Goal: Task Accomplishment & Management: Manage account settings

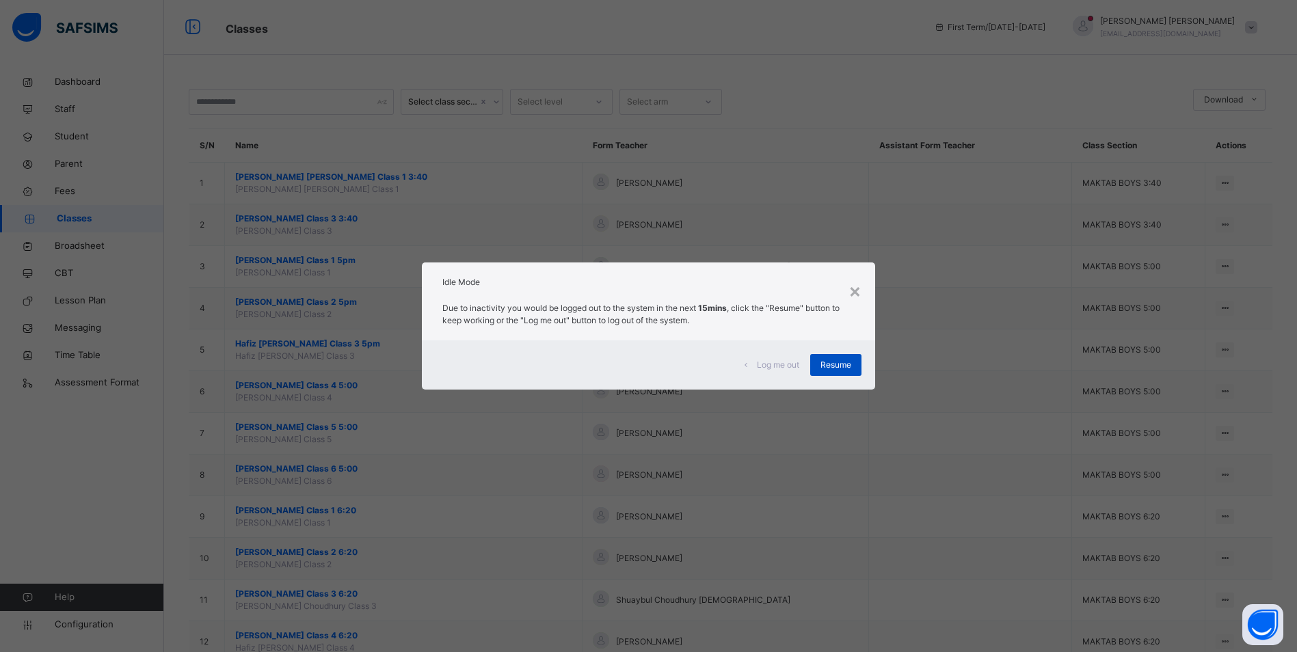
click at [839, 365] on span "Resume" at bounding box center [835, 365] width 31 height 12
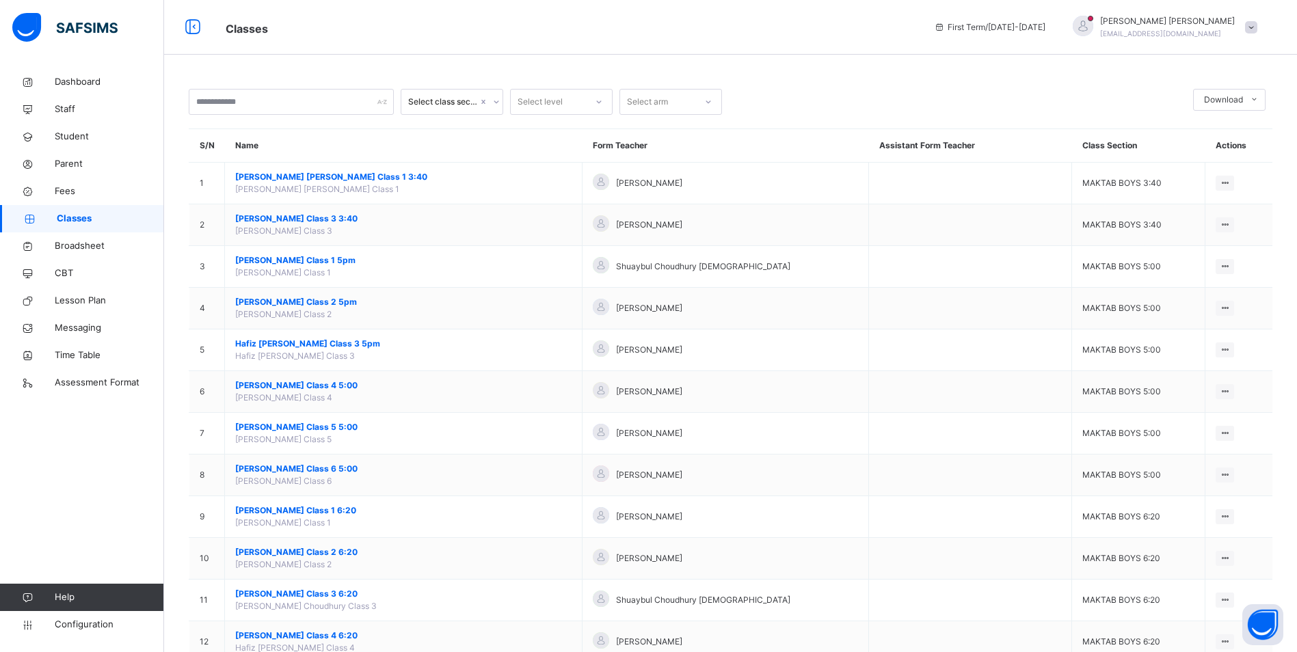
drag, startPoint x: 67, startPoint y: 220, endPoint x: 98, endPoint y: 219, distance: 31.4
click at [67, 220] on span "Classes" at bounding box center [110, 219] width 107 height 14
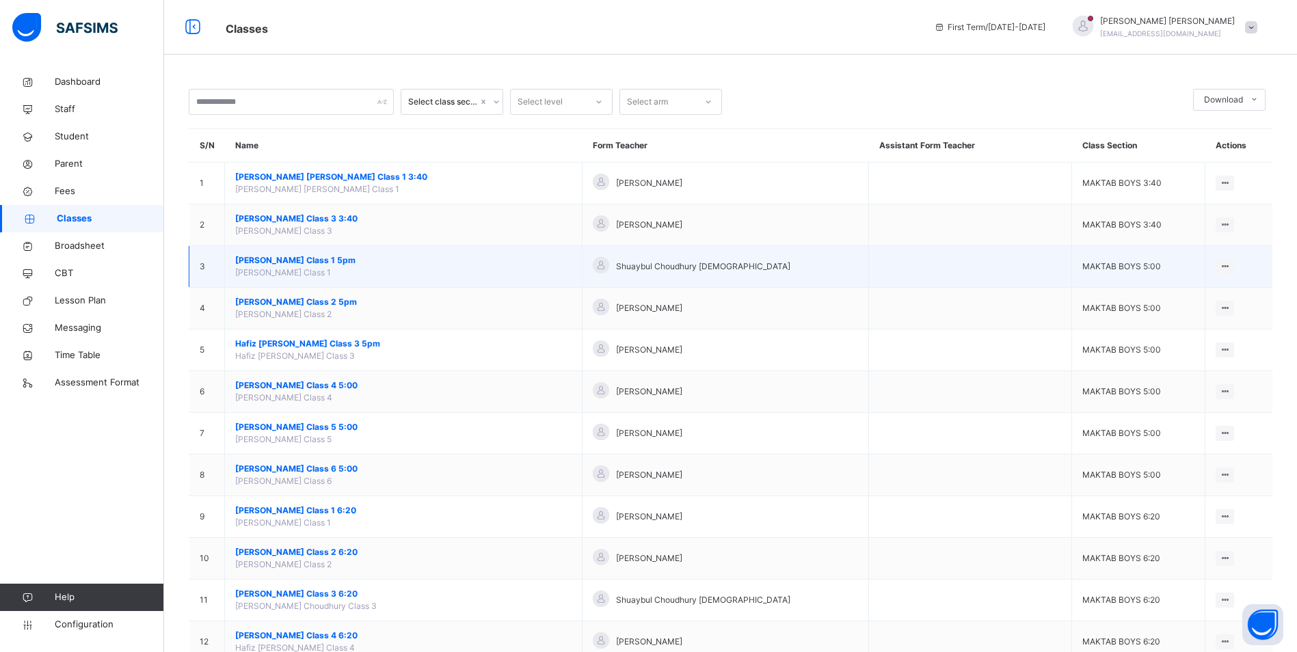
click at [335, 260] on span "[PERSON_NAME] Class 1 5pm" at bounding box center [403, 260] width 336 height 12
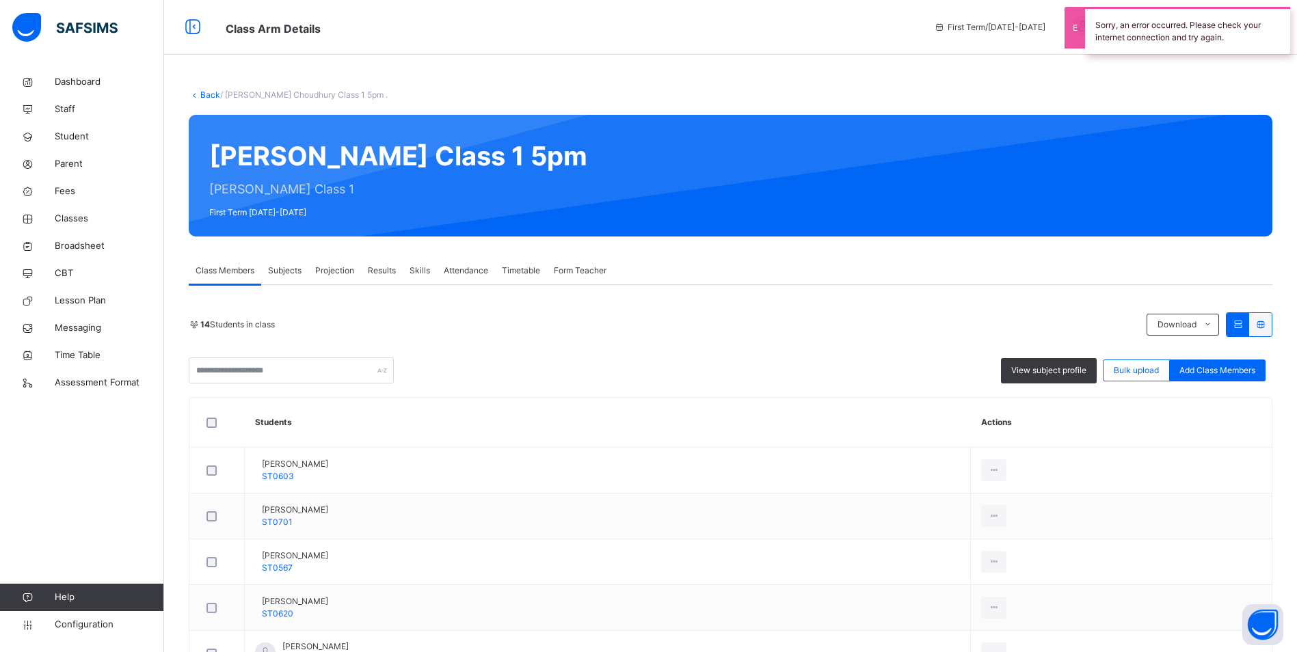
click at [452, 267] on span "Attendance" at bounding box center [466, 271] width 44 height 12
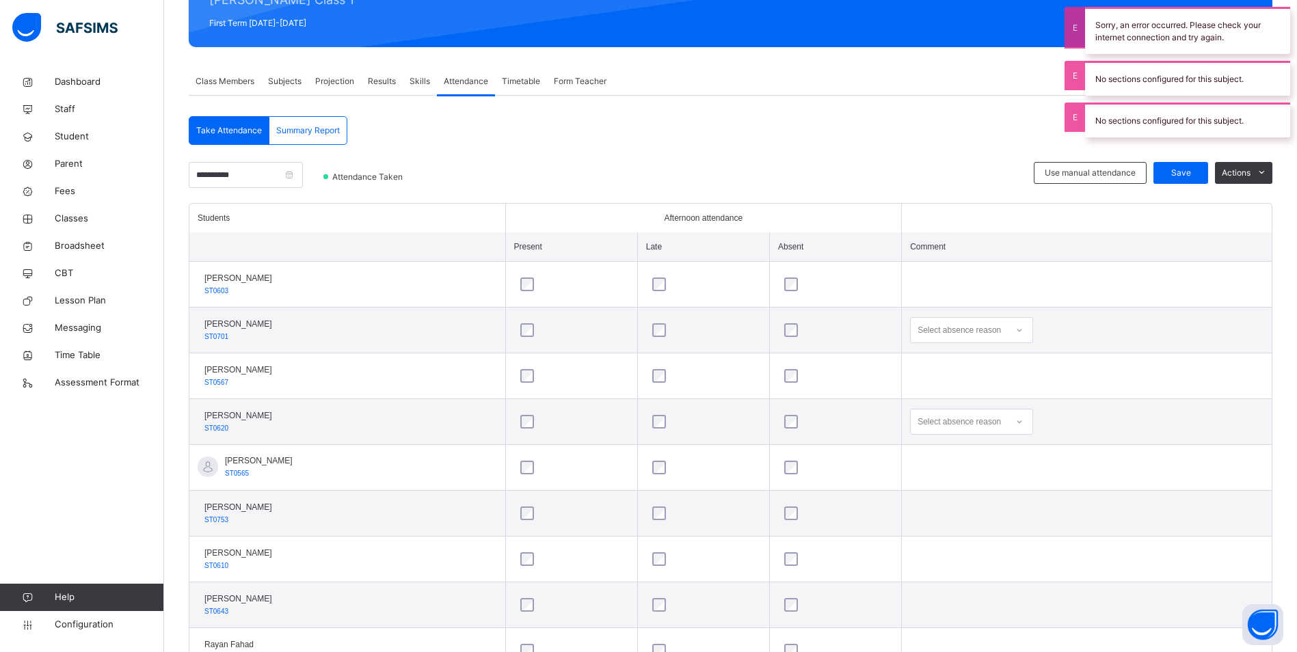
scroll to position [205, 0]
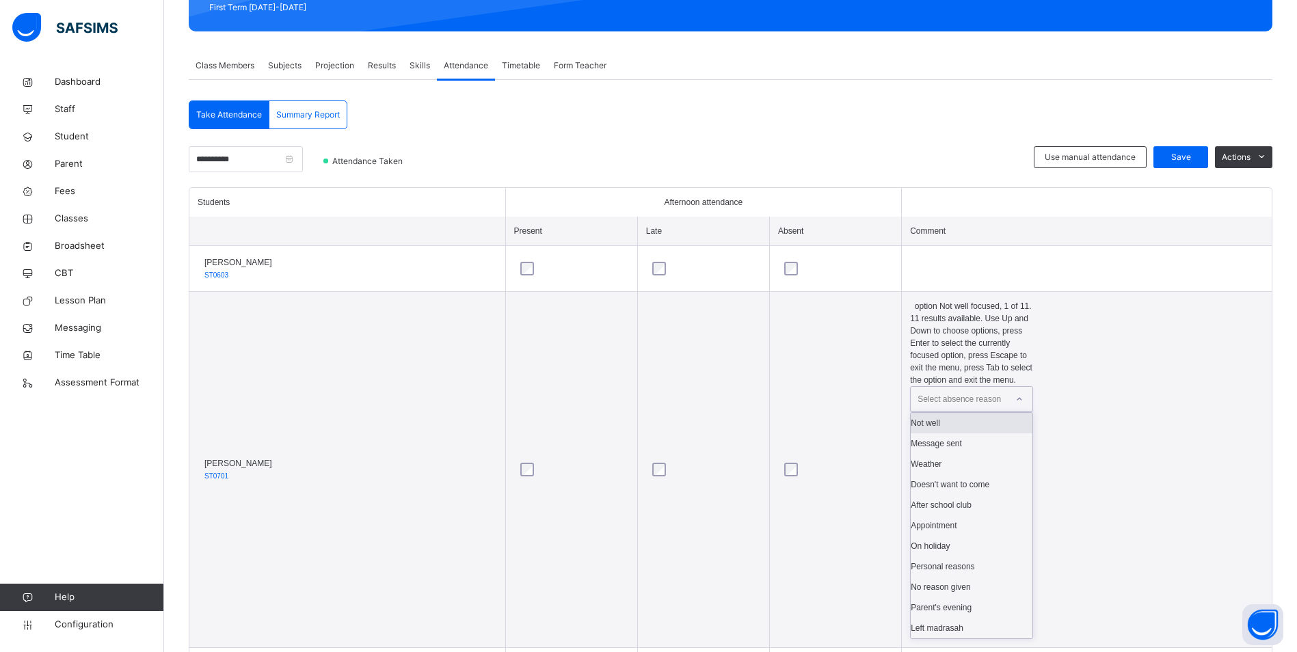
click at [1001, 386] on div "Select absence reason" at bounding box center [958, 399] width 83 height 26
click at [1015, 433] on div "Message sent" at bounding box center [971, 443] width 122 height 21
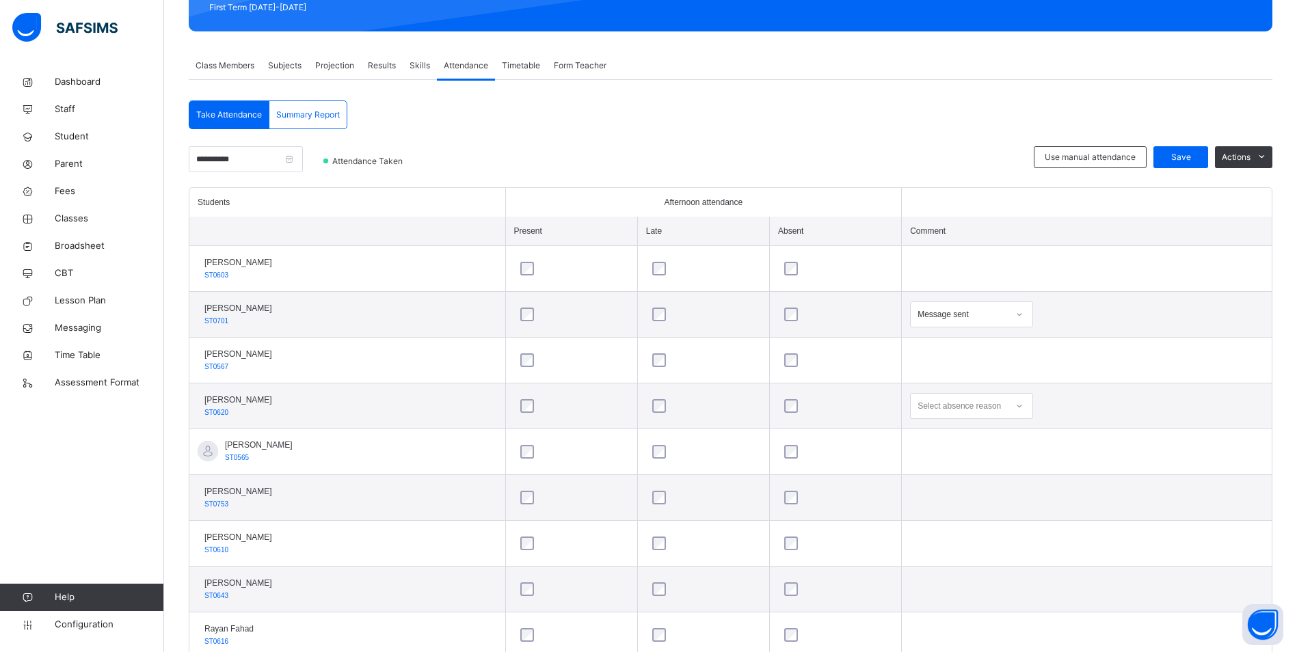
click at [971, 408] on div "Select absence reason" at bounding box center [958, 406] width 83 height 26
click at [1150, 288] on td at bounding box center [1087, 269] width 370 height 46
click at [1195, 159] on span "Save" at bounding box center [1180, 157] width 34 height 12
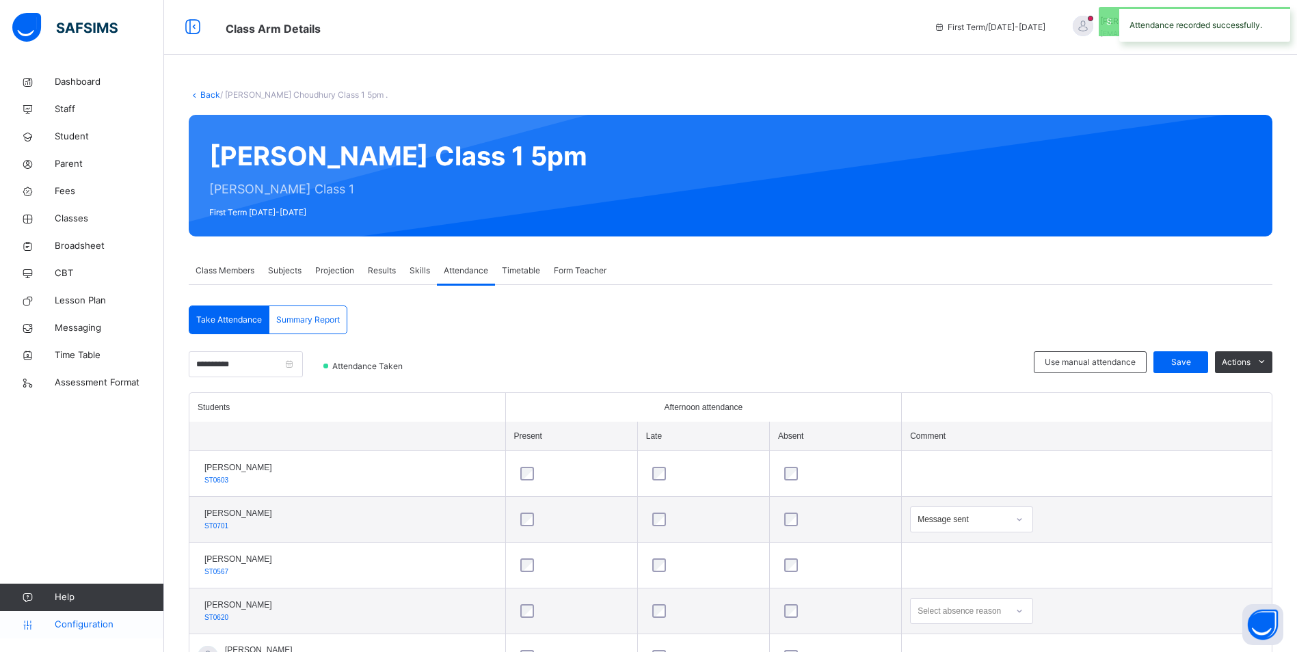
click at [119, 632] on link "Configuration" at bounding box center [81, 624] width 163 height 27
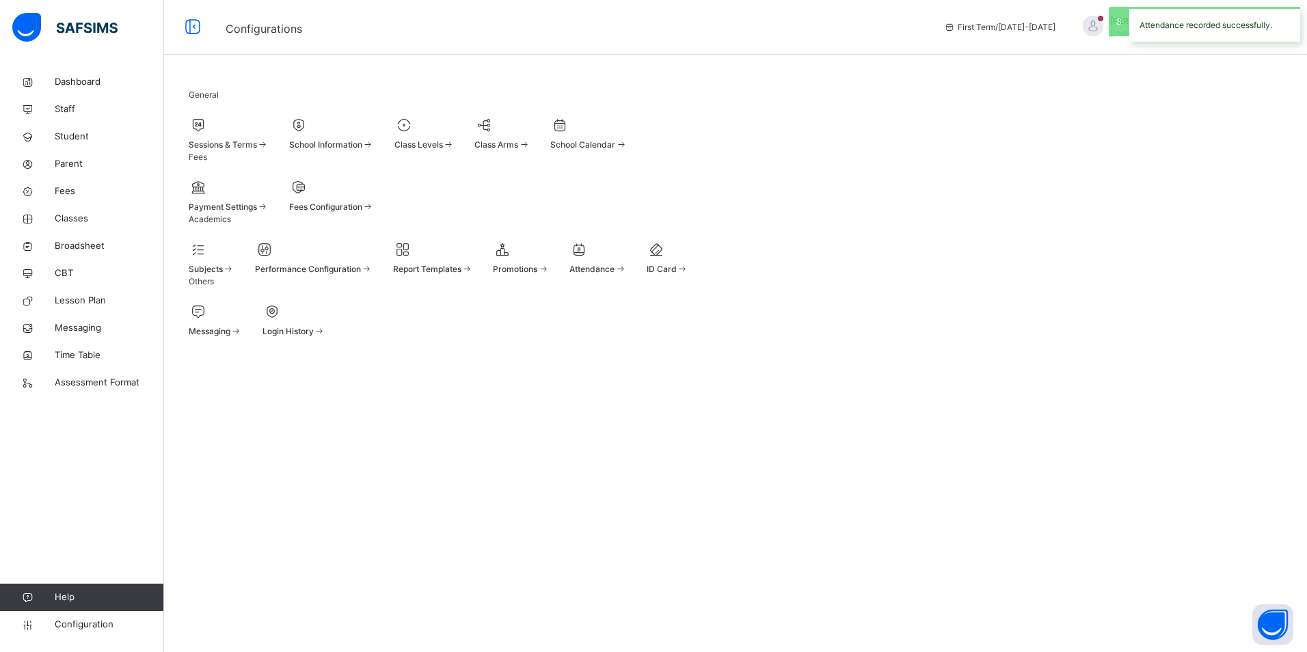
click at [626, 260] on div at bounding box center [597, 249] width 57 height 21
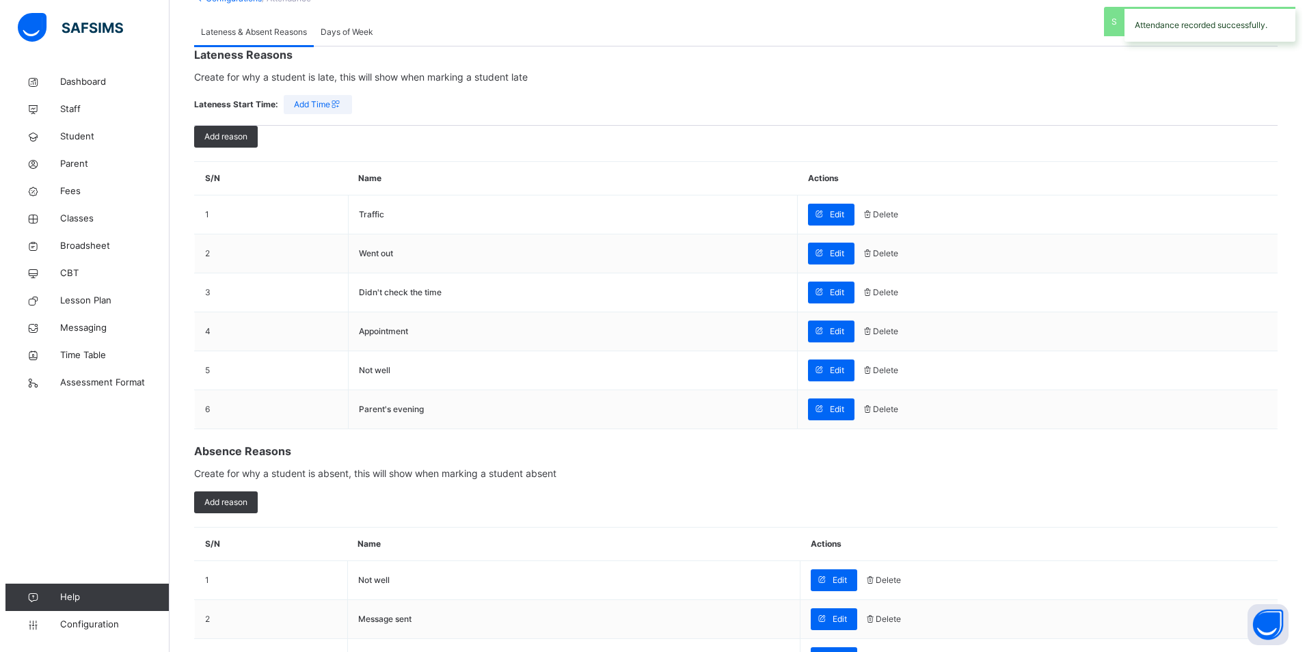
scroll to position [342, 0]
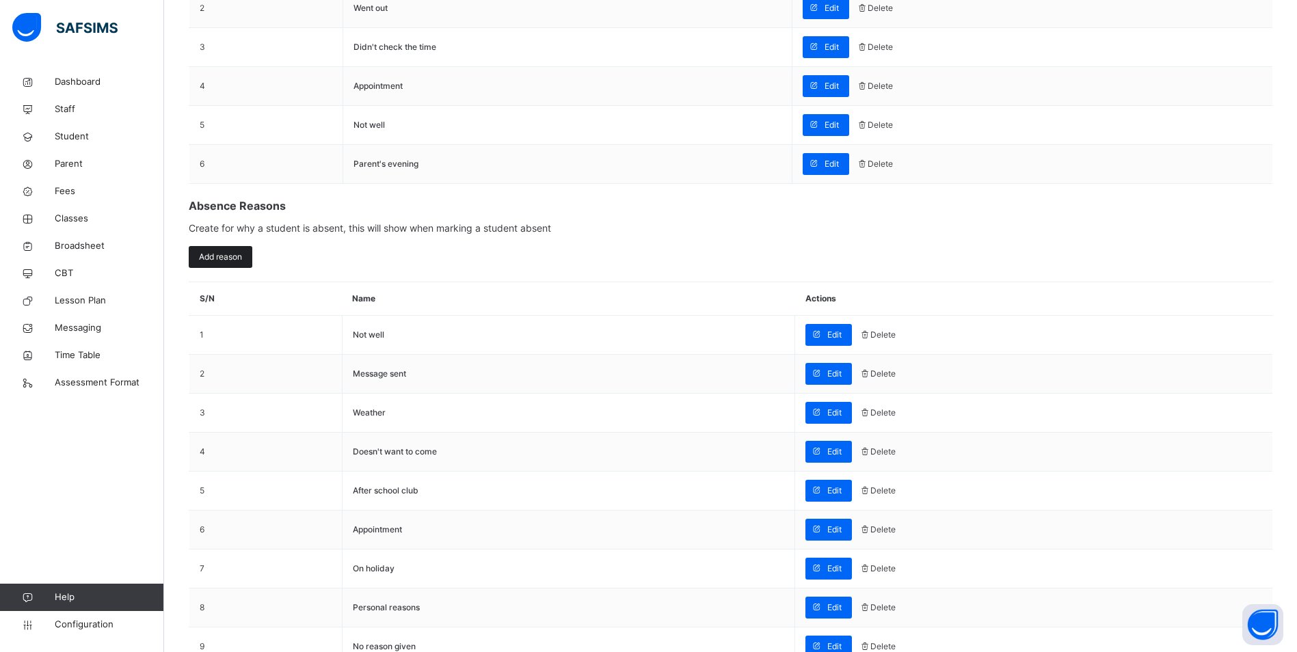
click at [208, 263] on span "Add reason" at bounding box center [220, 257] width 43 height 12
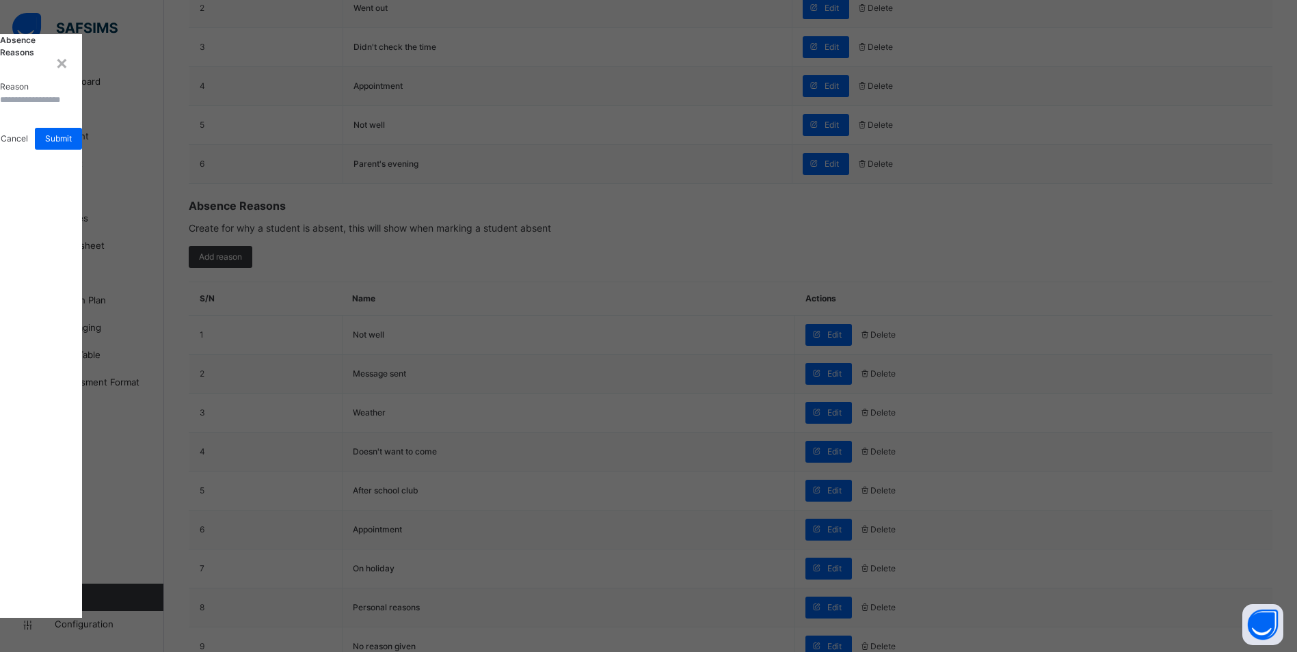
click at [82, 106] on input "text" at bounding box center [41, 100] width 82 height 12
drag, startPoint x: 612, startPoint y: 327, endPoint x: 0, endPoint y: 327, distance: 612.4
type input "*"
type input "**********"
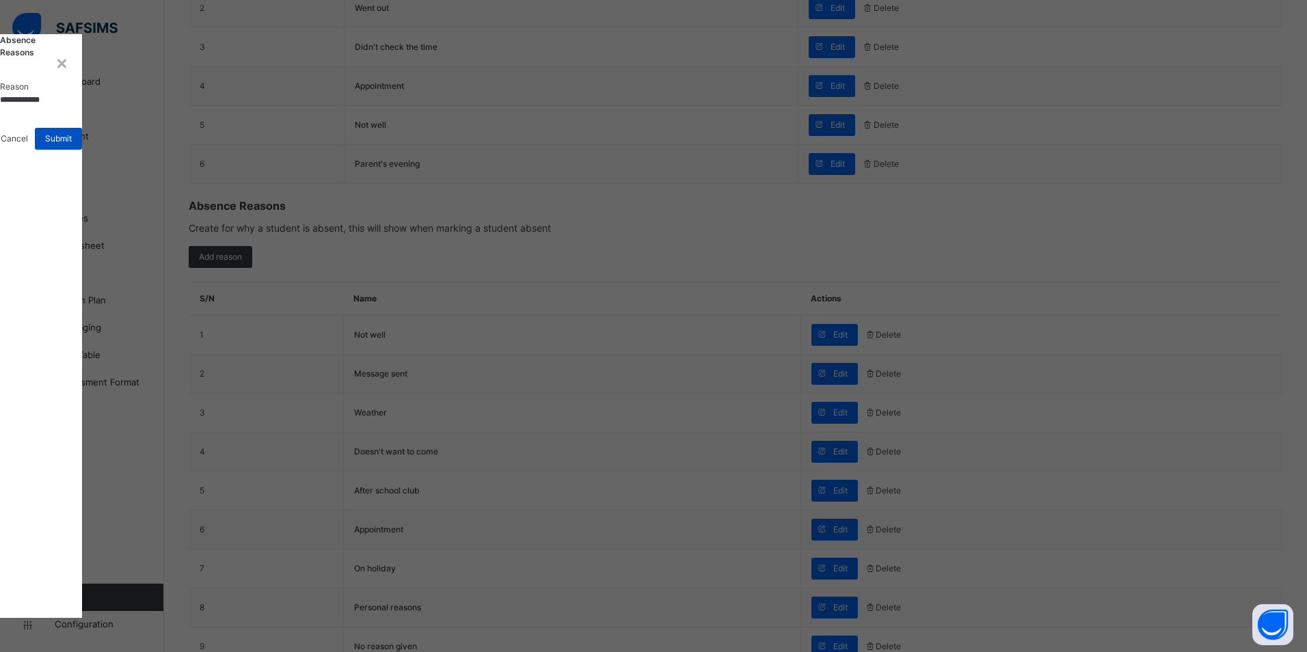
click at [82, 150] on div "Submit" at bounding box center [58, 139] width 47 height 22
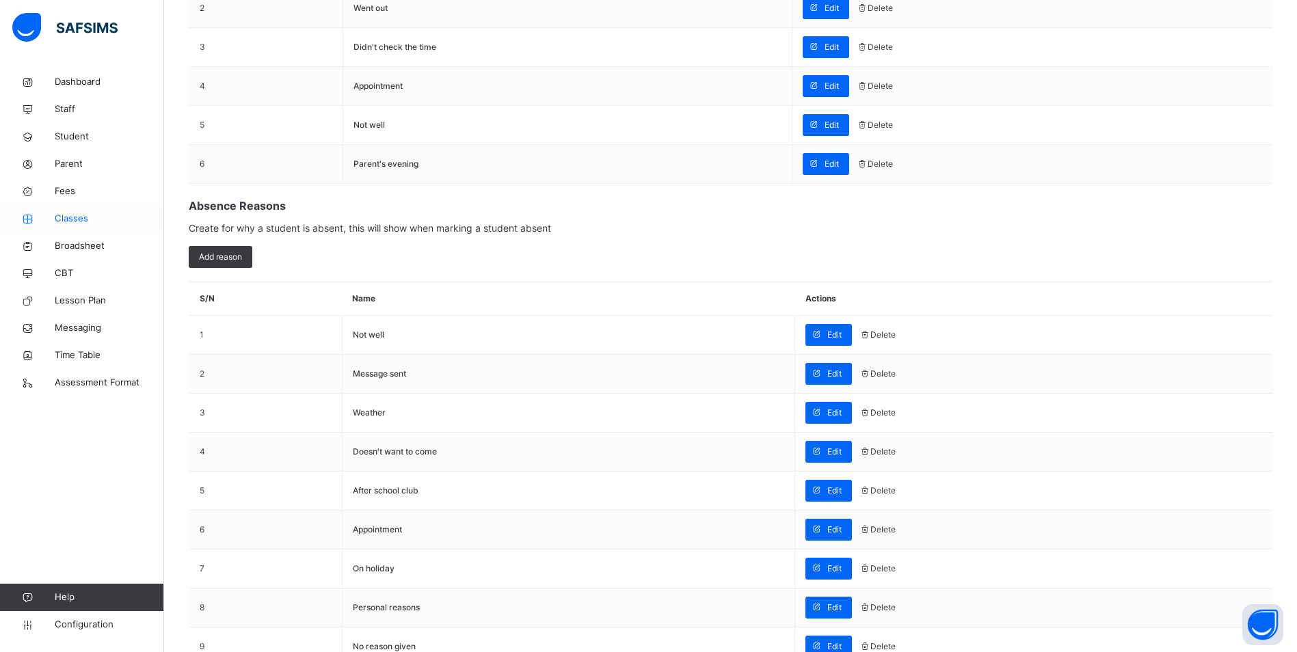
click at [72, 222] on span "Classes" at bounding box center [109, 219] width 109 height 14
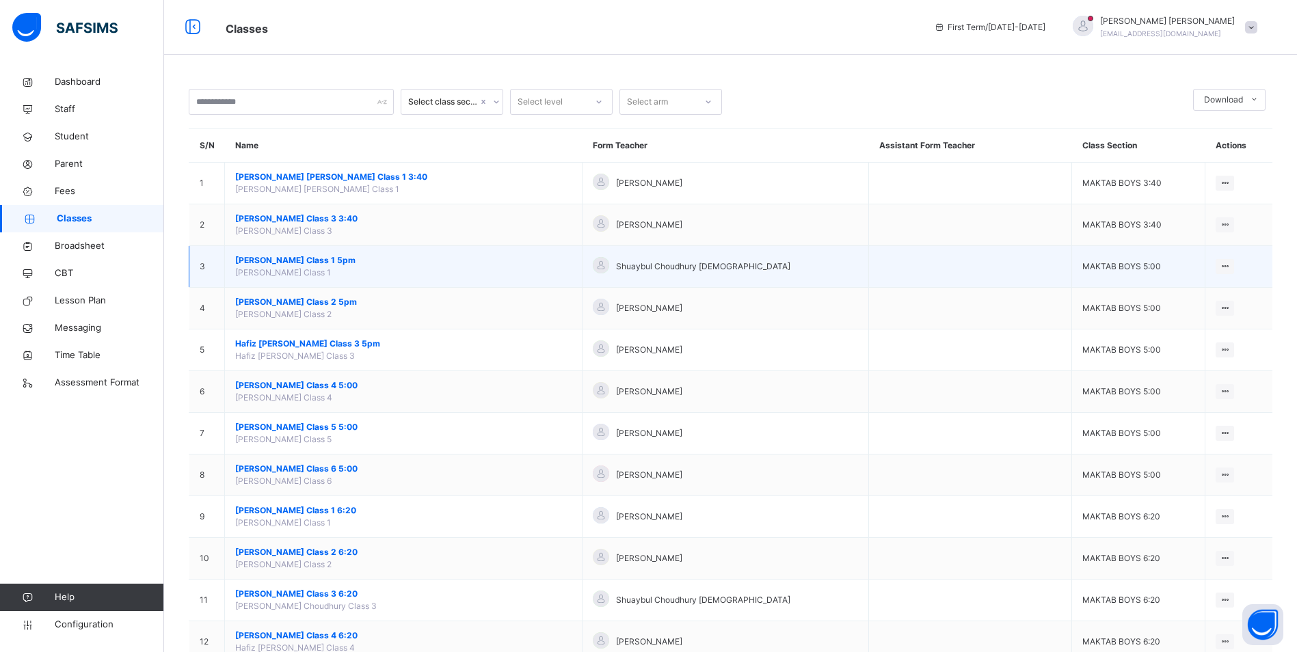
click at [336, 262] on span "[PERSON_NAME] Class 1 5pm" at bounding box center [403, 260] width 336 height 12
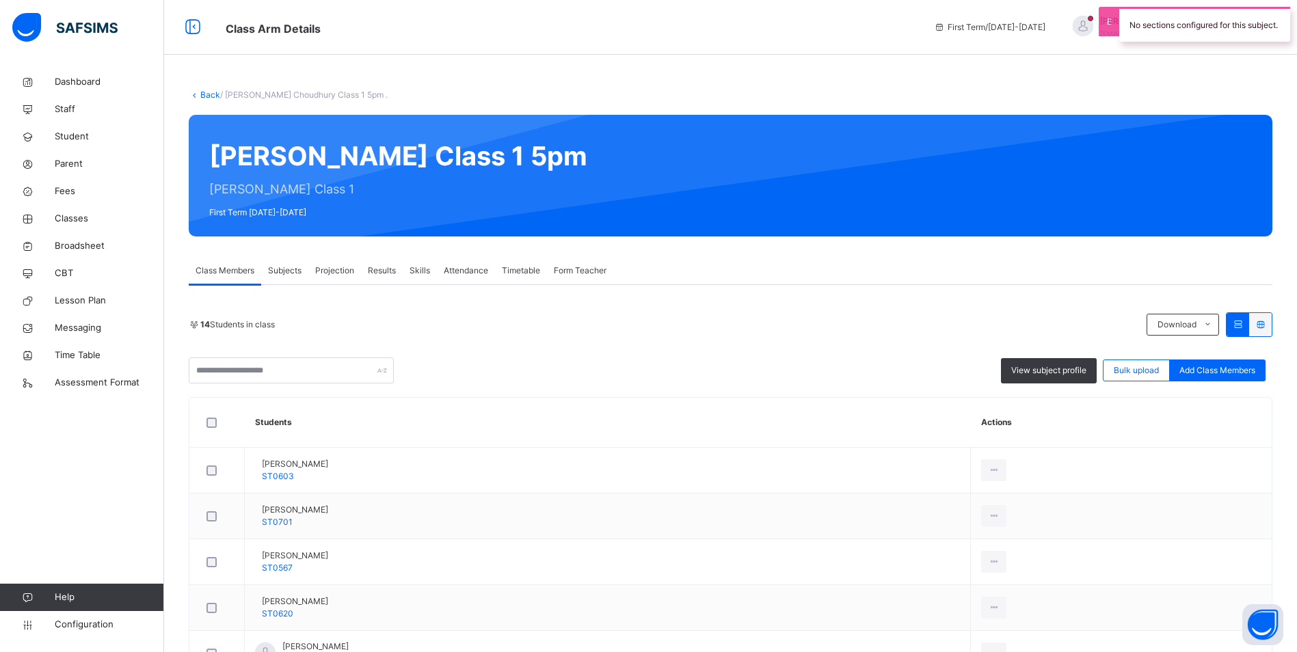
click at [509, 269] on span "Timetable" at bounding box center [521, 271] width 38 height 12
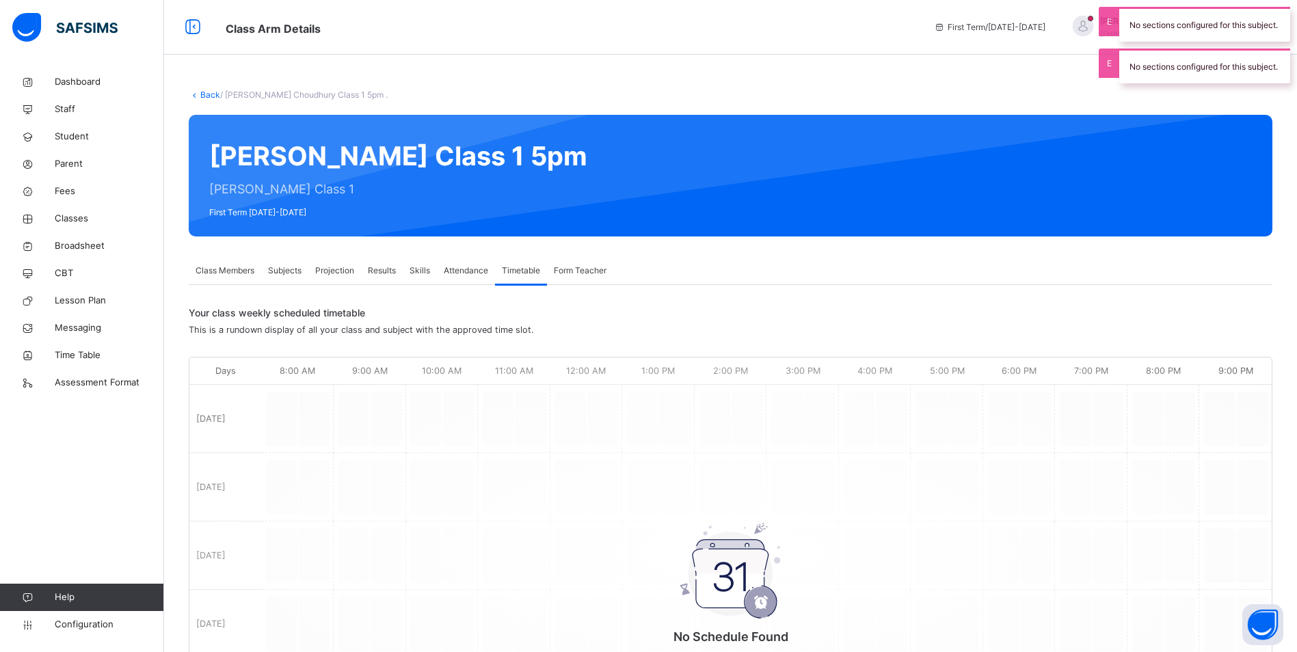
drag, startPoint x: 509, startPoint y: 269, endPoint x: 462, endPoint y: 273, distance: 47.3
click at [462, 273] on span "Attendance" at bounding box center [466, 271] width 44 height 12
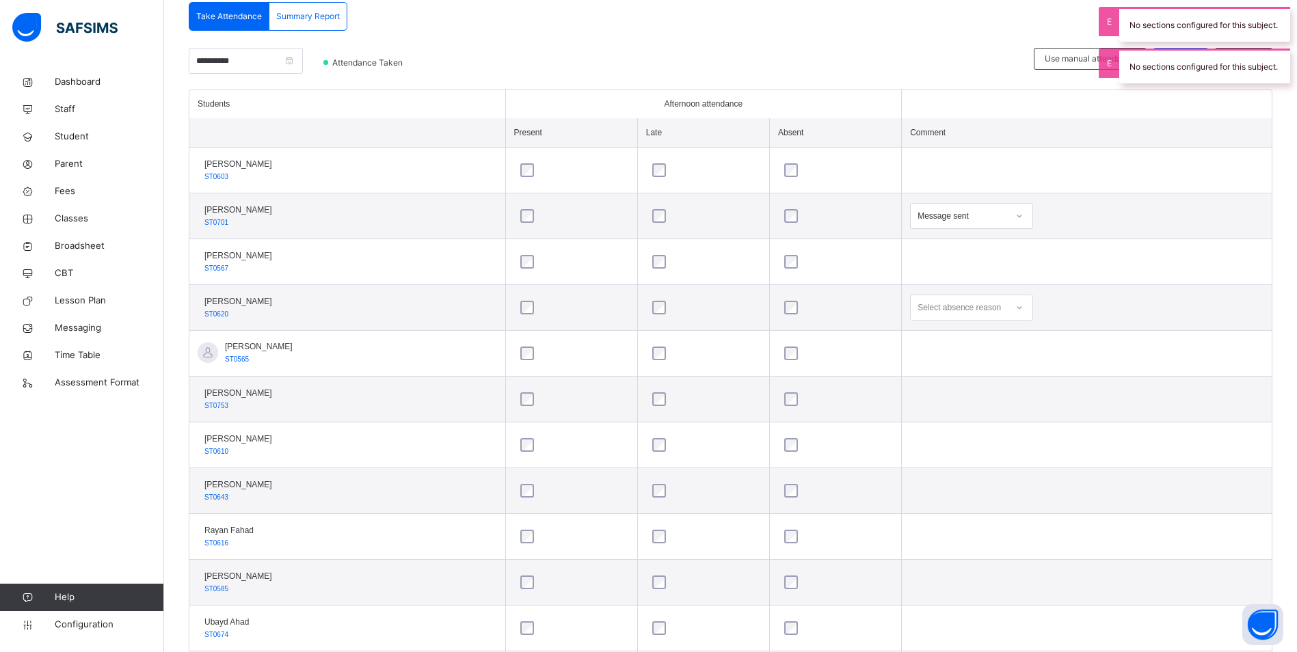
scroll to position [342, 0]
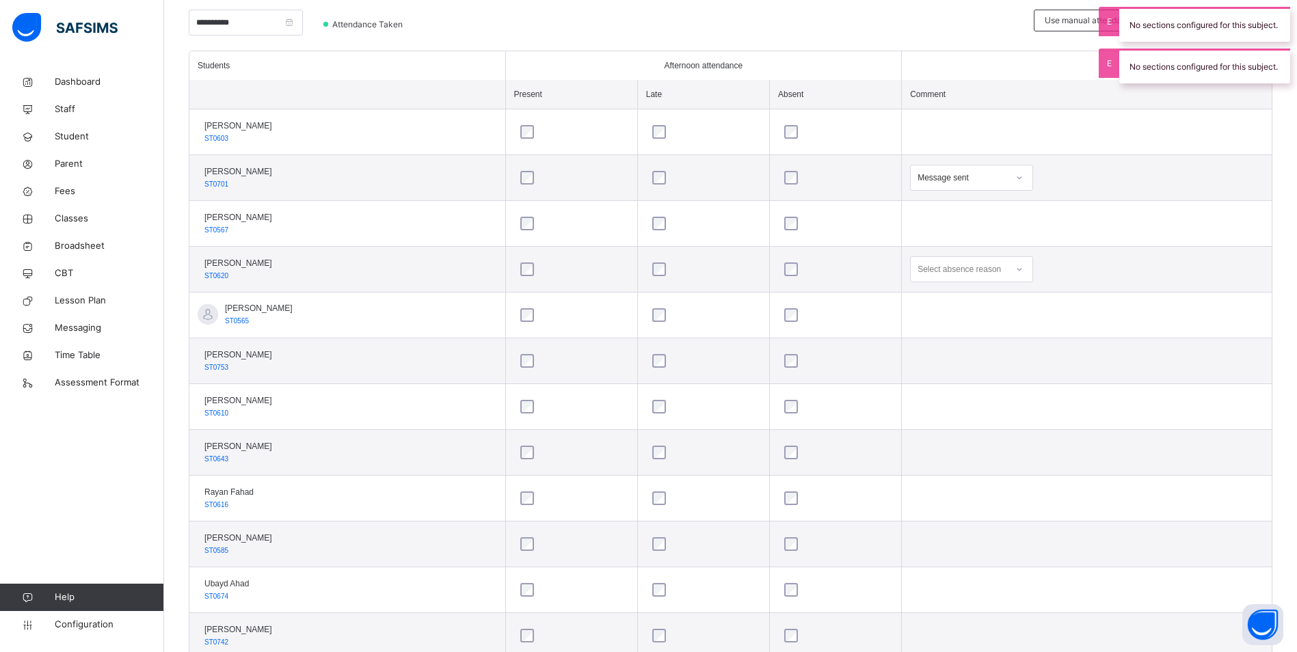
click at [1001, 271] on div "Select absence reason" at bounding box center [958, 269] width 83 height 26
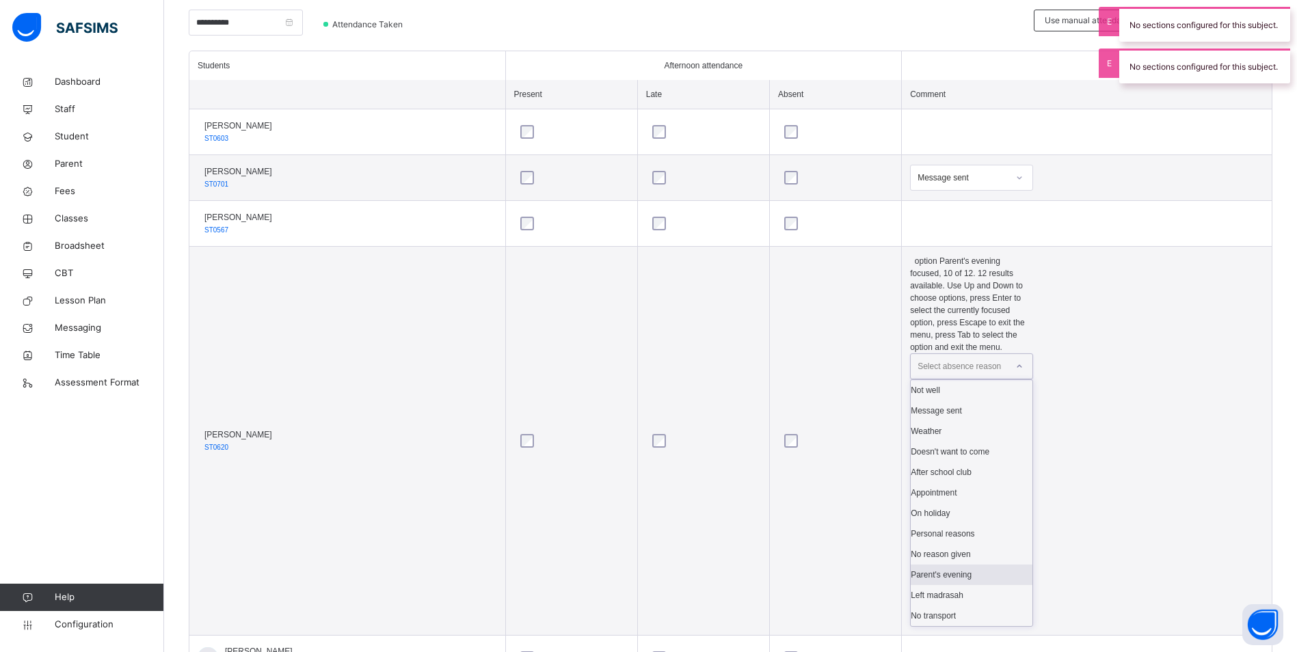
scroll to position [74, 0]
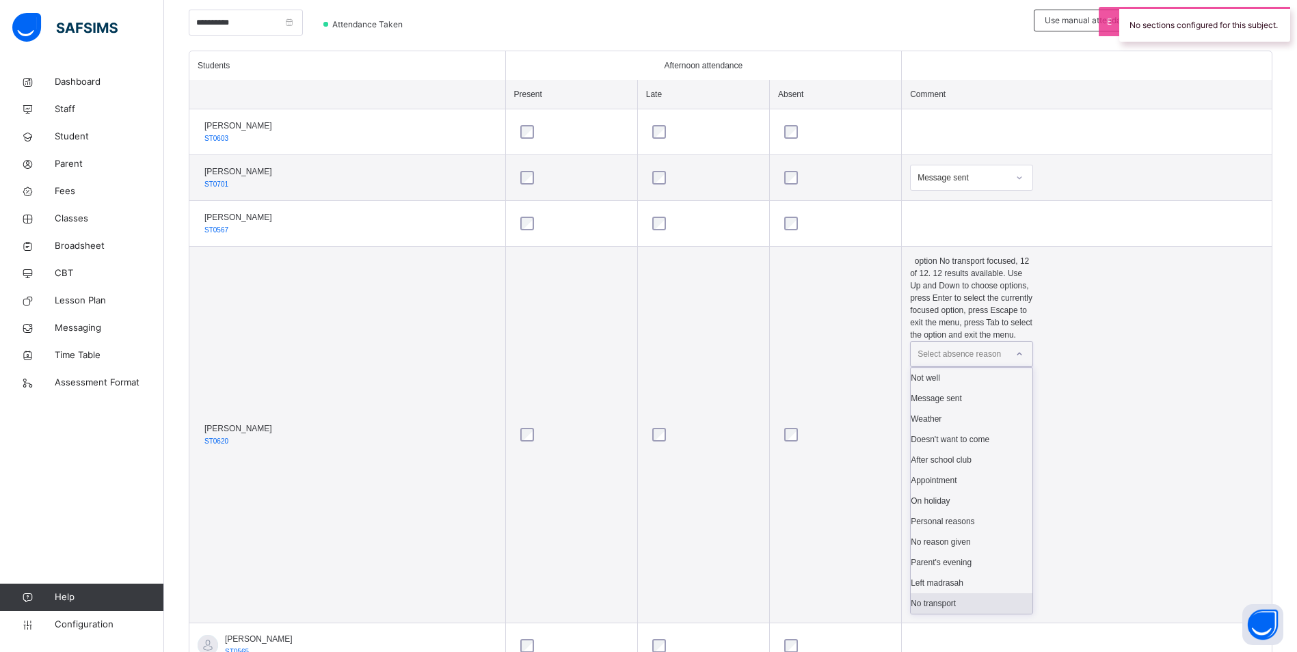
click at [1003, 593] on div "No transport" at bounding box center [971, 603] width 122 height 21
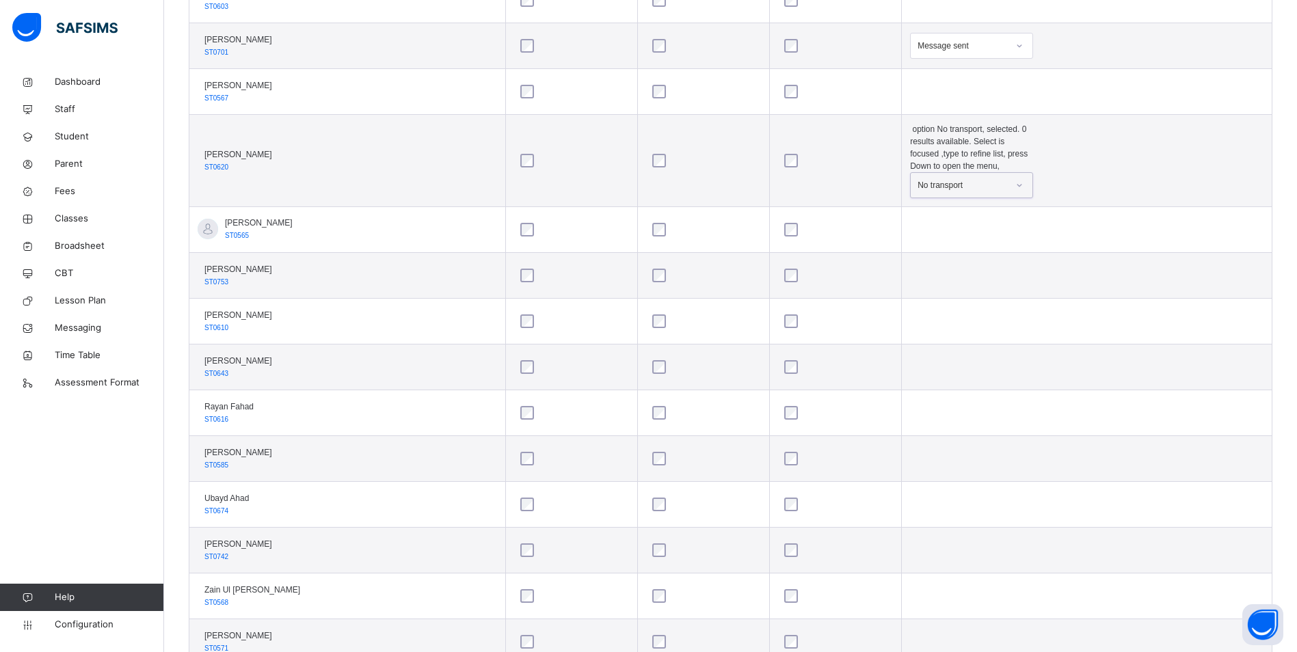
scroll to position [136, 0]
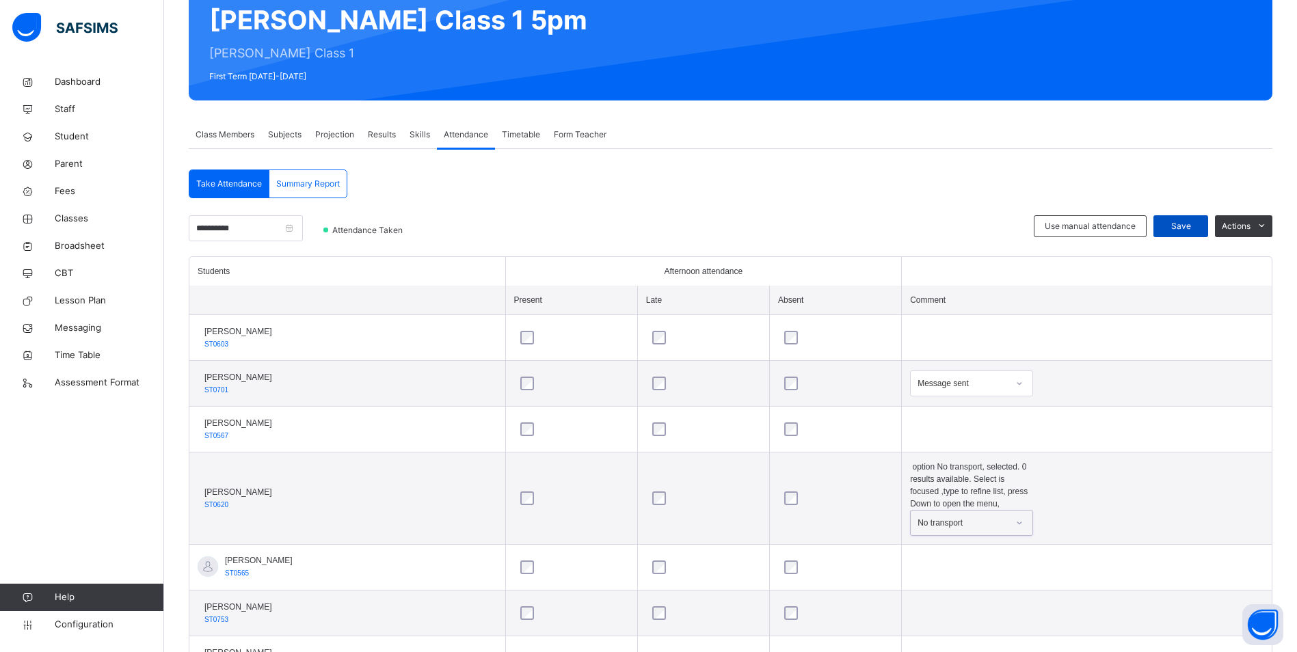
click at [1183, 222] on span "Save" at bounding box center [1180, 226] width 34 height 12
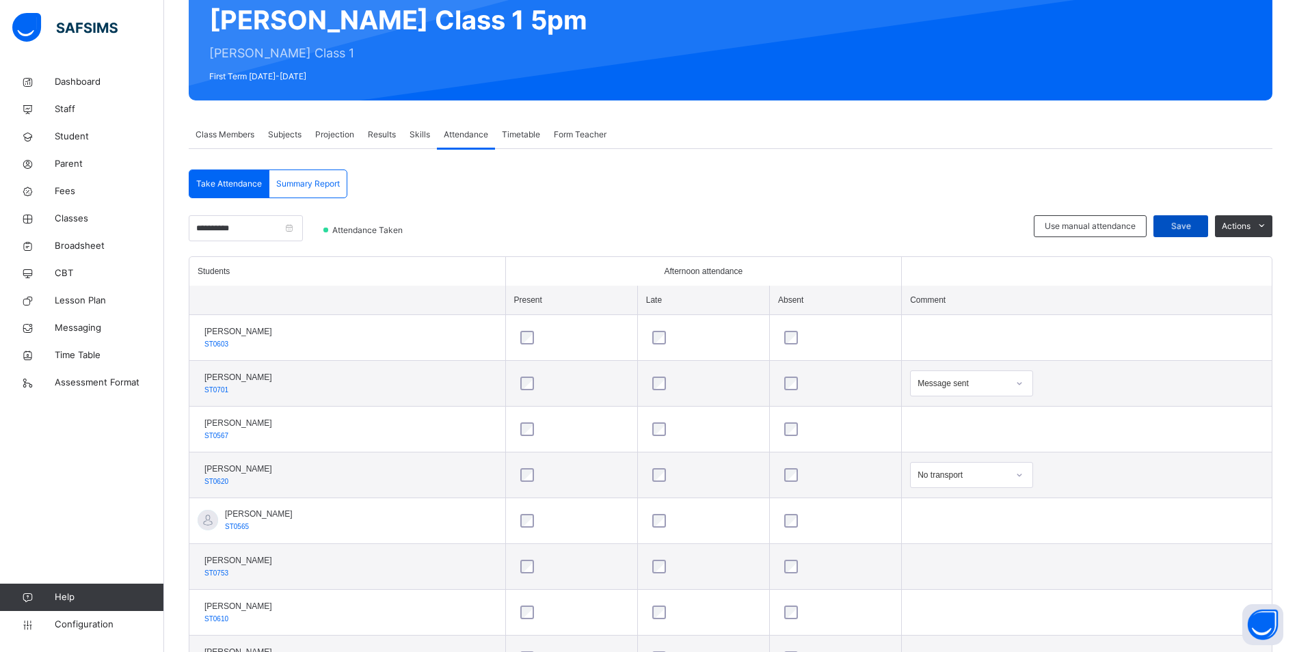
scroll to position [0, 0]
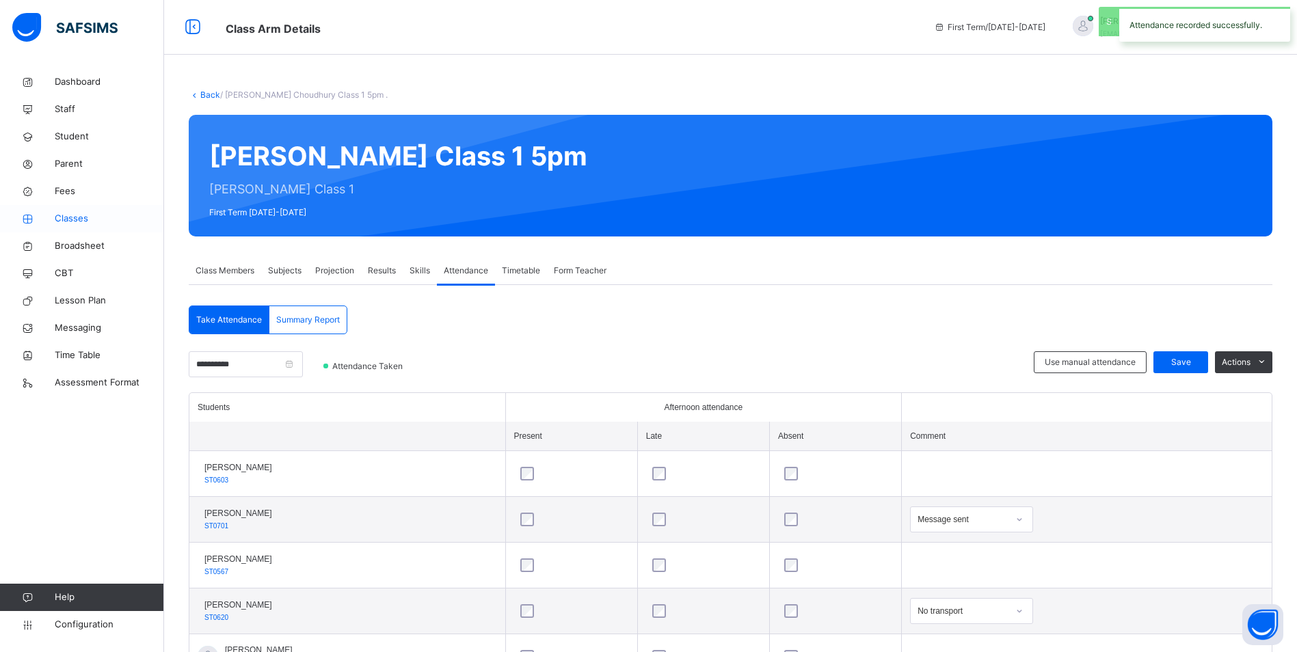
click at [52, 221] on icon at bounding box center [27, 219] width 55 height 10
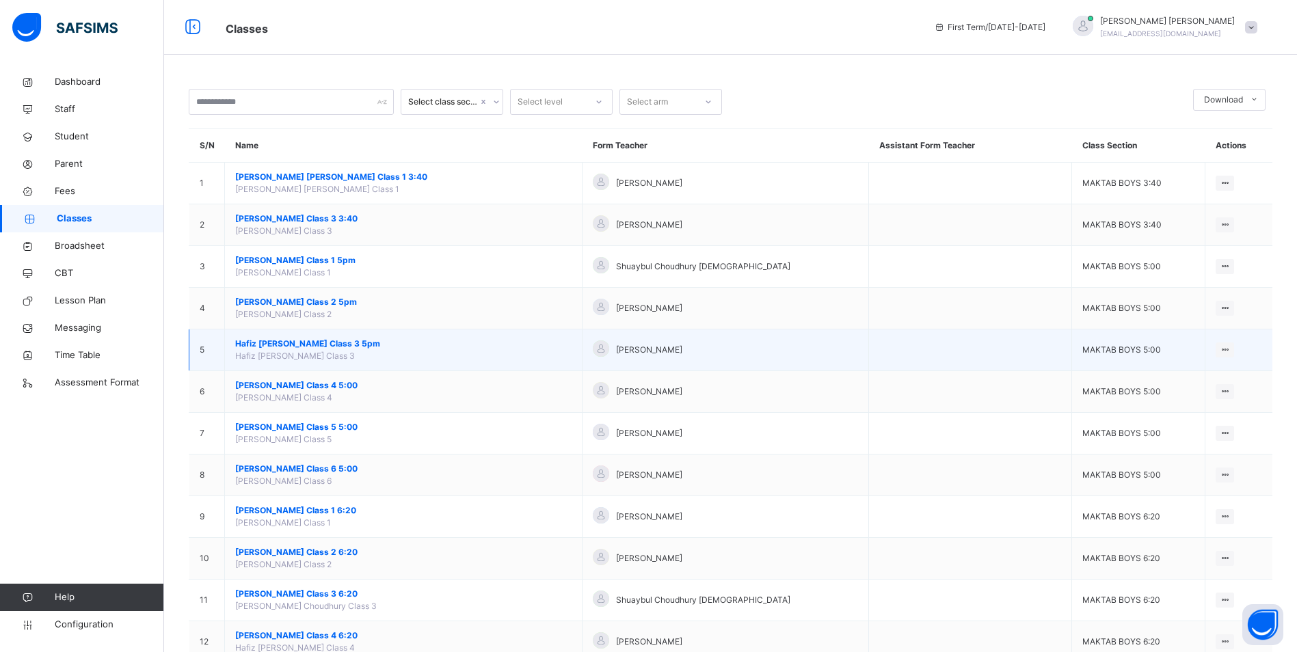
click at [334, 344] on span "Hafiz [PERSON_NAME] Class 3 5pm" at bounding box center [403, 344] width 336 height 12
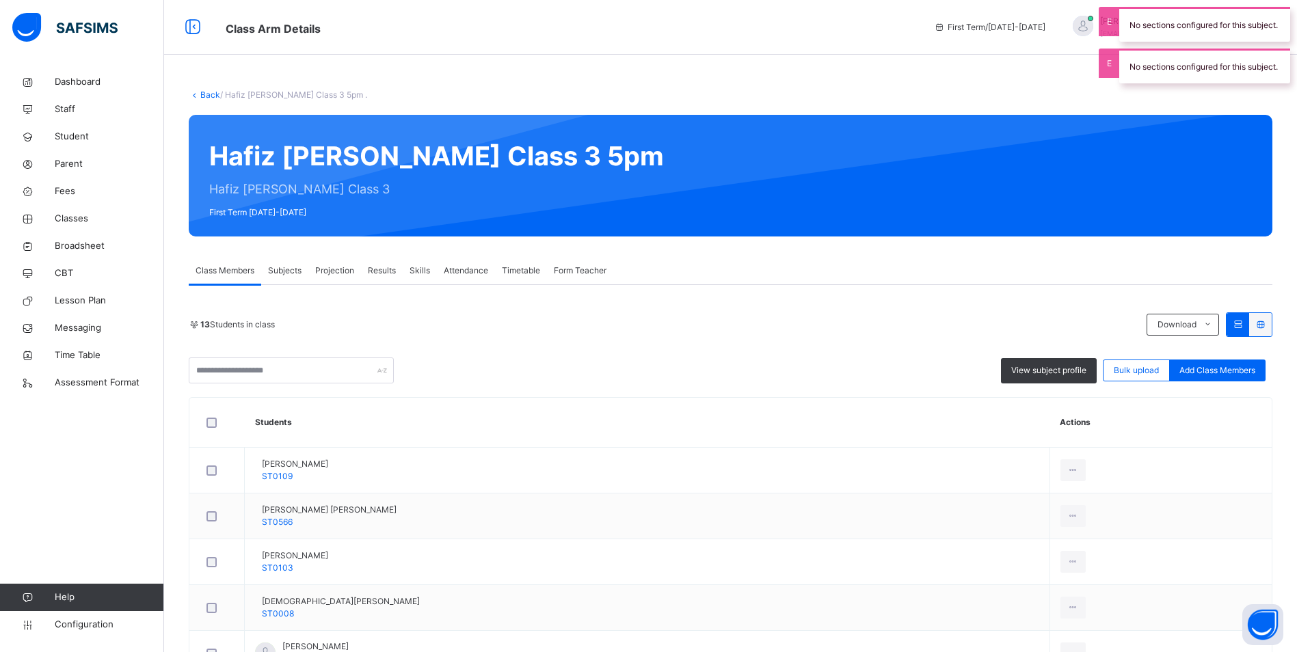
click at [459, 265] on span "Attendance" at bounding box center [466, 271] width 44 height 12
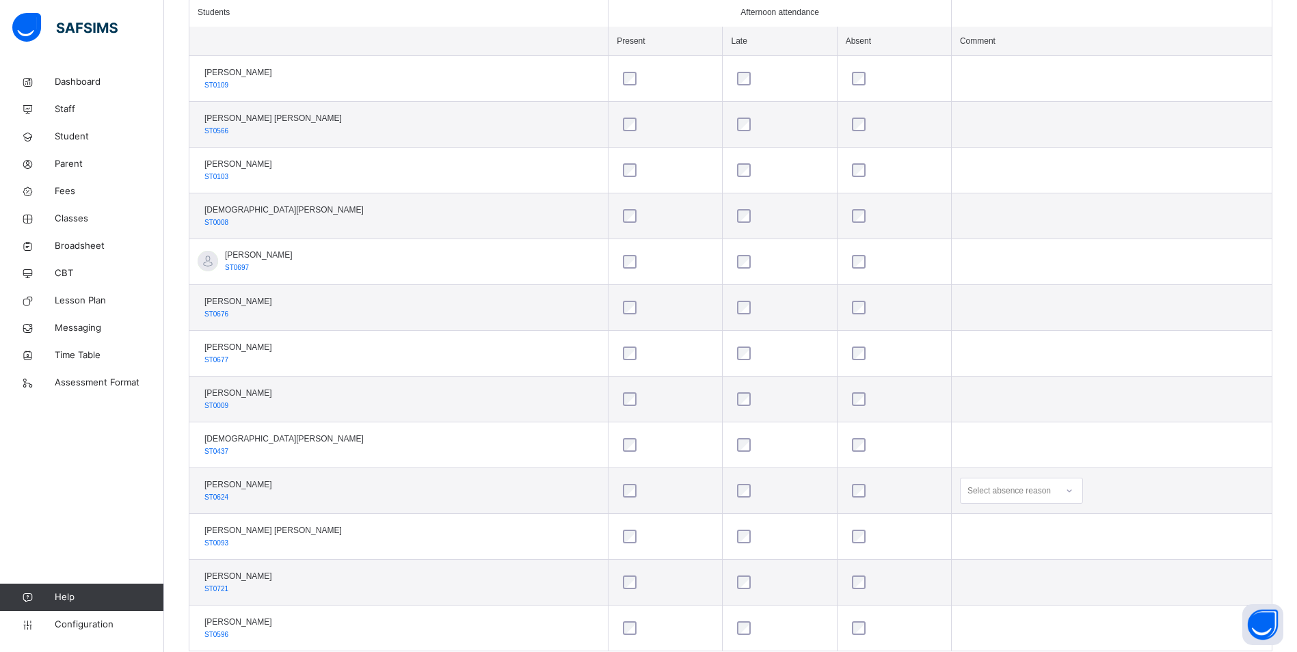
scroll to position [432, 0]
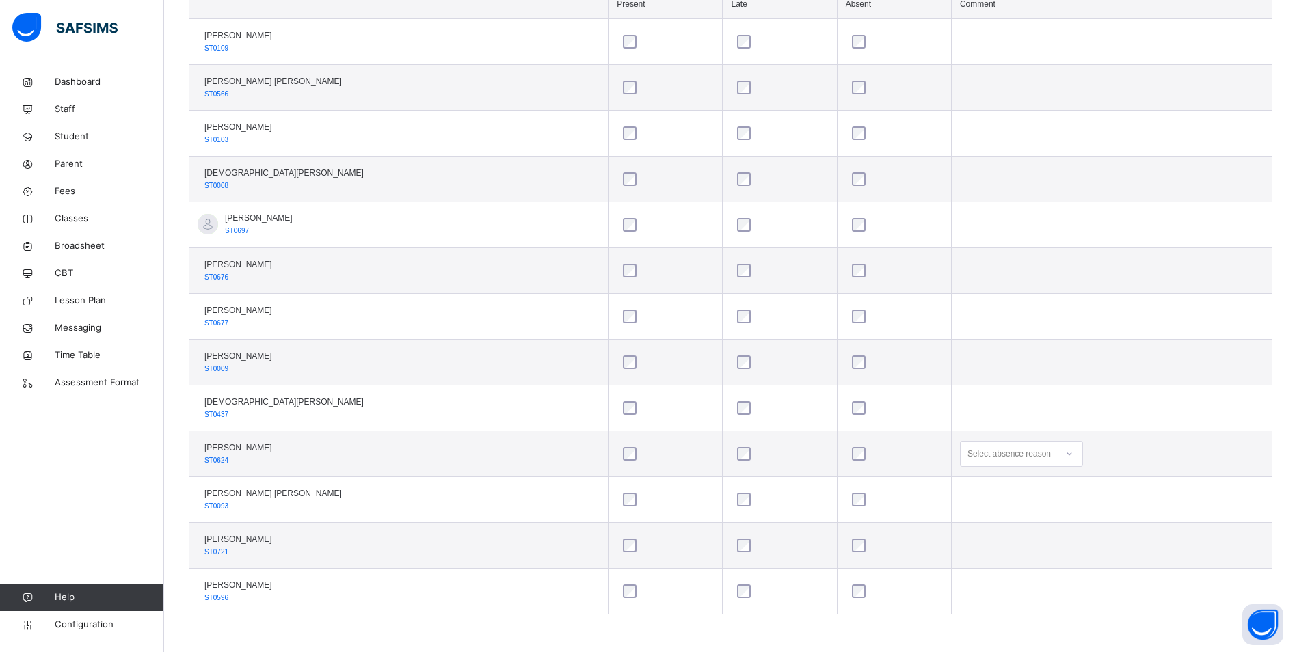
click at [967, 455] on div "Select absence reason" at bounding box center [1008, 454] width 83 height 26
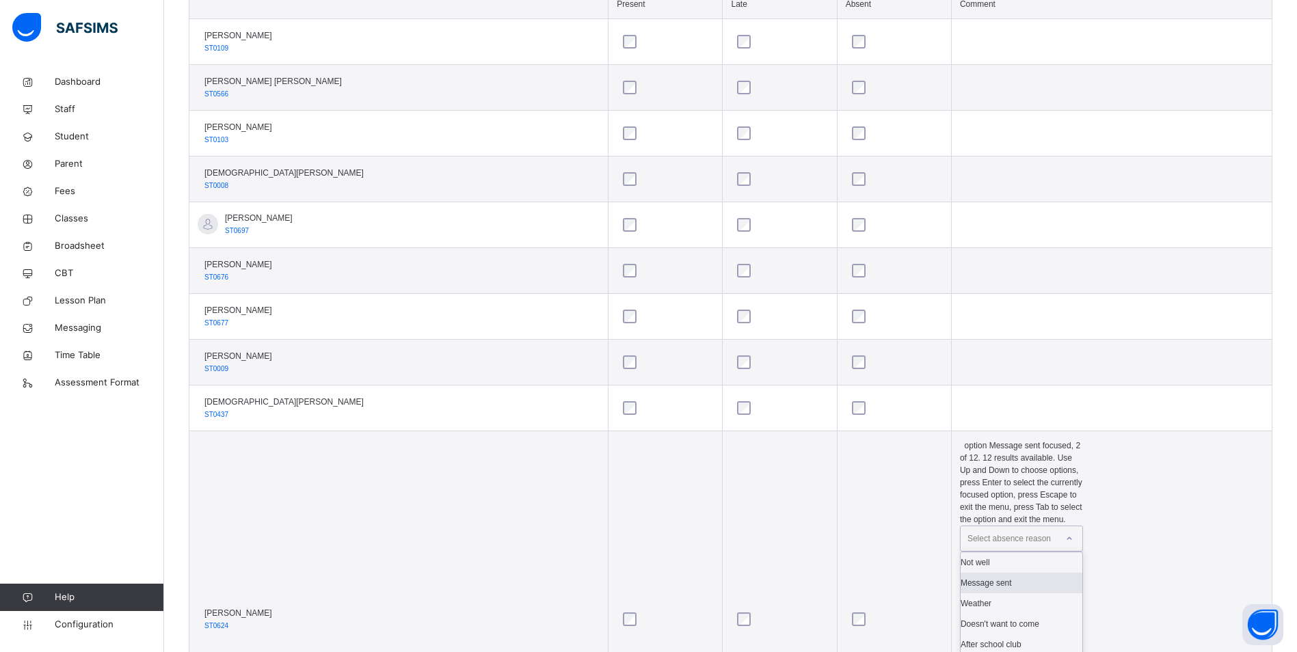
click at [963, 573] on div "Message sent" at bounding box center [1021, 583] width 122 height 21
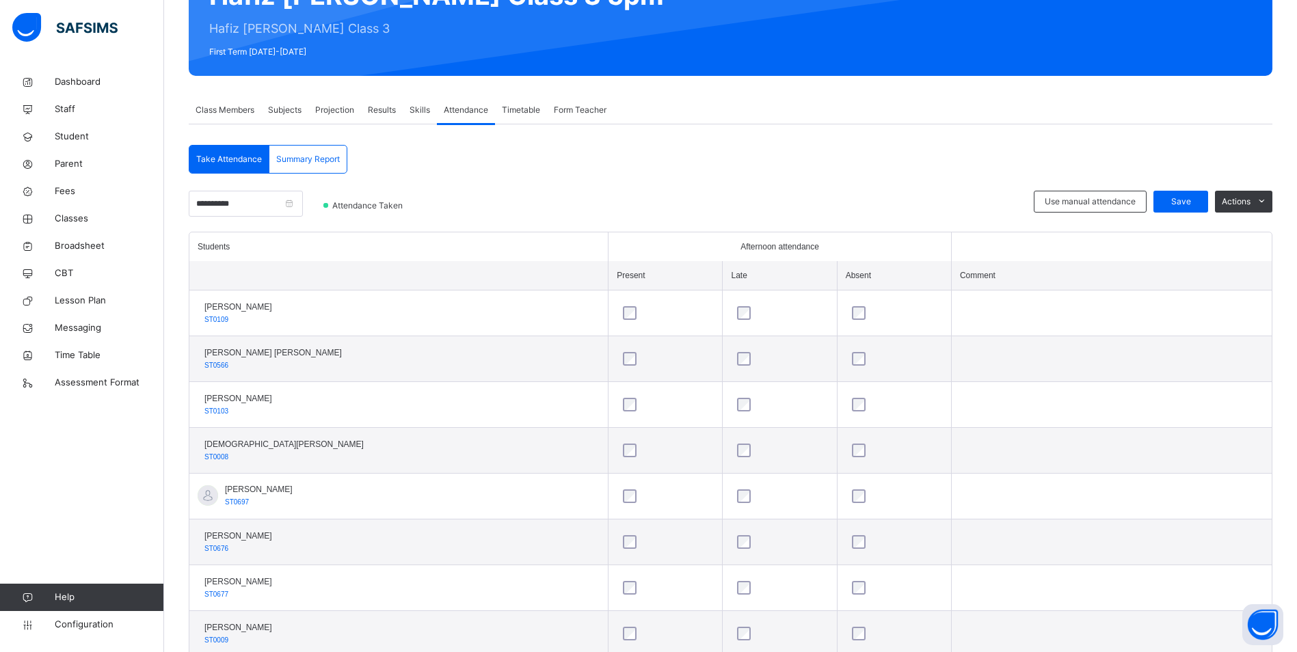
scroll to position [159, 0]
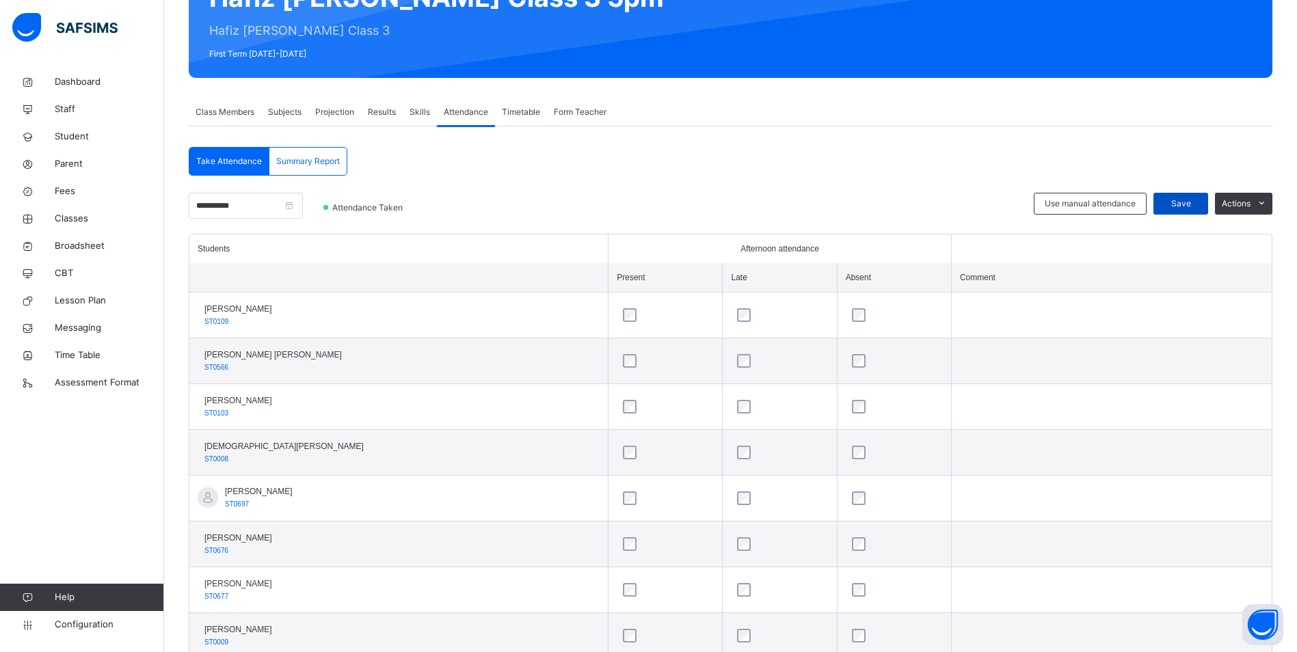
click at [1195, 207] on span "Save" at bounding box center [1180, 204] width 34 height 12
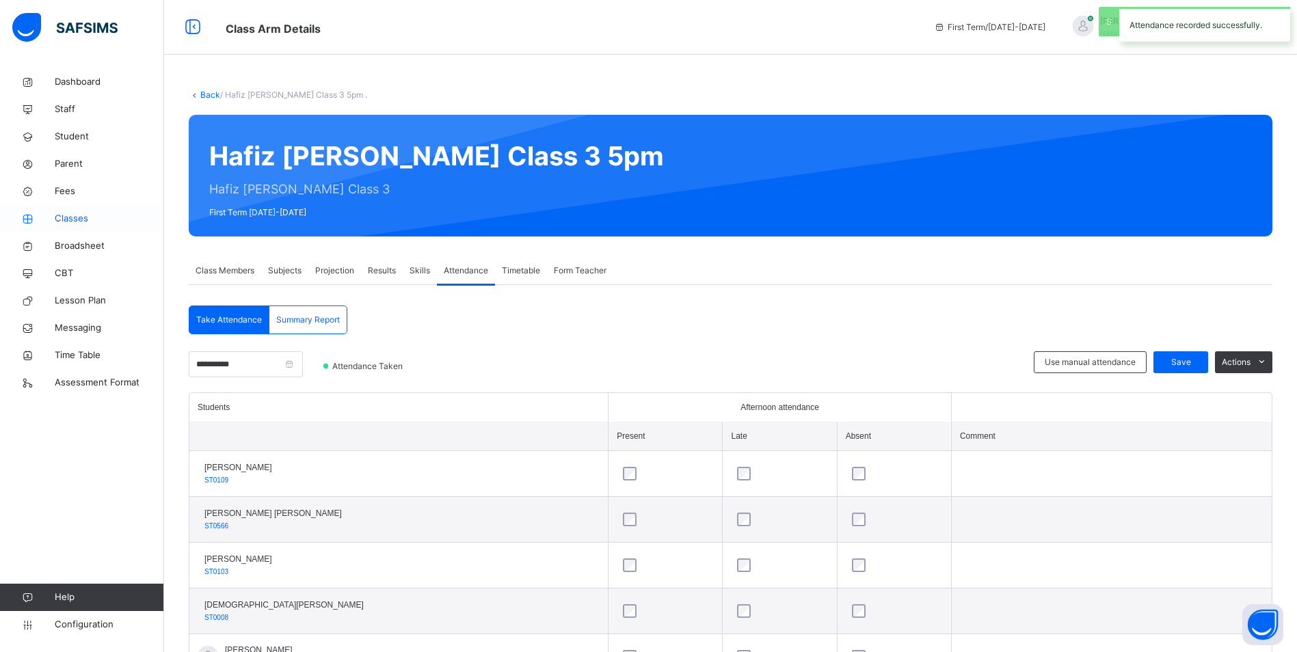
click at [81, 221] on span "Classes" at bounding box center [109, 219] width 109 height 14
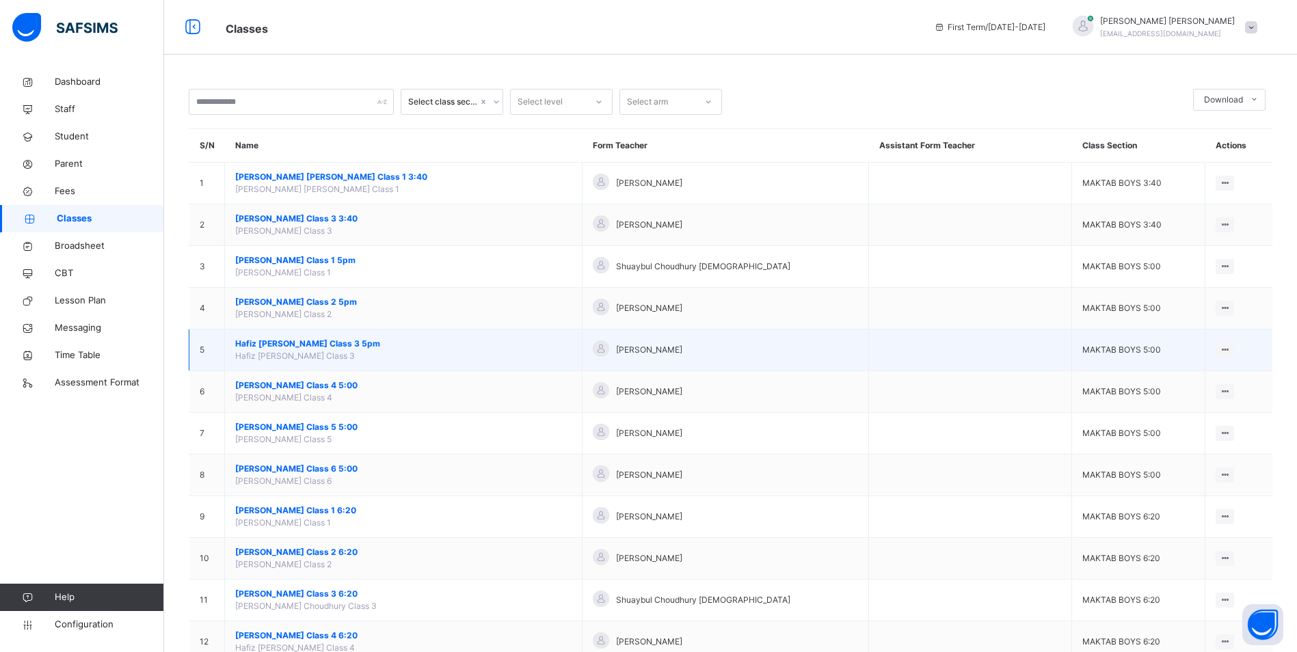
click at [331, 346] on span "Hafiz [PERSON_NAME] Class 3 5pm" at bounding box center [403, 344] width 336 height 12
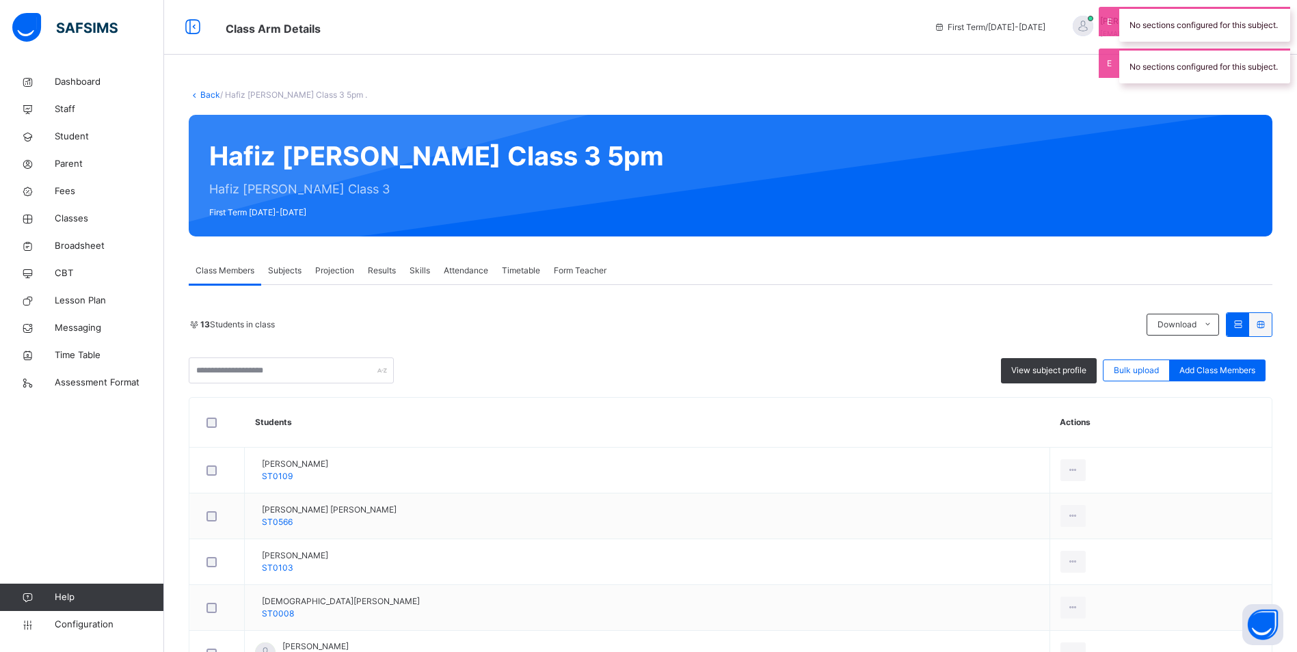
click at [456, 272] on span "Attendance" at bounding box center [466, 271] width 44 height 12
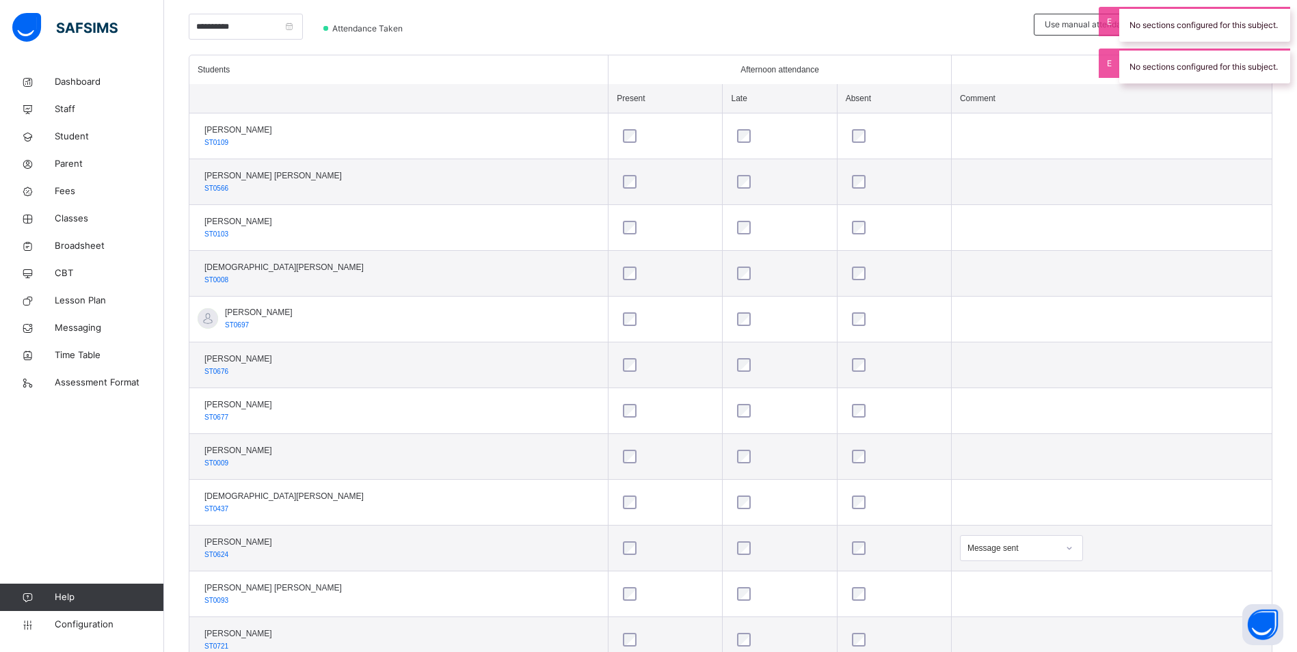
scroll to position [137, 0]
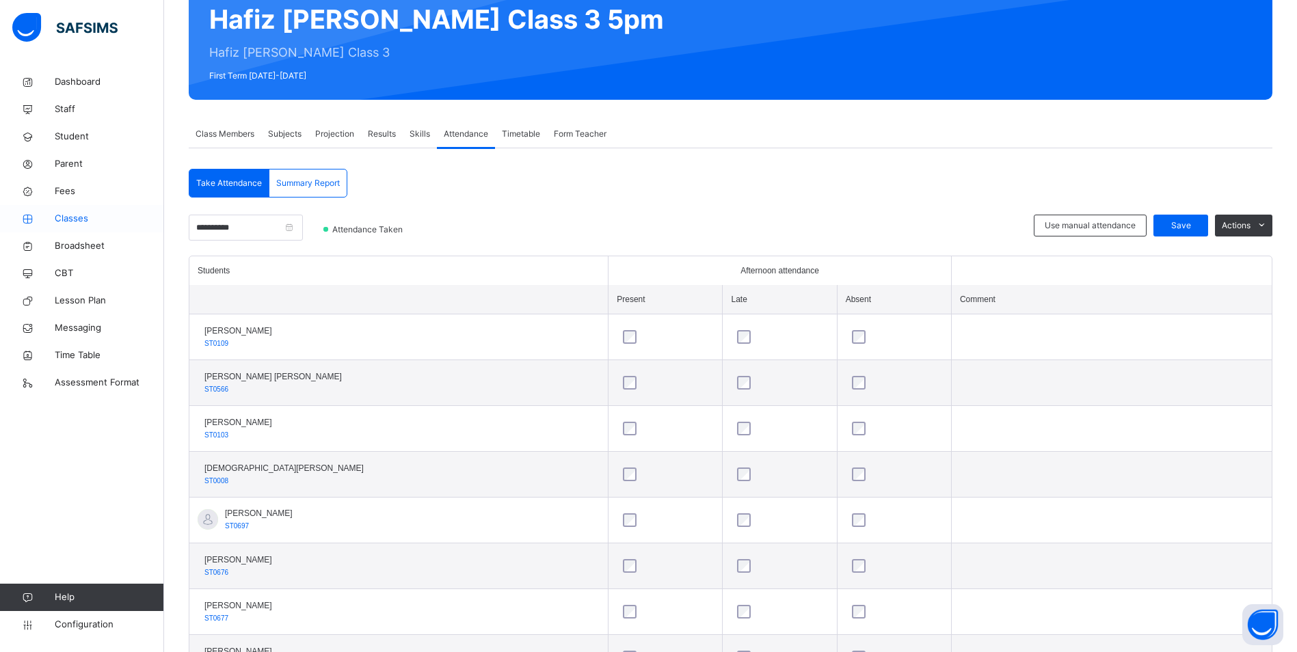
click at [63, 218] on span "Classes" at bounding box center [109, 219] width 109 height 14
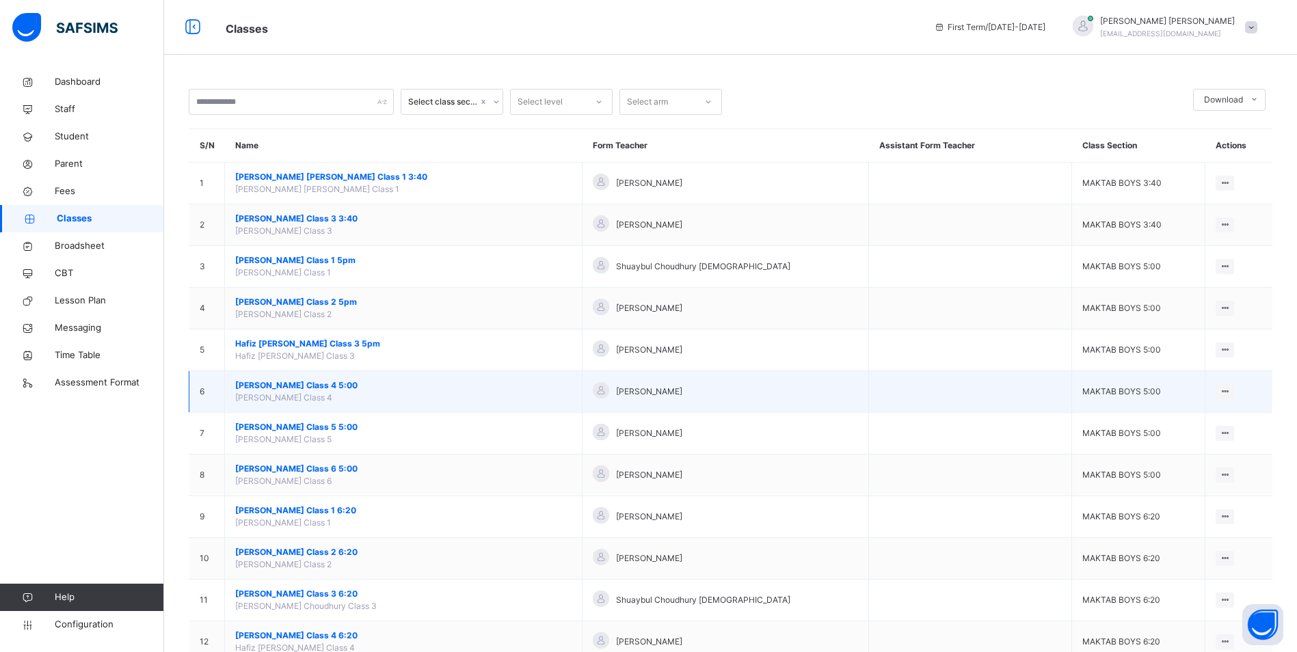
click at [312, 385] on span "[PERSON_NAME] Class 4 5:00" at bounding box center [403, 385] width 336 height 12
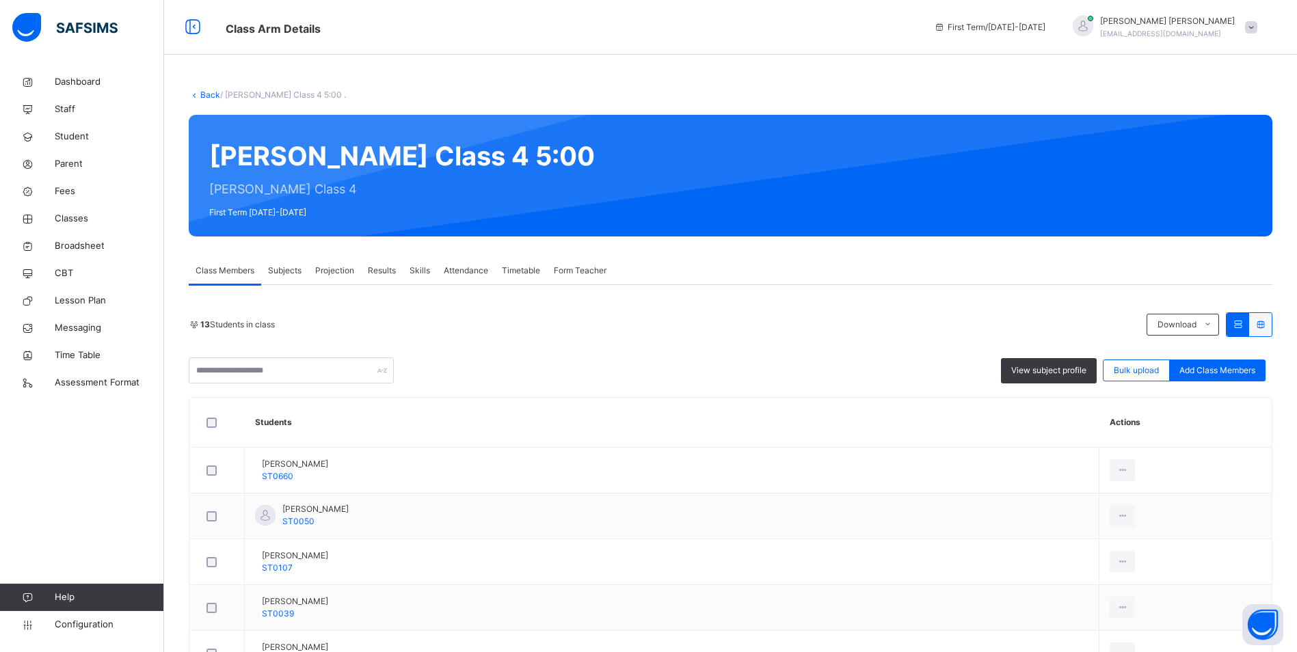
click at [452, 269] on span "Attendance" at bounding box center [466, 271] width 44 height 12
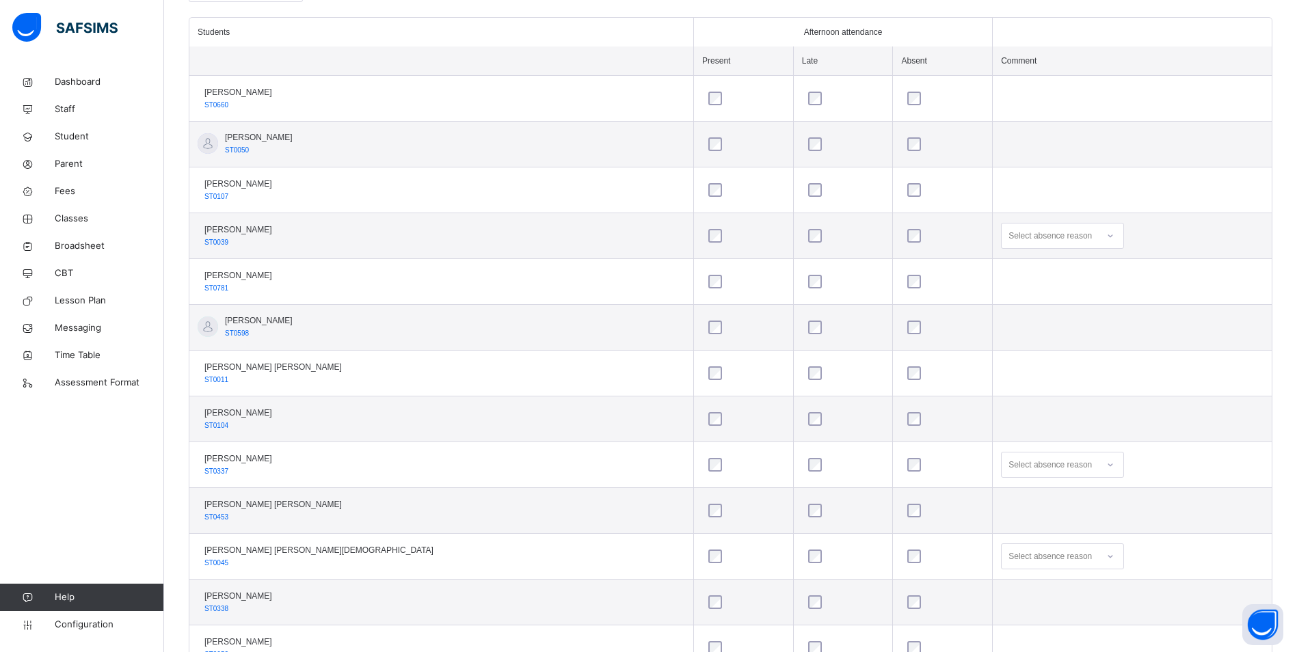
scroll to position [432, 0]
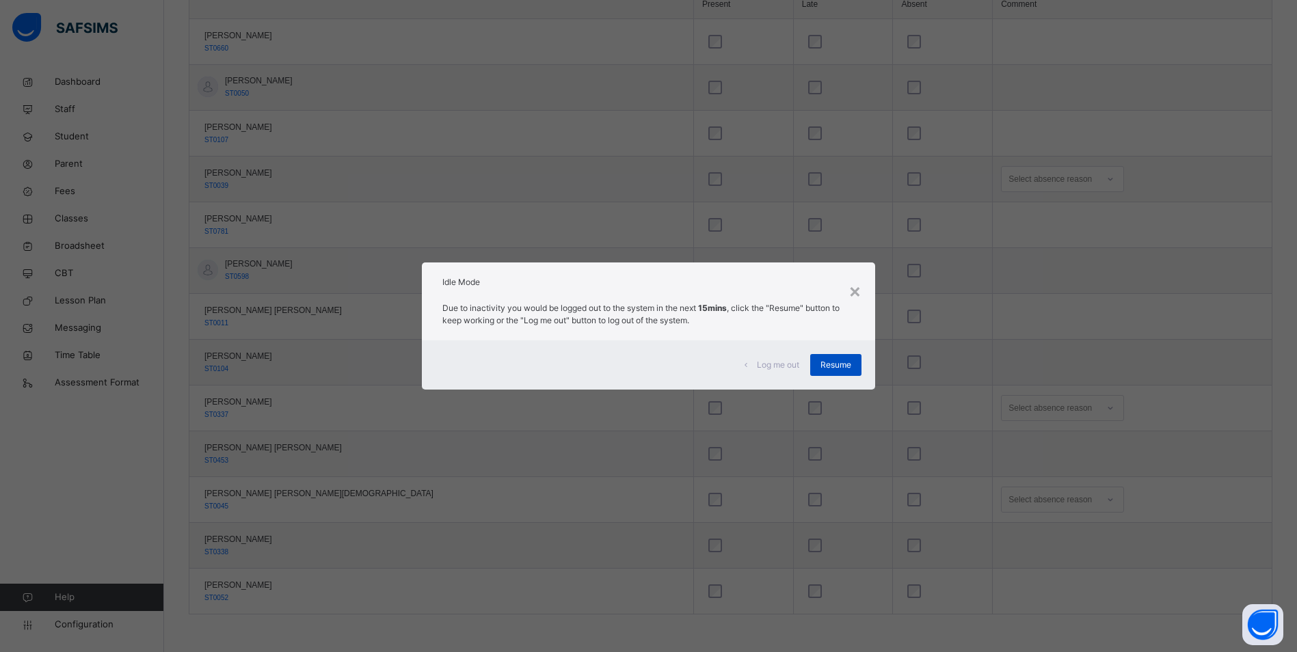
click at [831, 357] on div "Resume" at bounding box center [835, 365] width 51 height 22
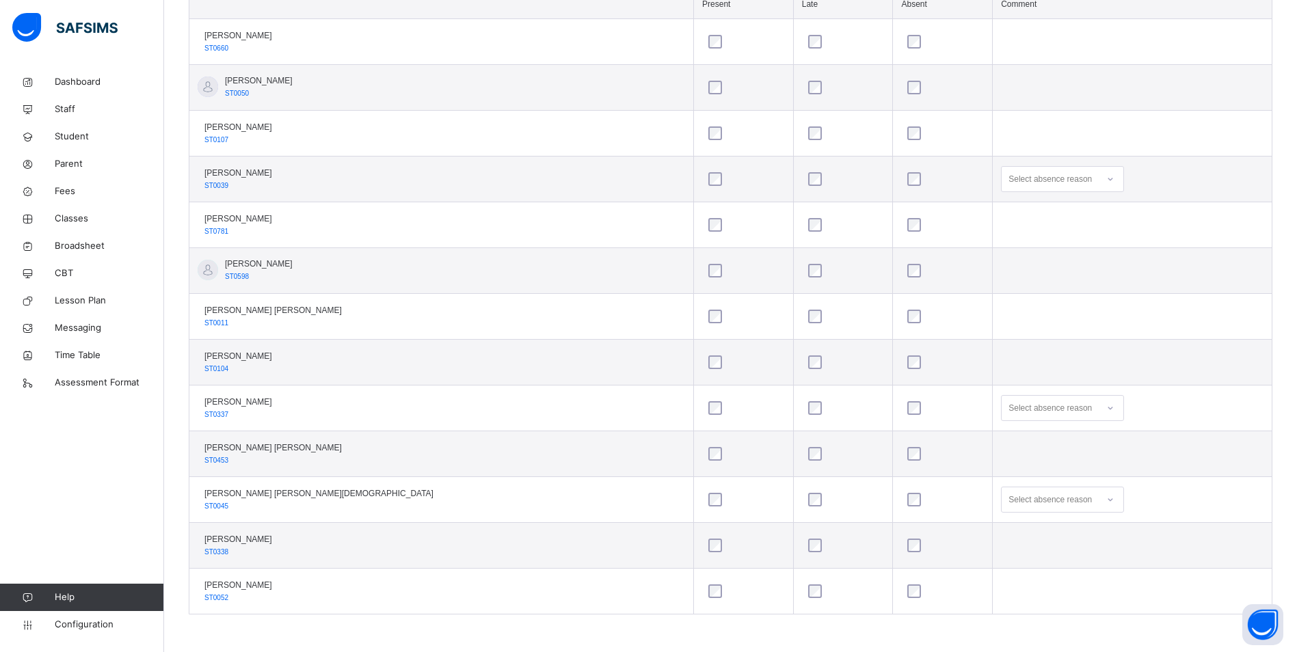
click at [1008, 413] on div "Select absence reason" at bounding box center [1049, 408] width 83 height 26
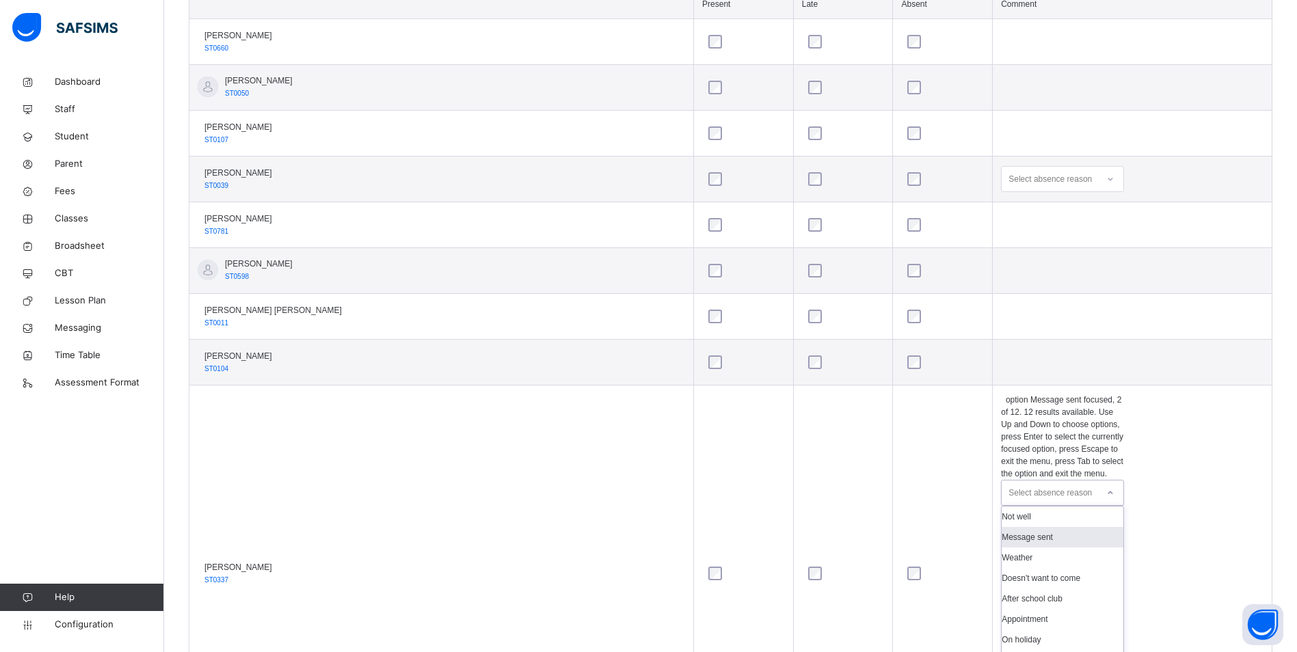
click at [1001, 527] on div "Message sent" at bounding box center [1062, 537] width 122 height 21
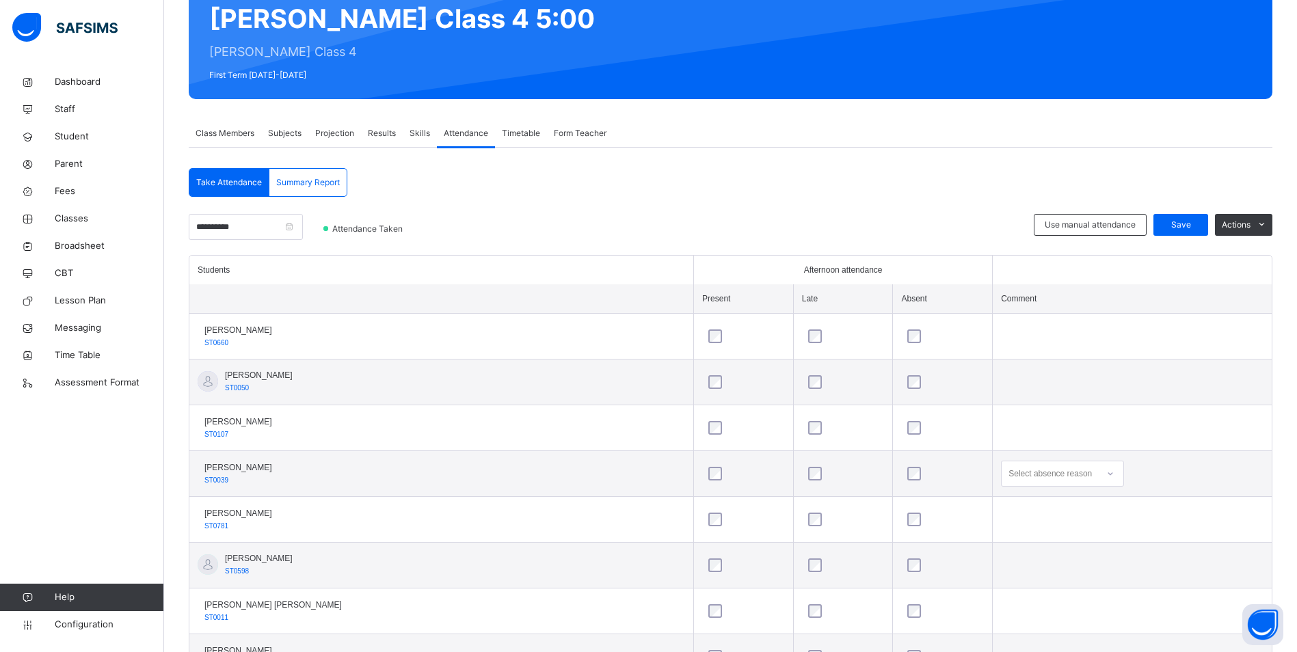
scroll to position [90, 0]
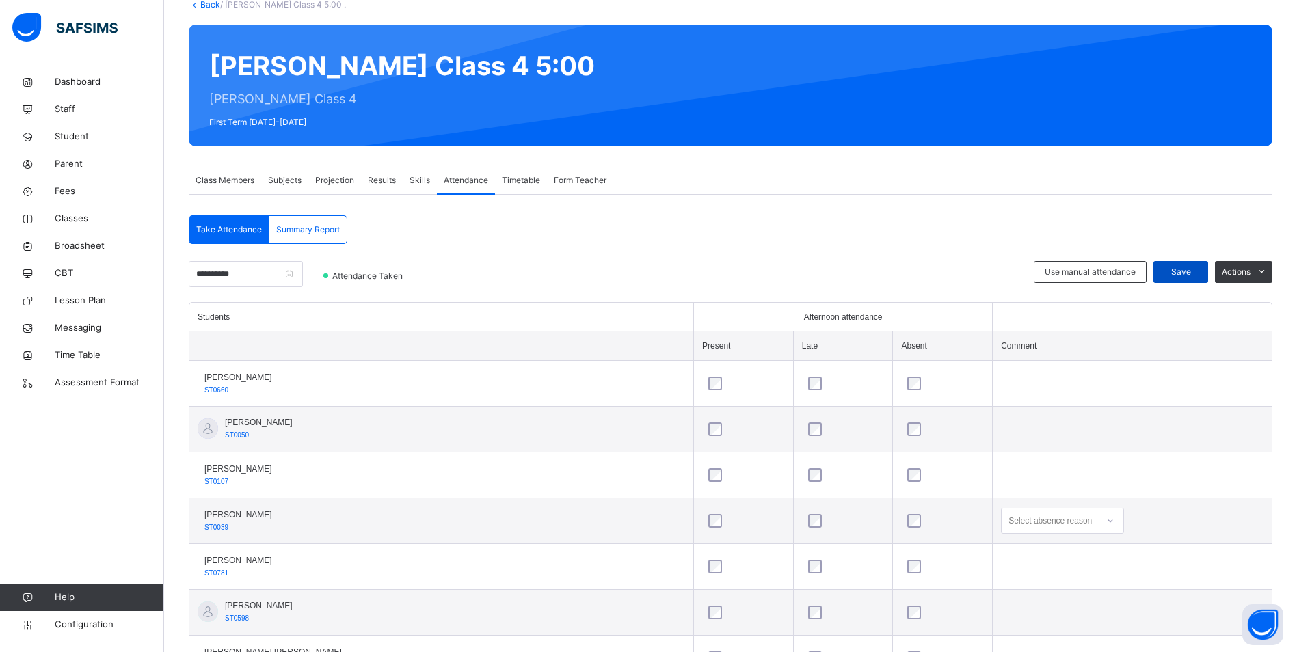
click at [1186, 273] on span "Save" at bounding box center [1180, 272] width 34 height 12
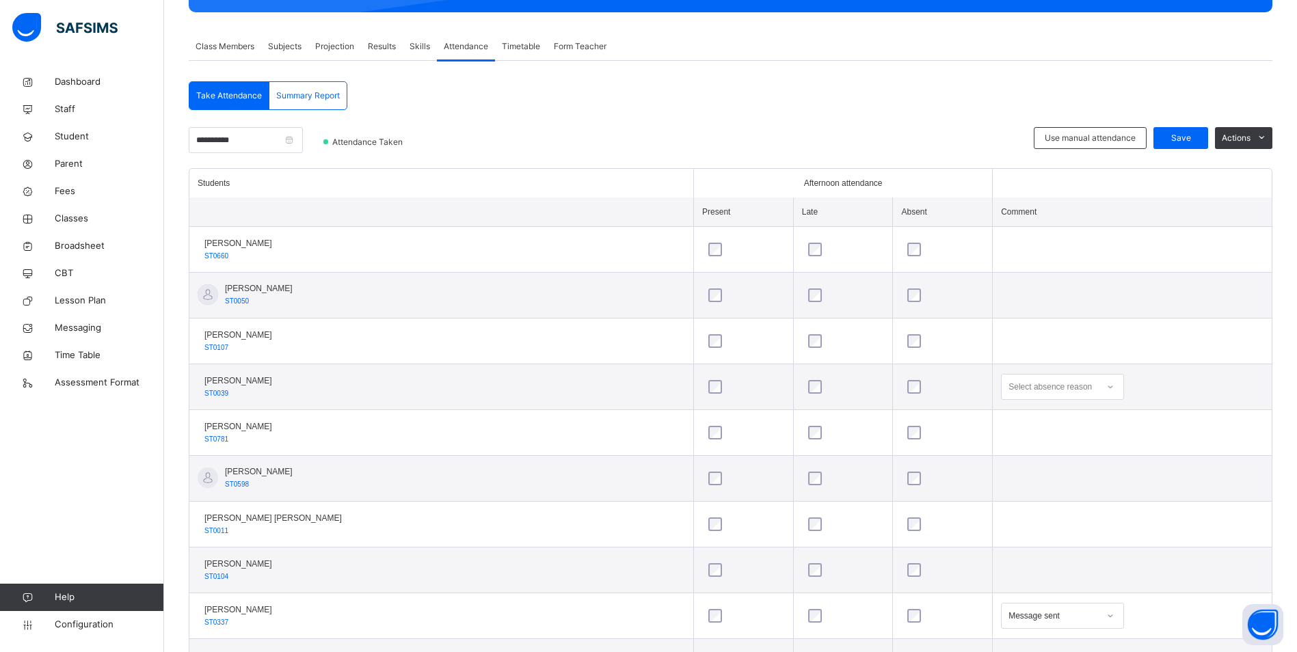
scroll to position [273, 0]
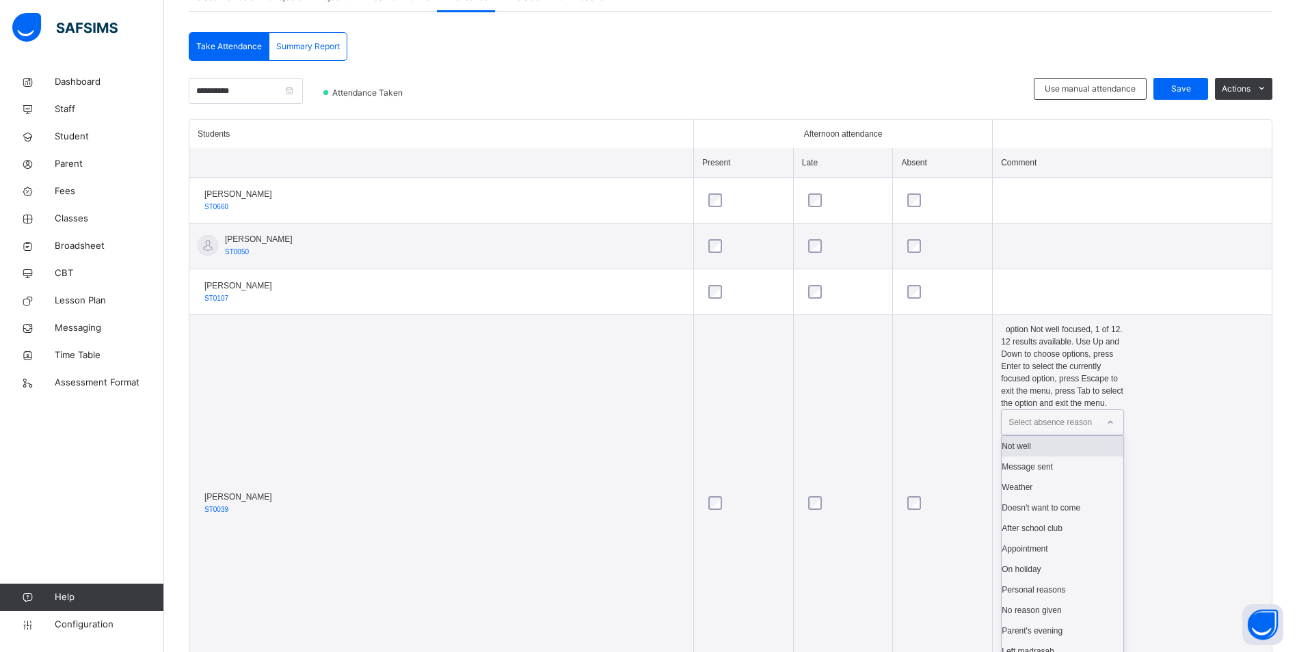
click at [1008, 409] on div "Select absence reason" at bounding box center [1049, 422] width 83 height 26
click at [1008, 457] on div "Message sent" at bounding box center [1062, 467] width 122 height 21
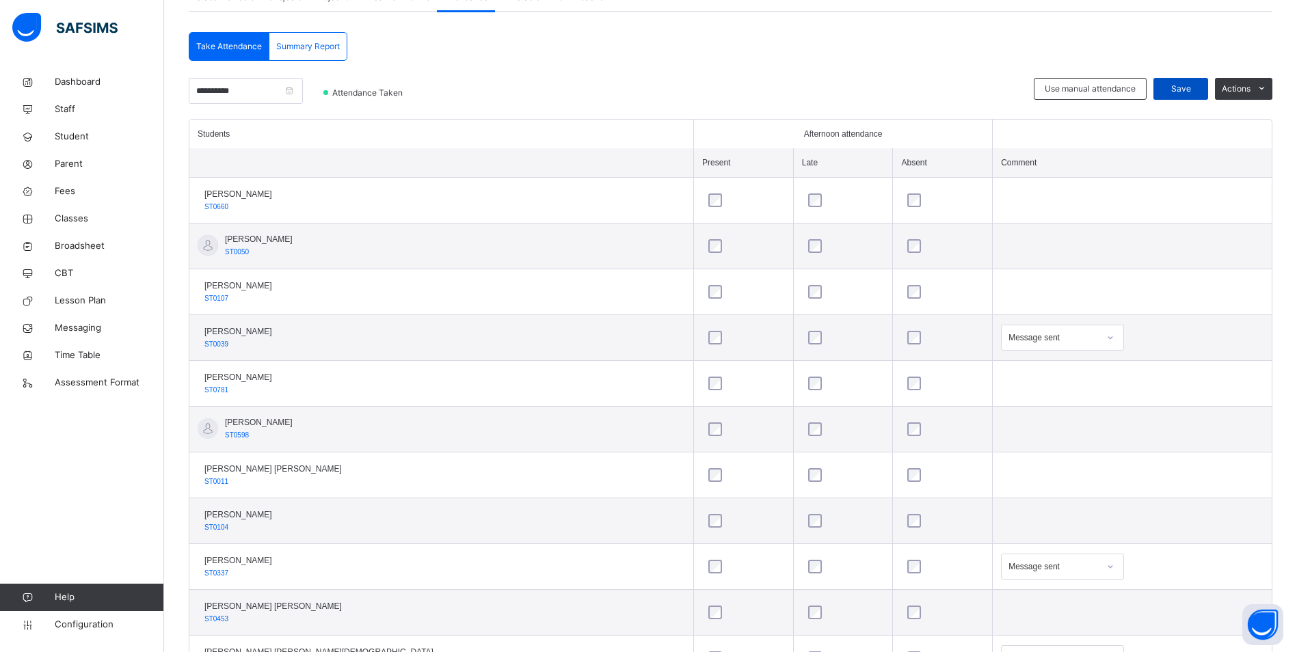
click at [1206, 79] on div "Save" at bounding box center [1180, 89] width 55 height 22
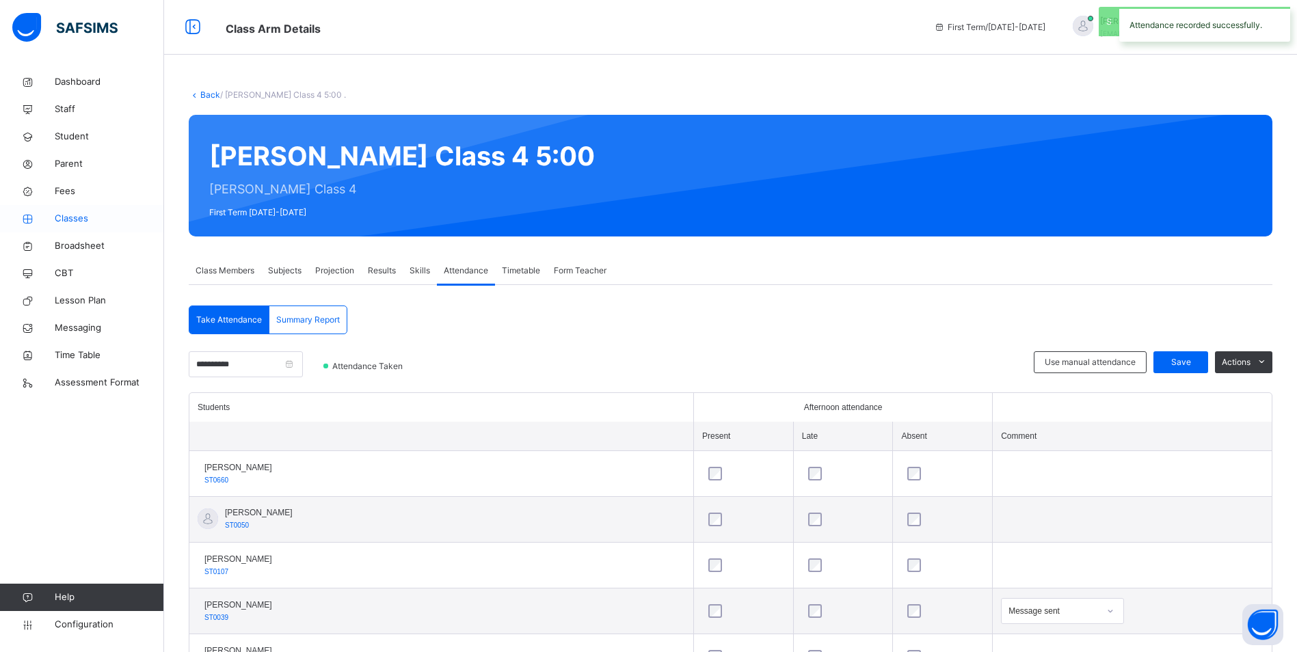
click at [57, 214] on span "Classes" at bounding box center [109, 219] width 109 height 14
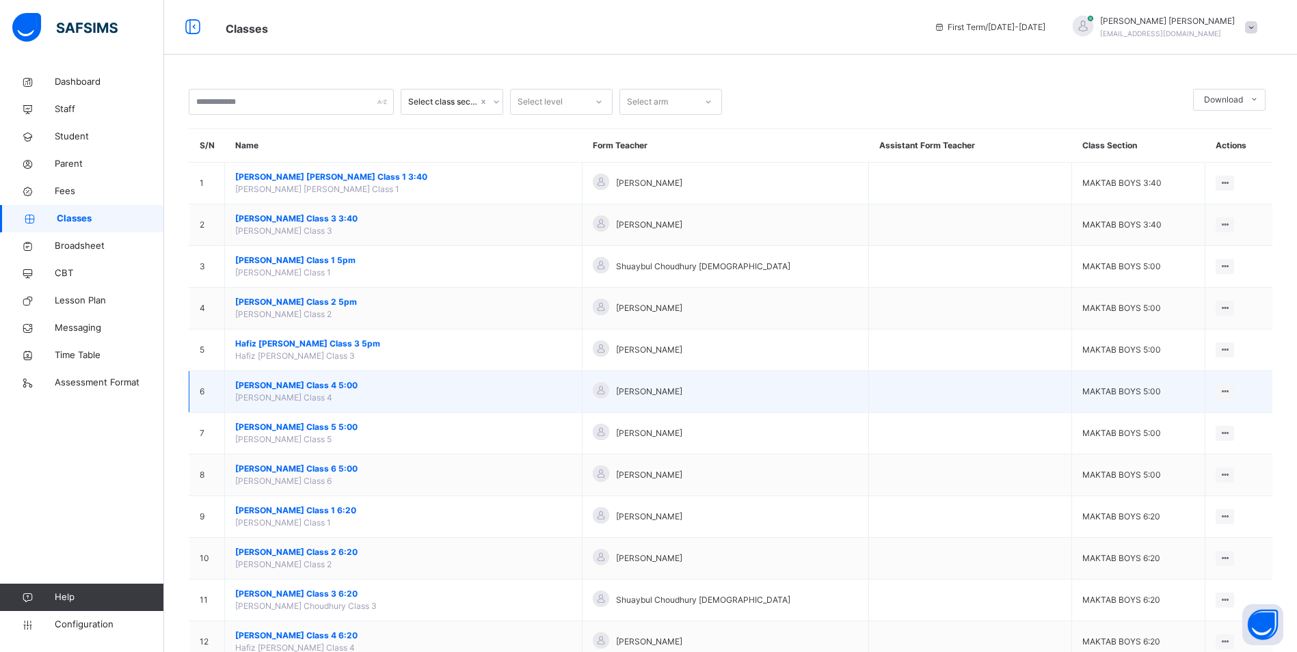
click at [325, 390] on span "[PERSON_NAME] Class 4 5:00" at bounding box center [403, 385] width 336 height 12
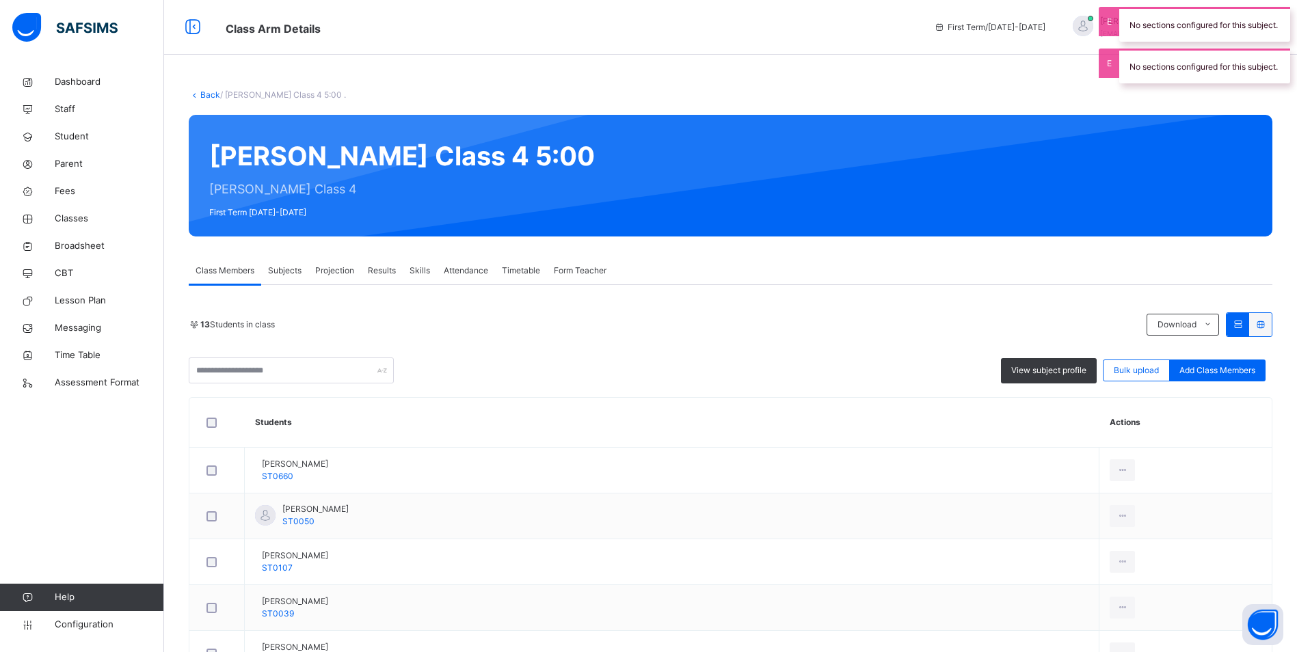
click at [478, 267] on span "Attendance" at bounding box center [466, 271] width 44 height 12
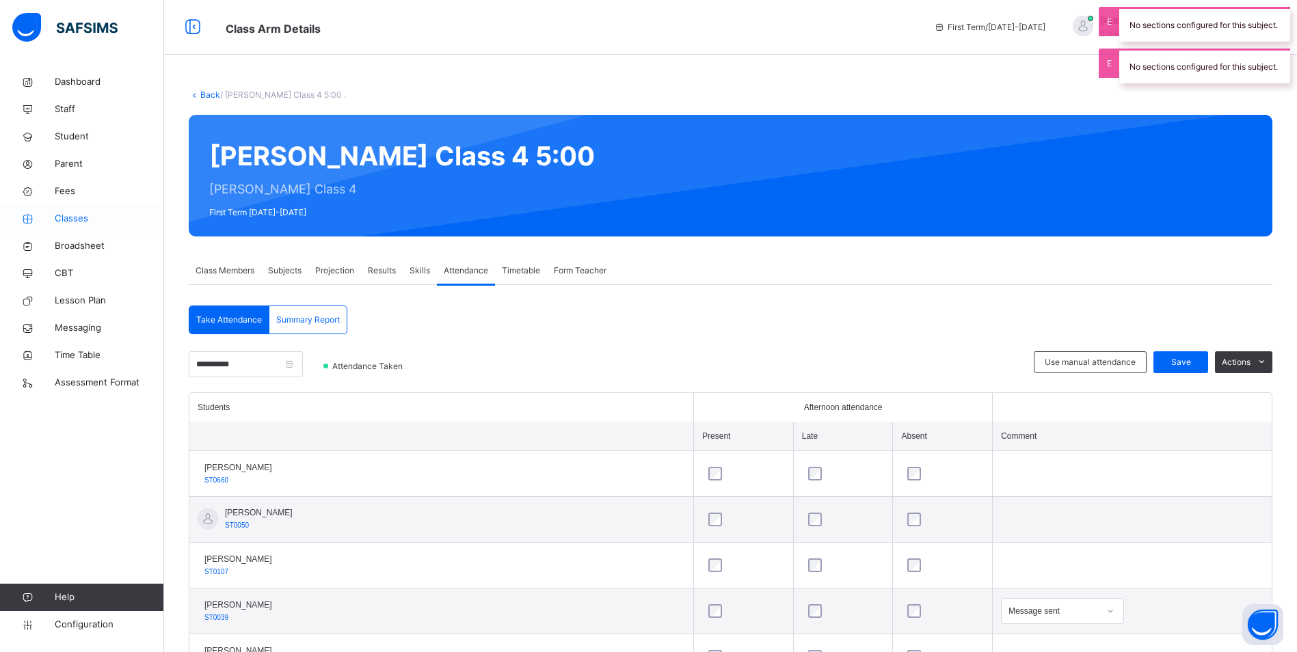
click at [67, 221] on span "Classes" at bounding box center [109, 219] width 109 height 14
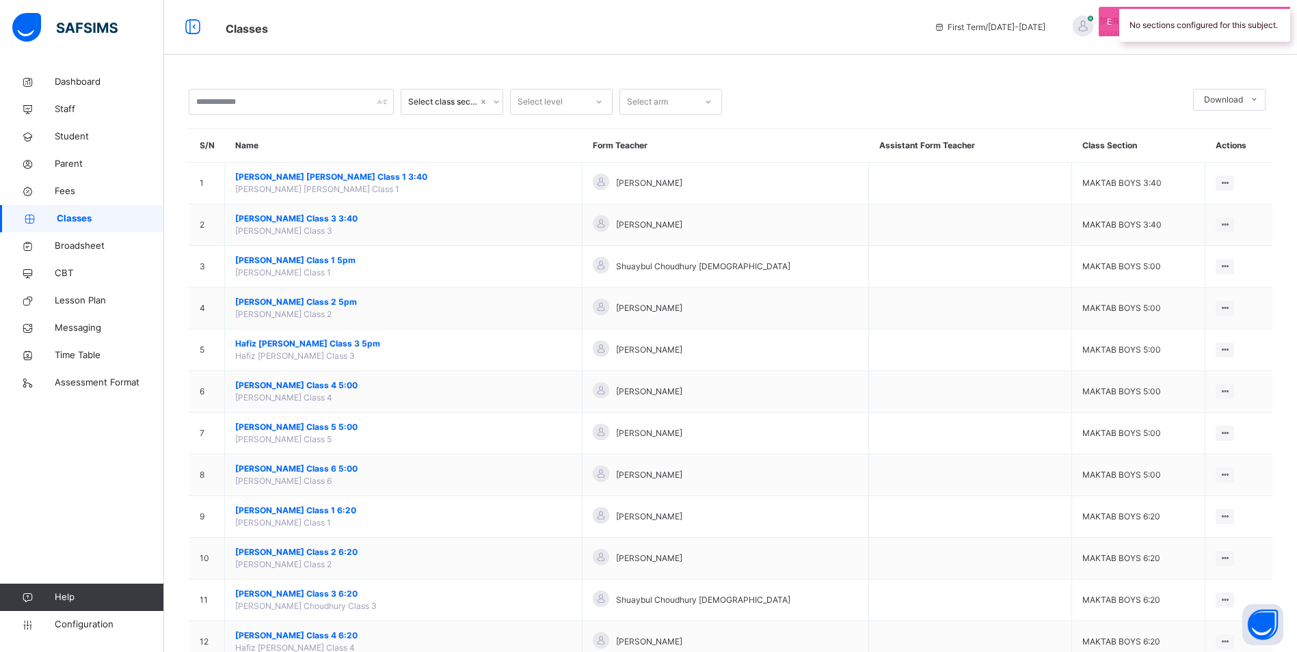
click at [322, 426] on span "[PERSON_NAME] Class 5 5:00" at bounding box center [403, 427] width 336 height 12
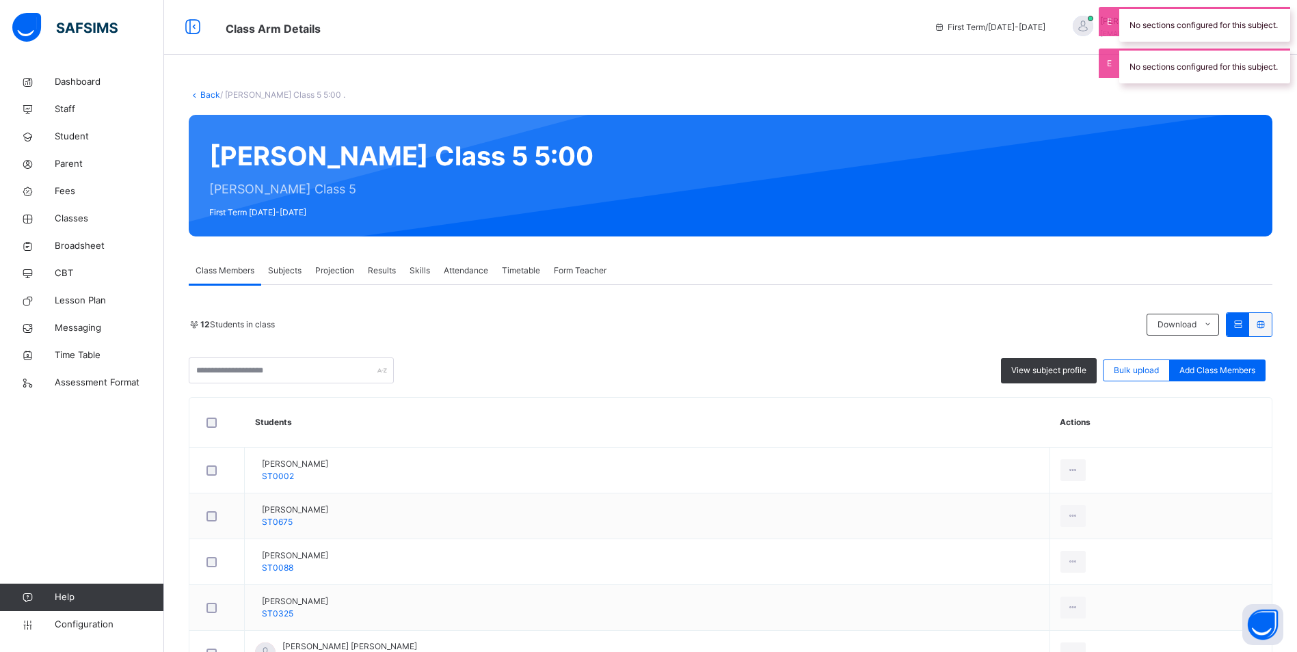
click at [450, 270] on span "Attendance" at bounding box center [466, 271] width 44 height 12
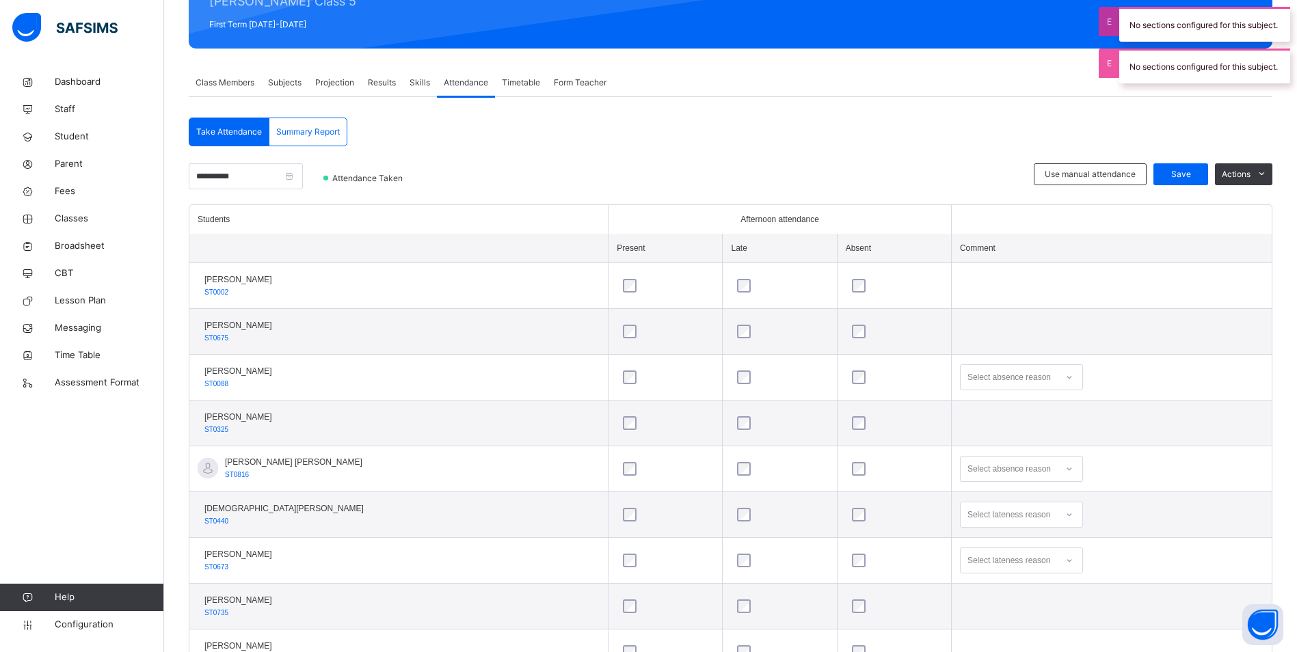
scroll to position [137, 0]
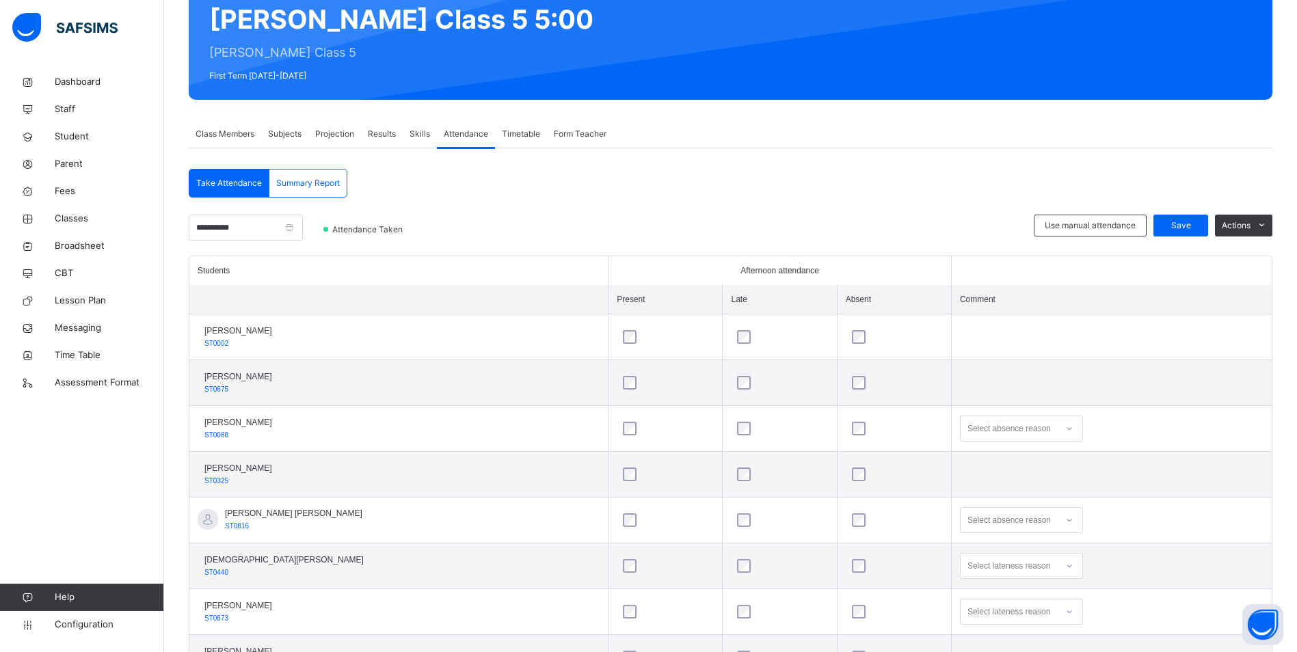
drag, startPoint x: 982, startPoint y: 425, endPoint x: 990, endPoint y: 427, distance: 7.6
click at [982, 425] on div "Select absence reason" at bounding box center [1008, 429] width 83 height 26
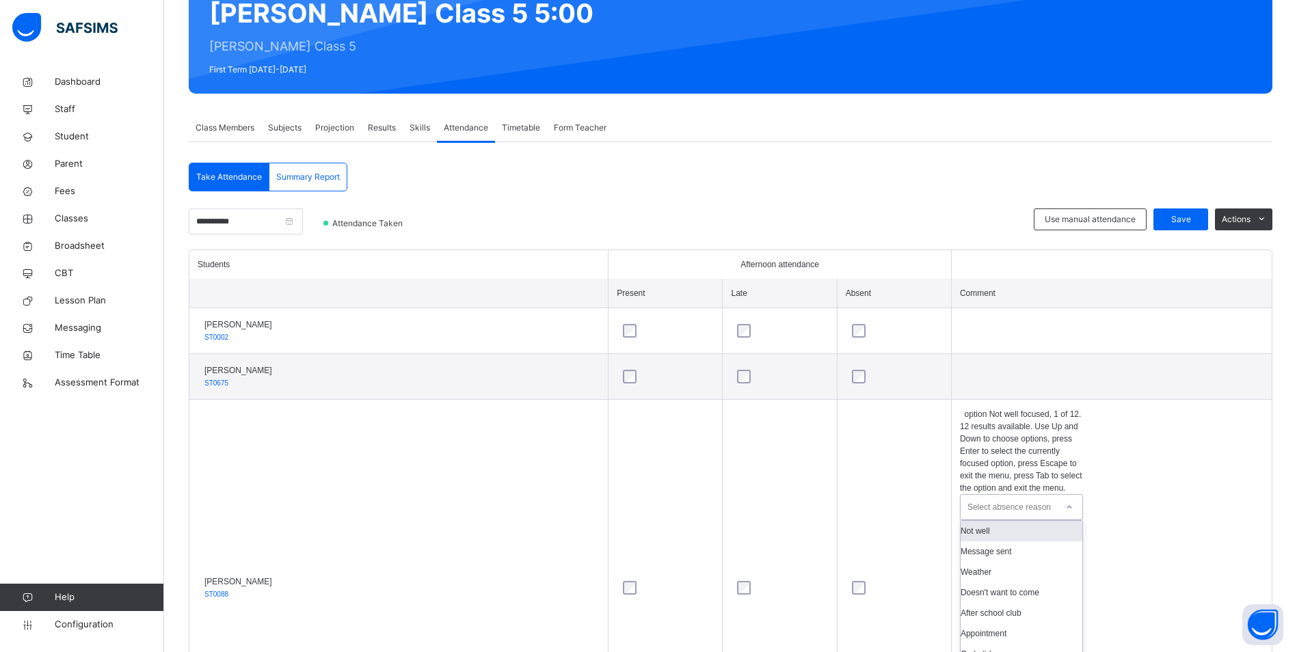
scroll to position [144, 0]
click at [994, 541] on div "Message sent" at bounding box center [1021, 551] width 122 height 21
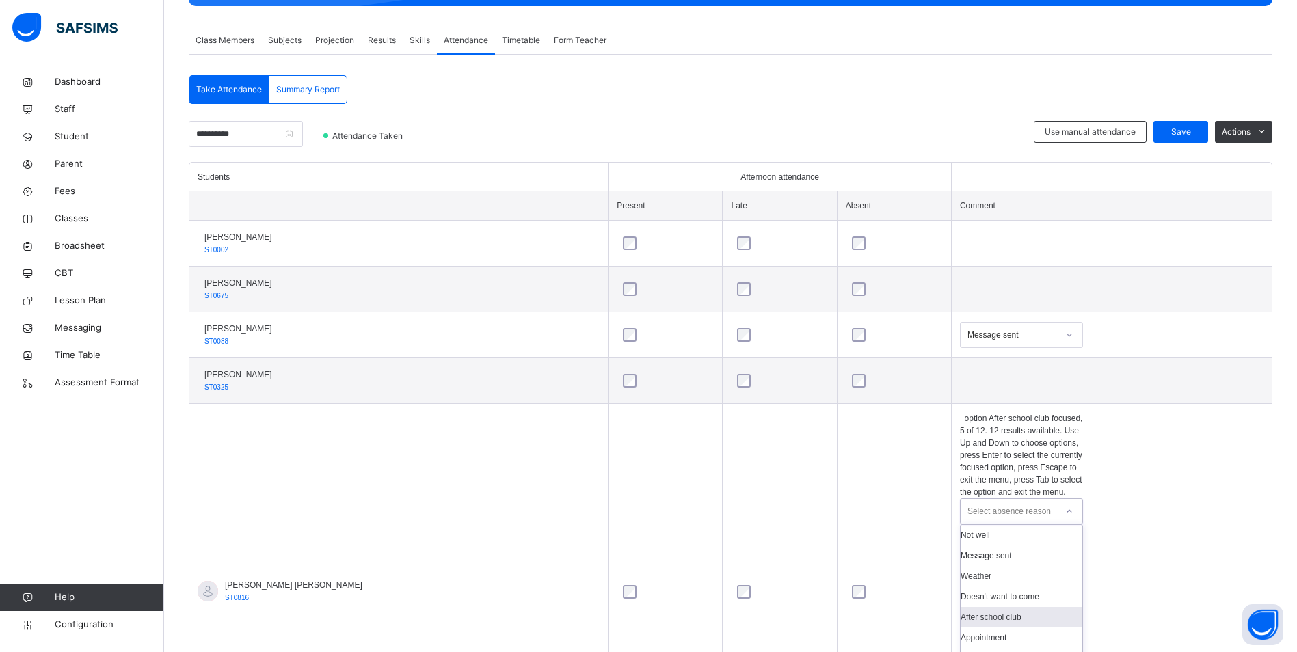
scroll to position [235, 0]
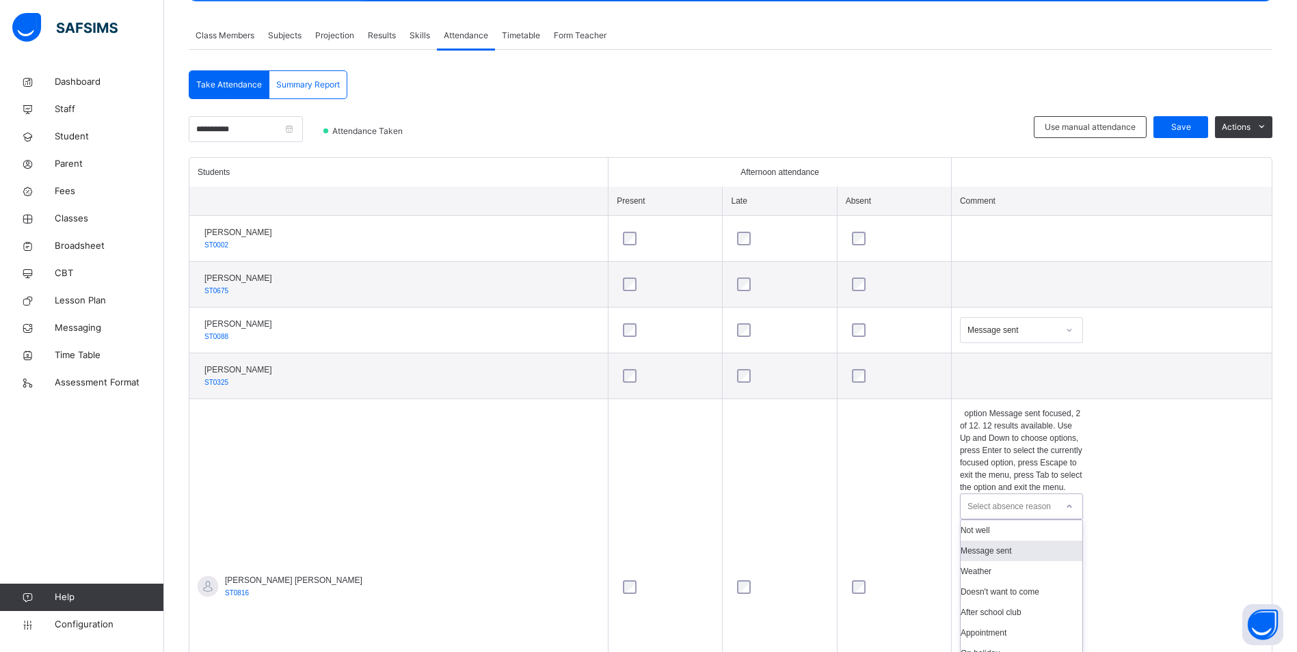
click at [1012, 541] on div "Message sent" at bounding box center [1021, 551] width 122 height 21
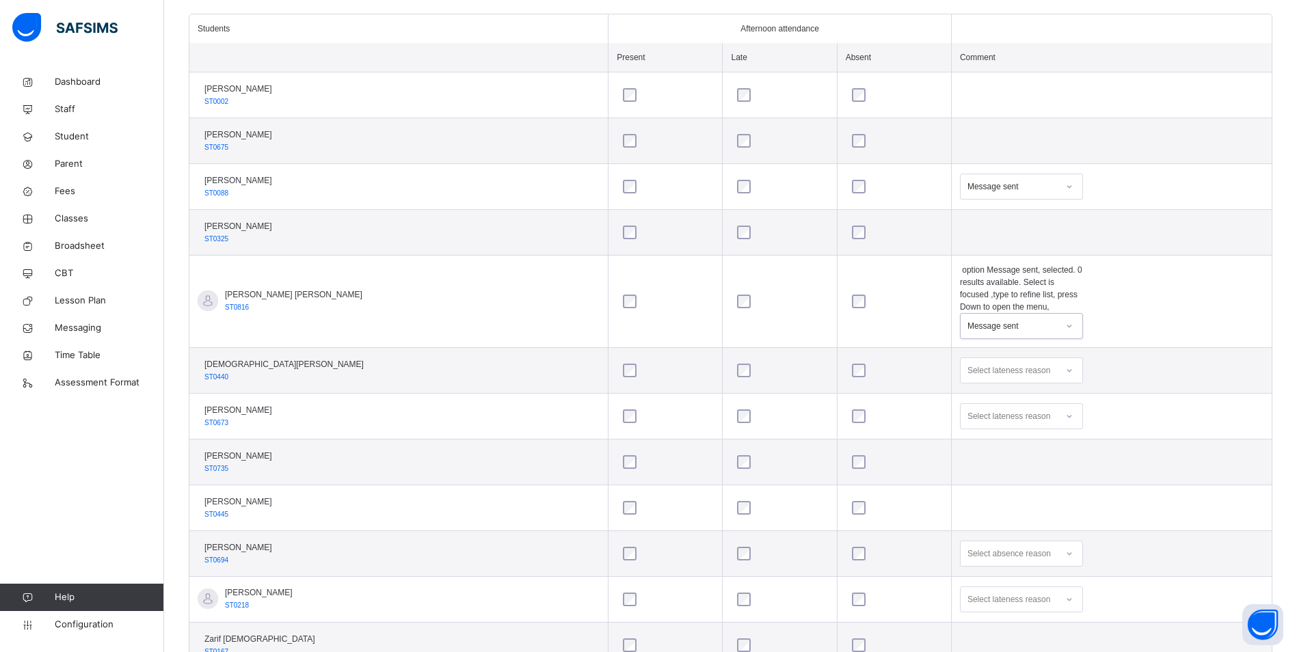
scroll to position [386, 0]
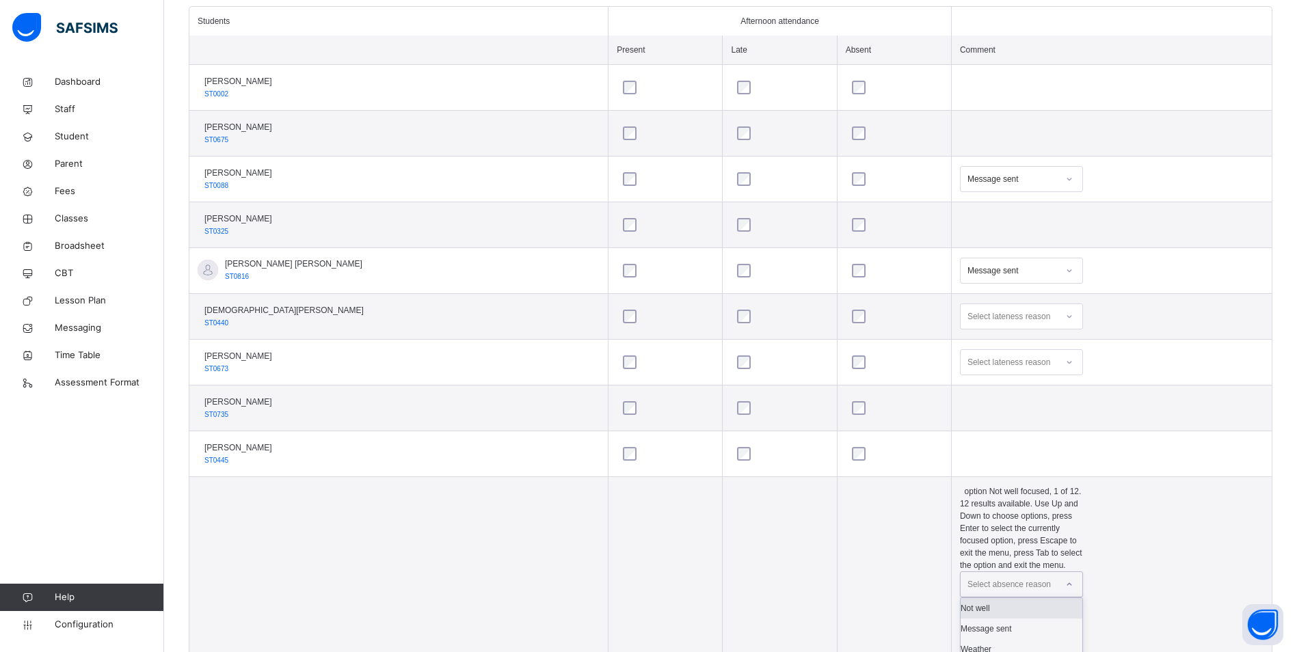
click at [1017, 571] on div "Select absence reason" at bounding box center [1008, 584] width 83 height 26
click at [997, 619] on div "Message sent" at bounding box center [1021, 629] width 122 height 21
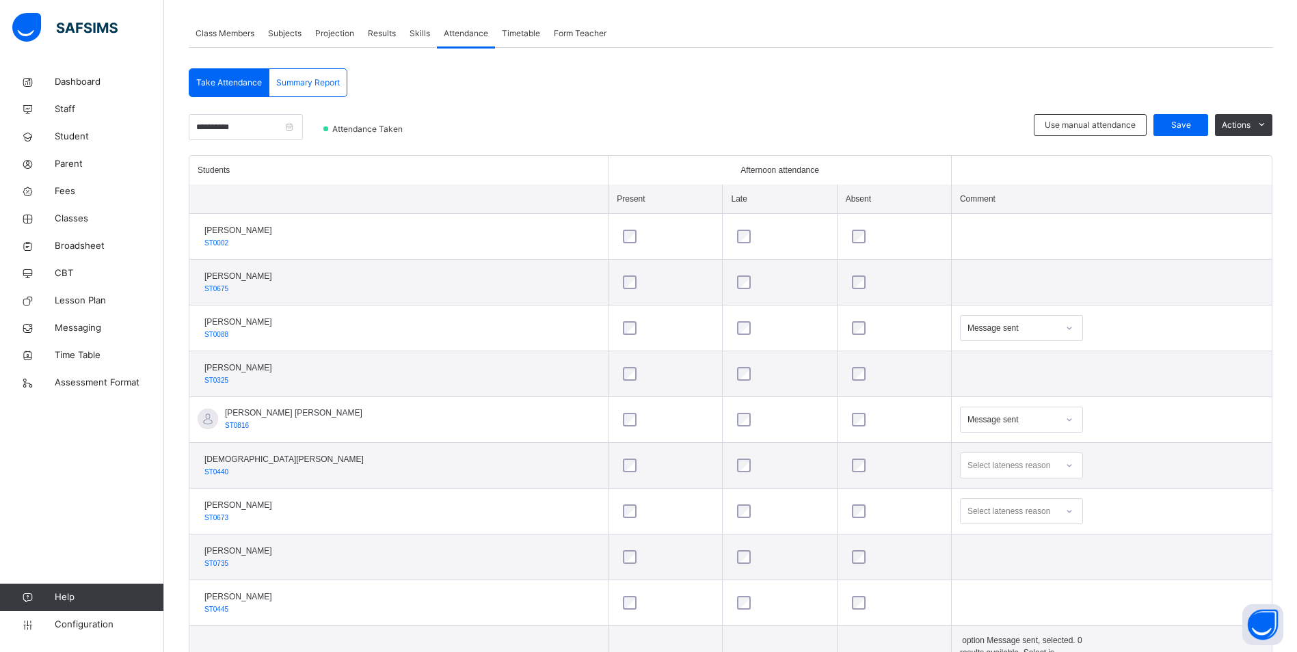
scroll to position [181, 0]
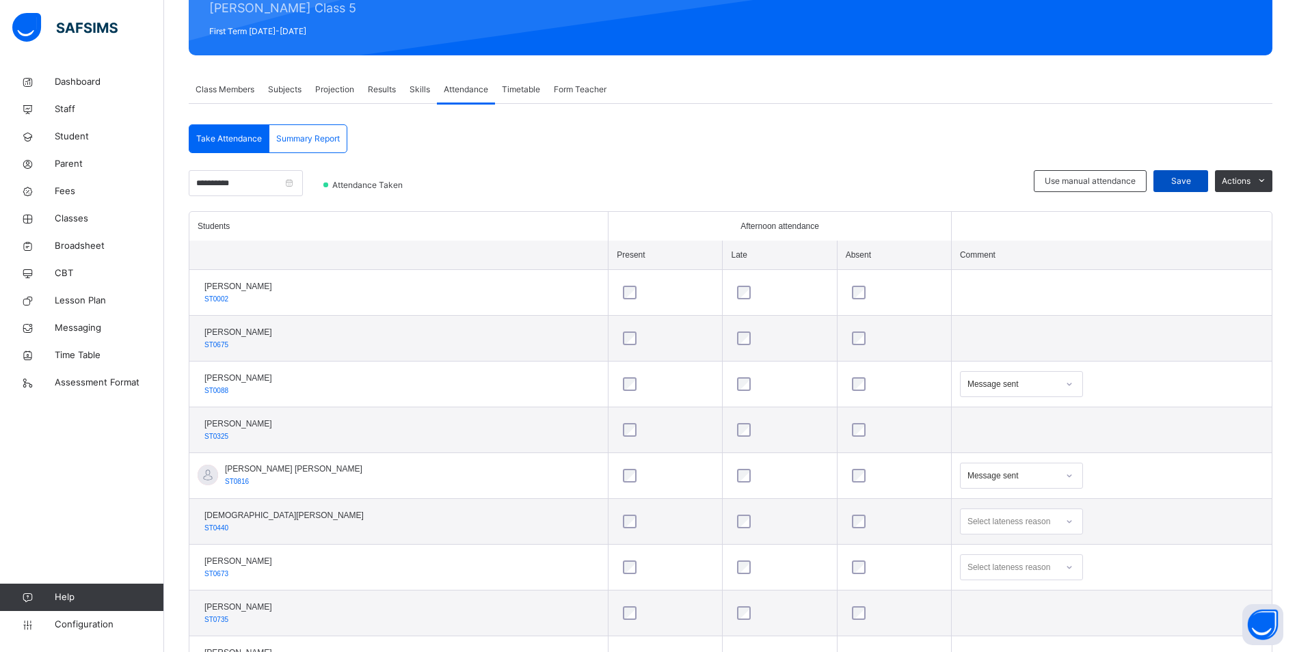
click at [1191, 187] on div "Save" at bounding box center [1180, 181] width 55 height 22
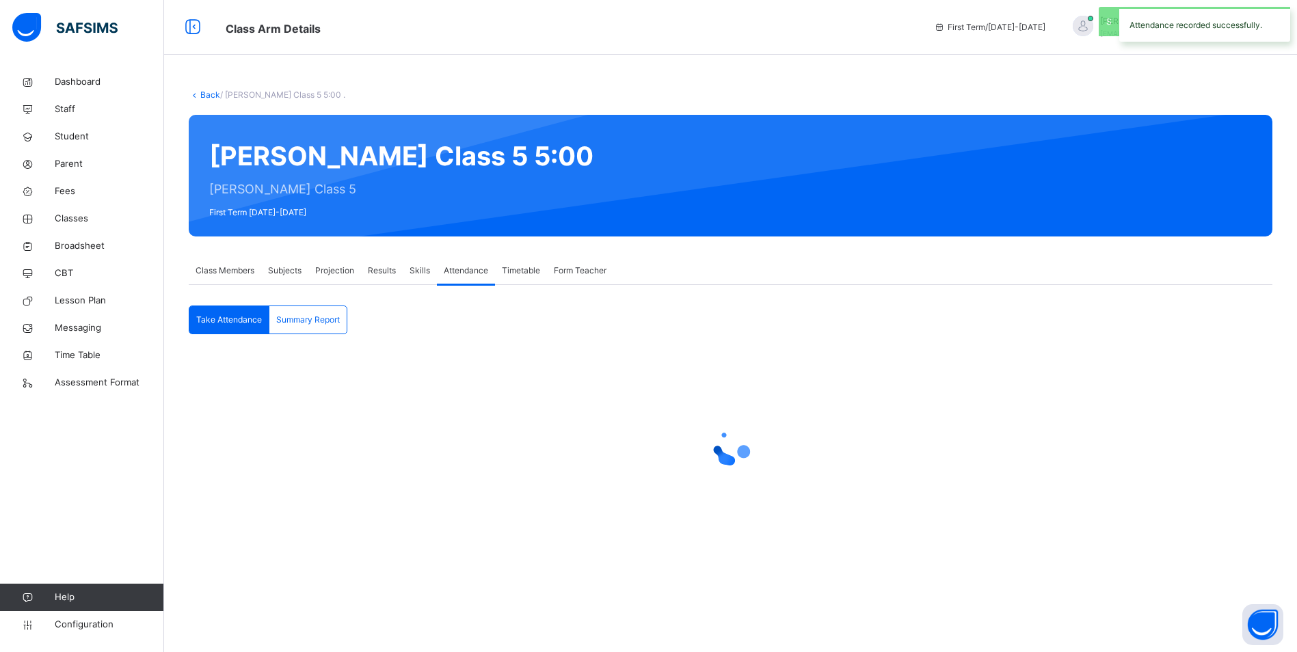
scroll to position [0, 0]
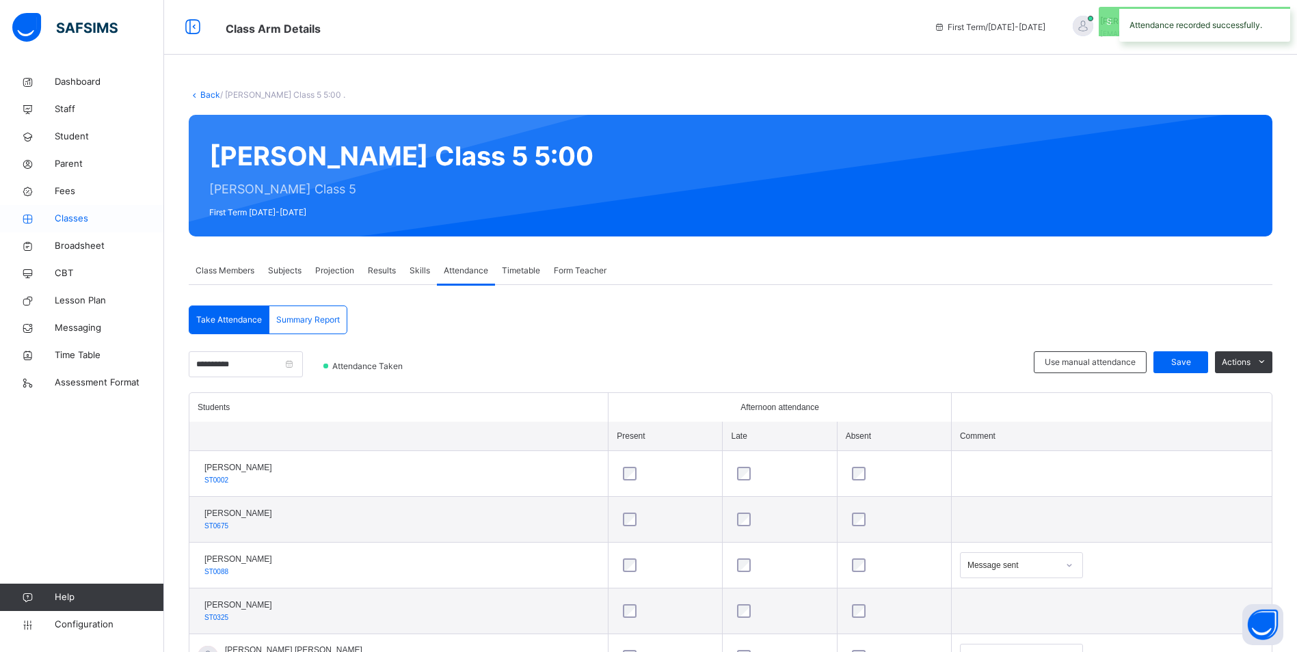
click at [40, 214] on icon at bounding box center [27, 219] width 55 height 10
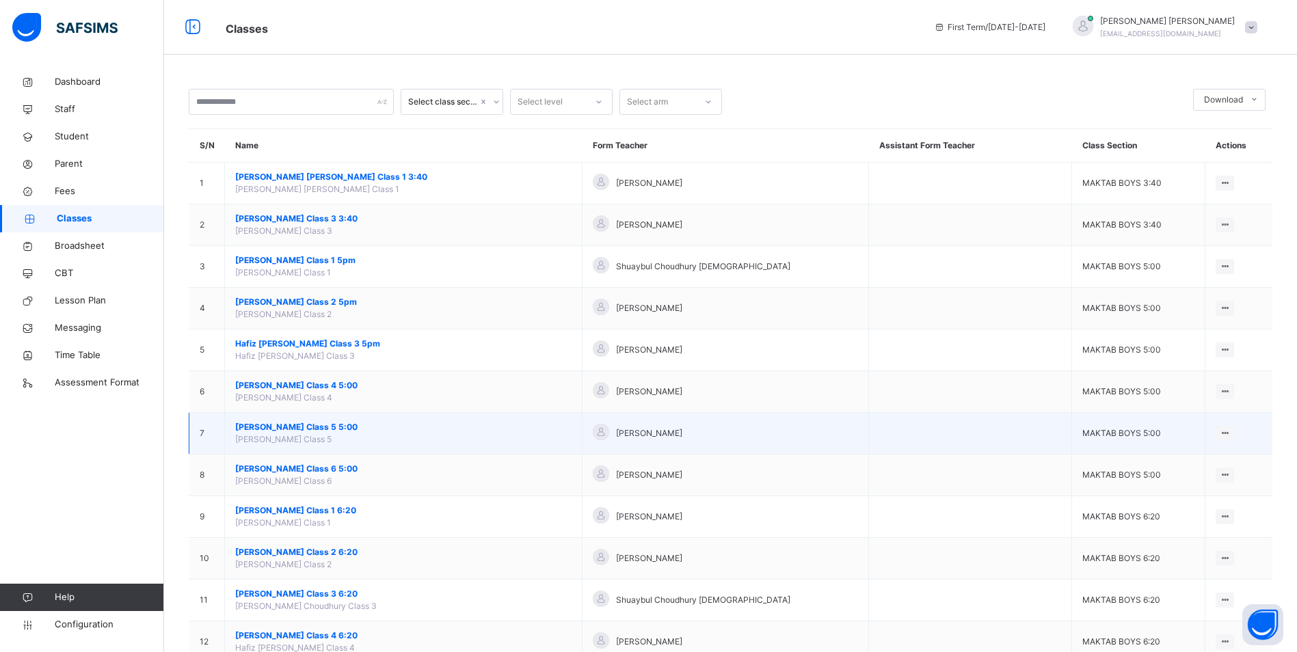
click at [336, 428] on span "[PERSON_NAME] Class 5 5:00" at bounding box center [403, 427] width 336 height 12
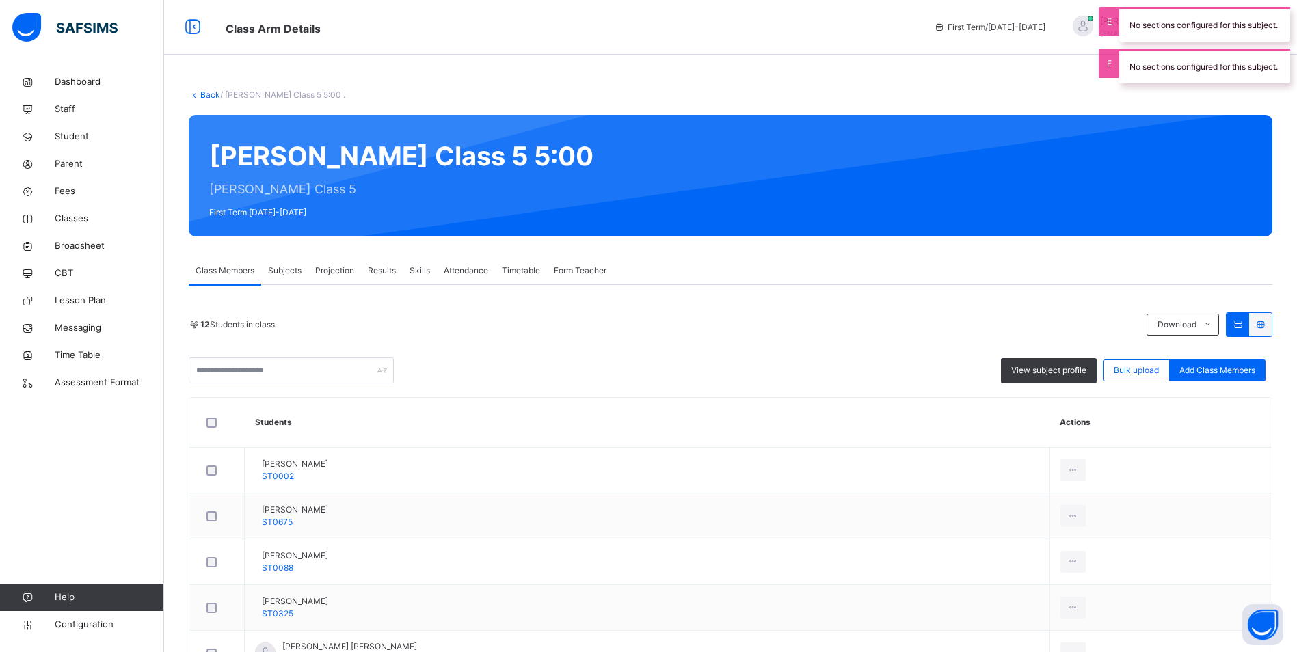
click at [466, 265] on span "Attendance" at bounding box center [466, 271] width 44 height 12
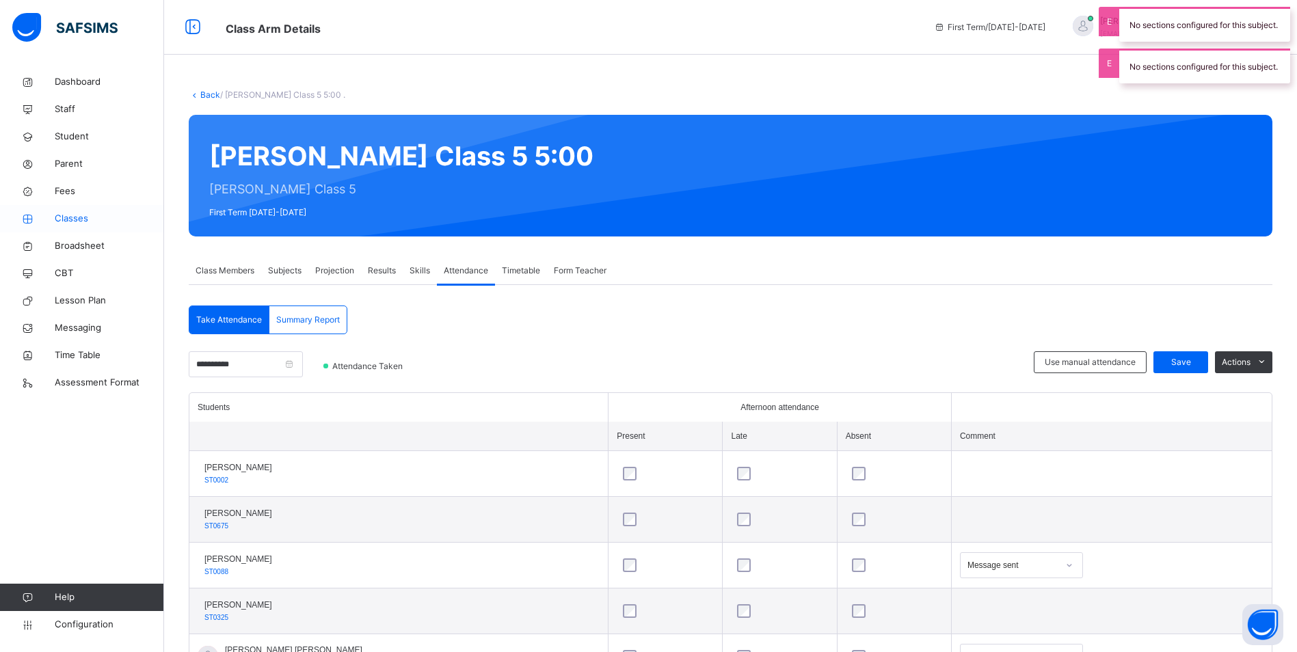
click at [82, 224] on span "Classes" at bounding box center [109, 219] width 109 height 14
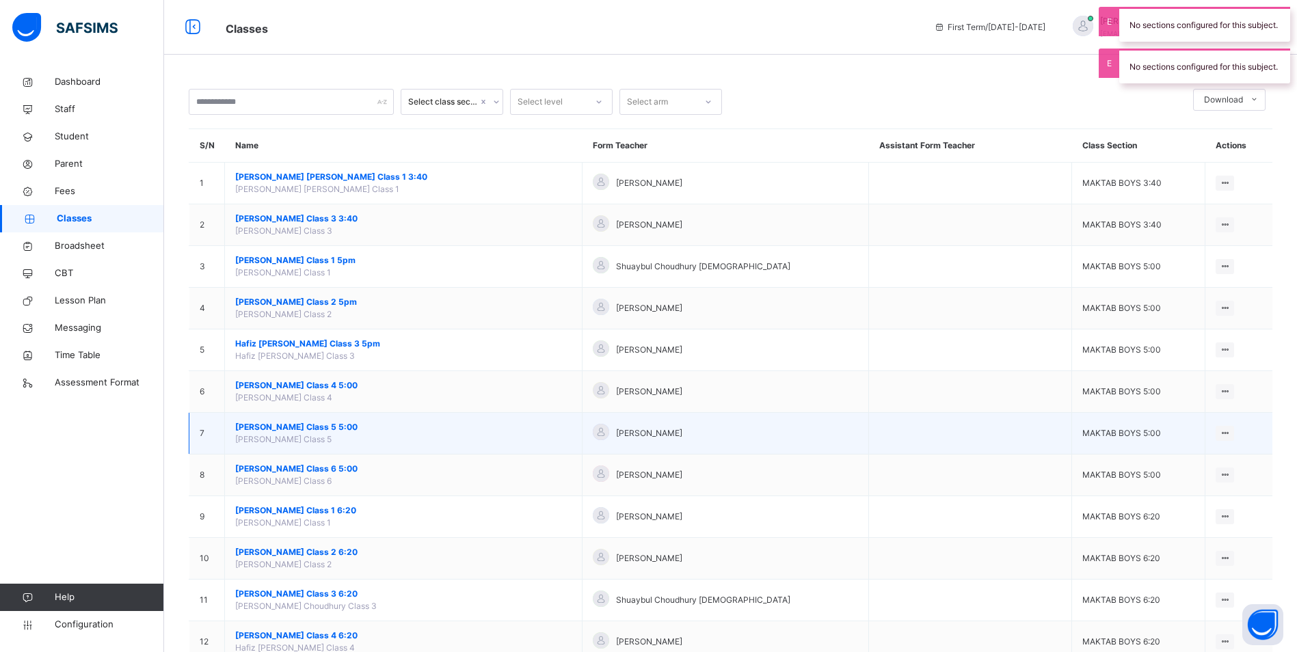
click at [323, 428] on span "[PERSON_NAME] Class 5 5:00" at bounding box center [403, 427] width 336 height 12
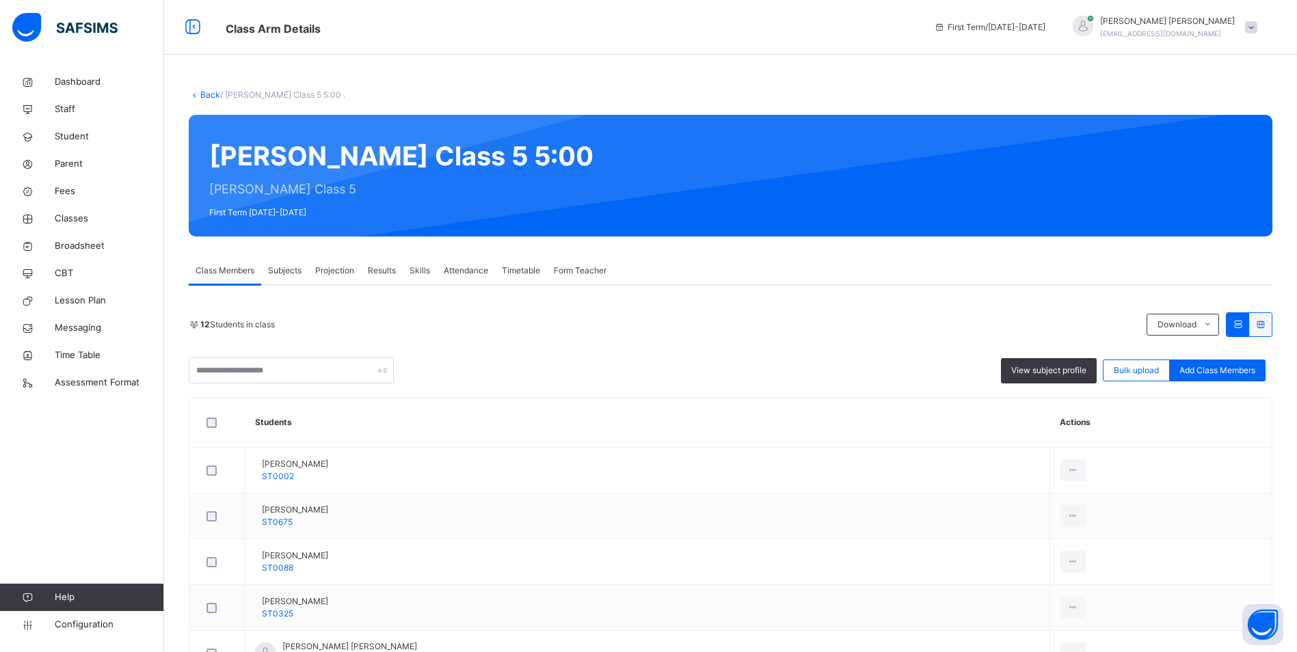
click at [469, 267] on span "Attendance" at bounding box center [466, 271] width 44 height 12
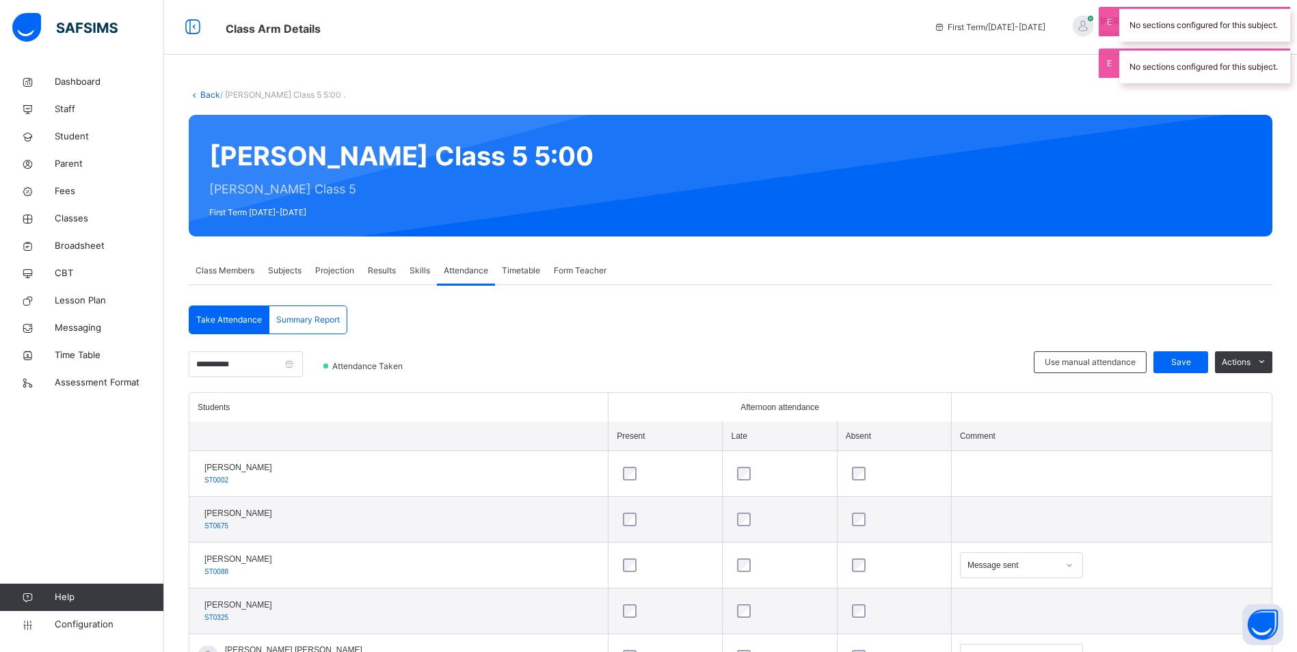
scroll to position [68, 0]
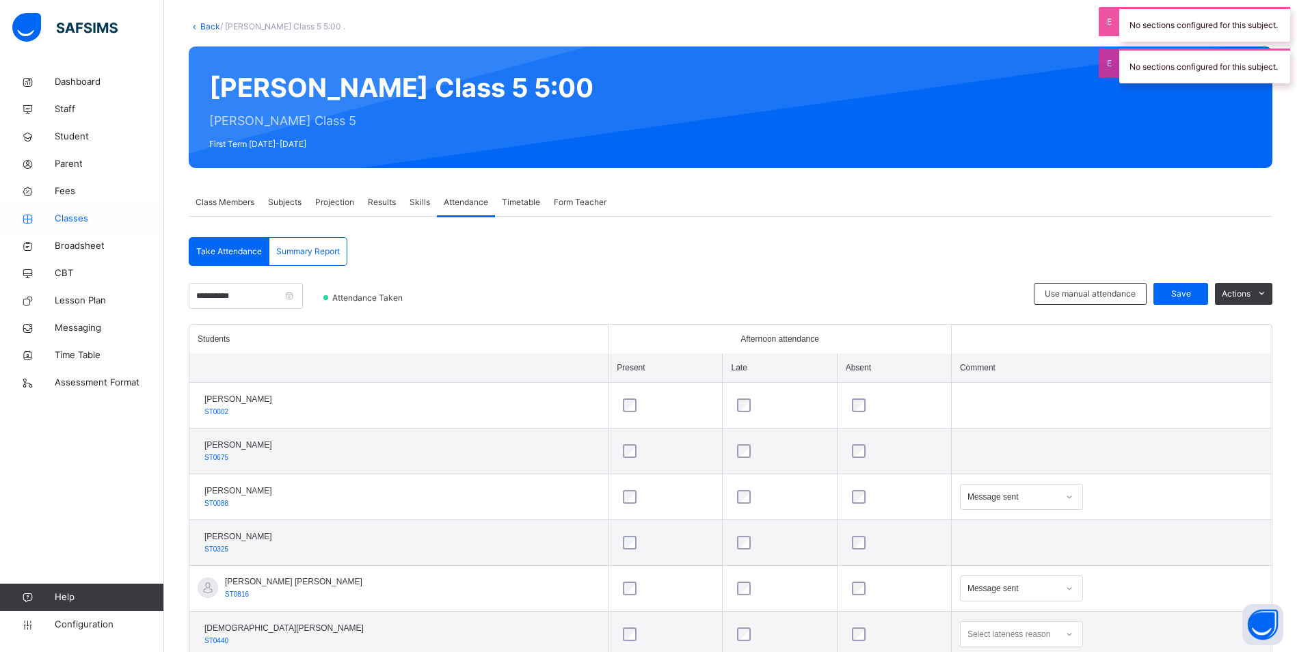
click at [81, 213] on span "Classes" at bounding box center [109, 219] width 109 height 14
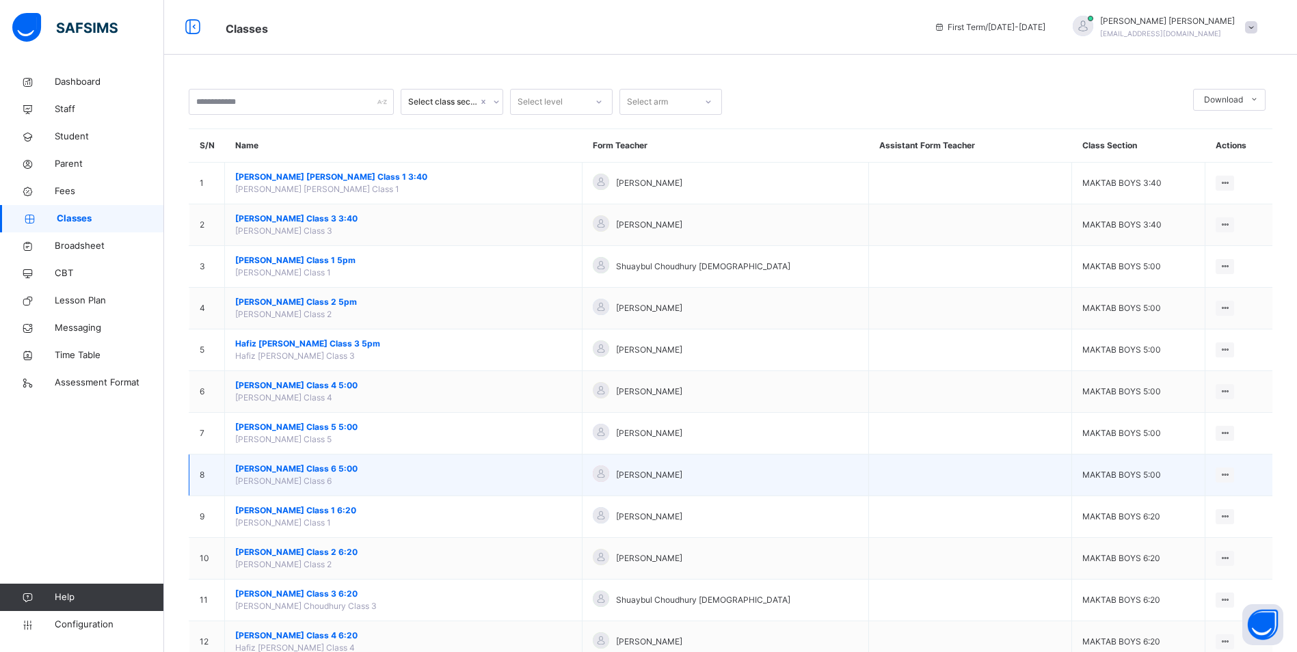
click at [313, 473] on span "[PERSON_NAME] Class 6 5:00" at bounding box center [403, 469] width 336 height 12
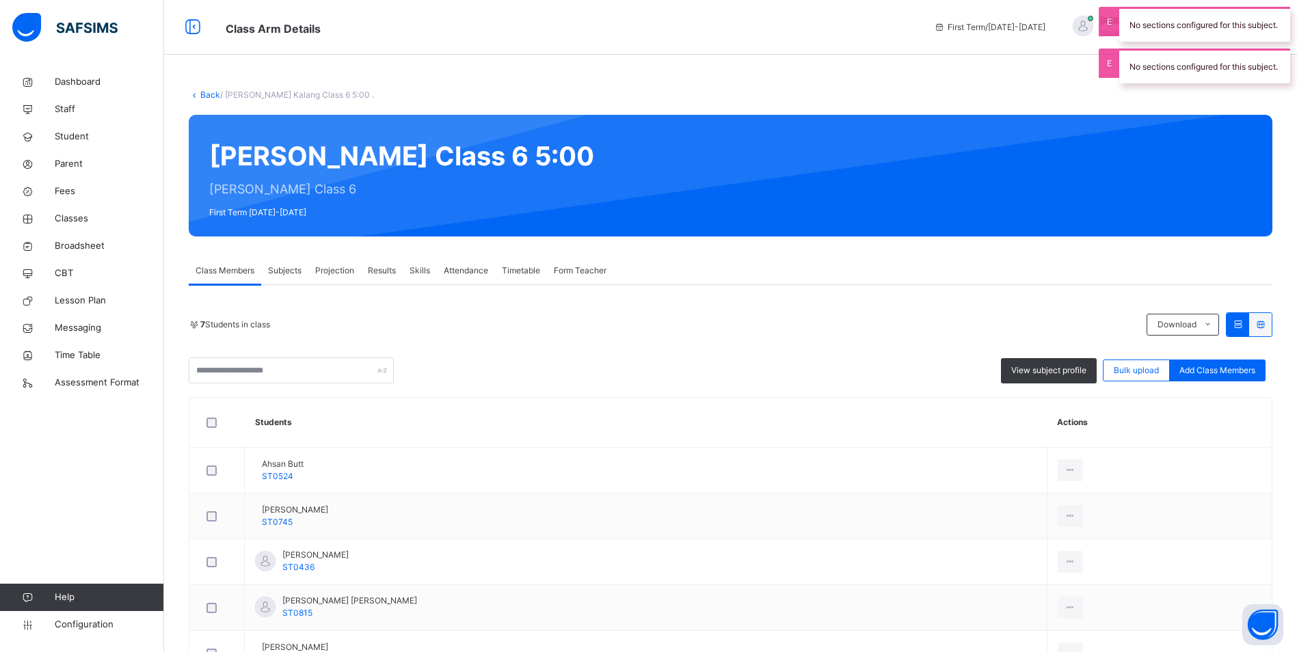
click at [520, 259] on div "Timetable" at bounding box center [521, 270] width 52 height 27
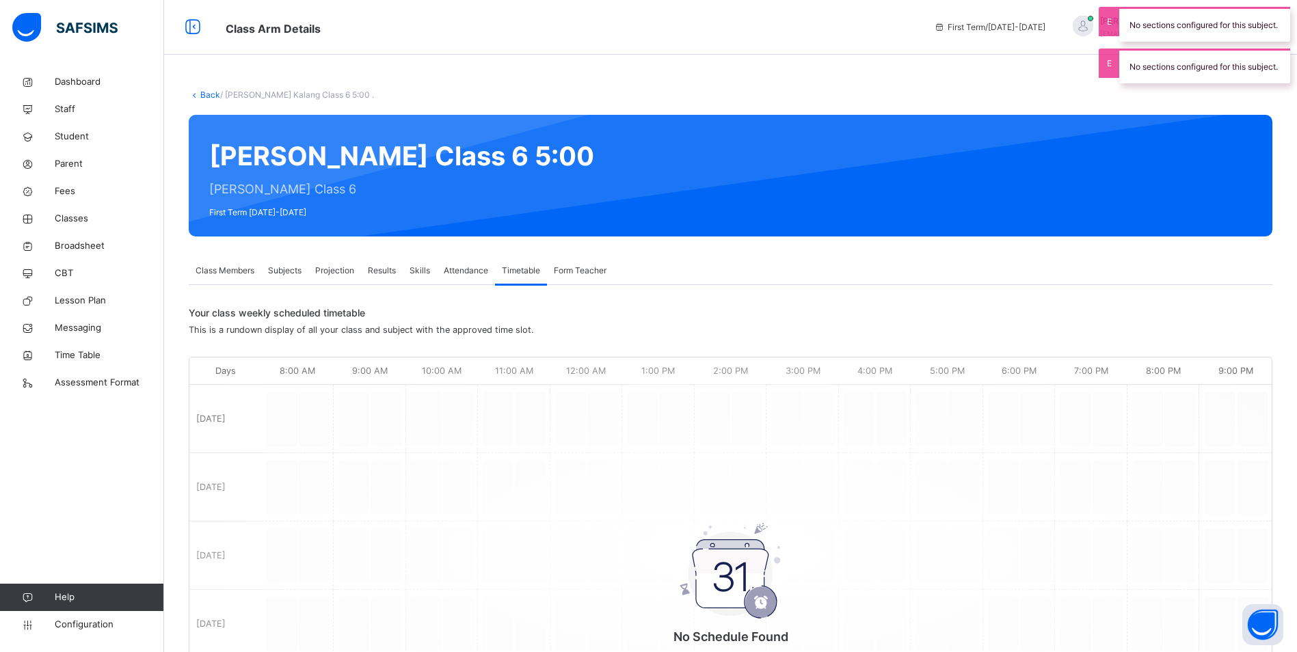
click at [440, 274] on div "Attendance" at bounding box center [466, 270] width 58 height 27
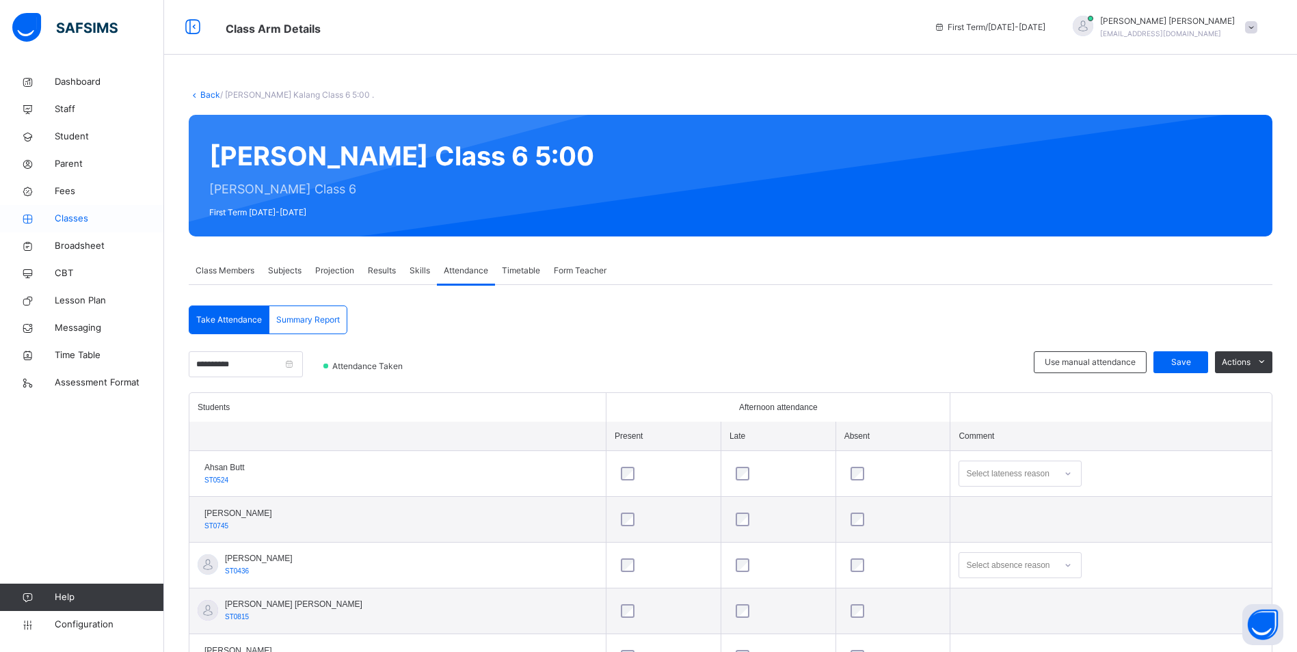
click at [69, 213] on span "Classes" at bounding box center [109, 219] width 109 height 14
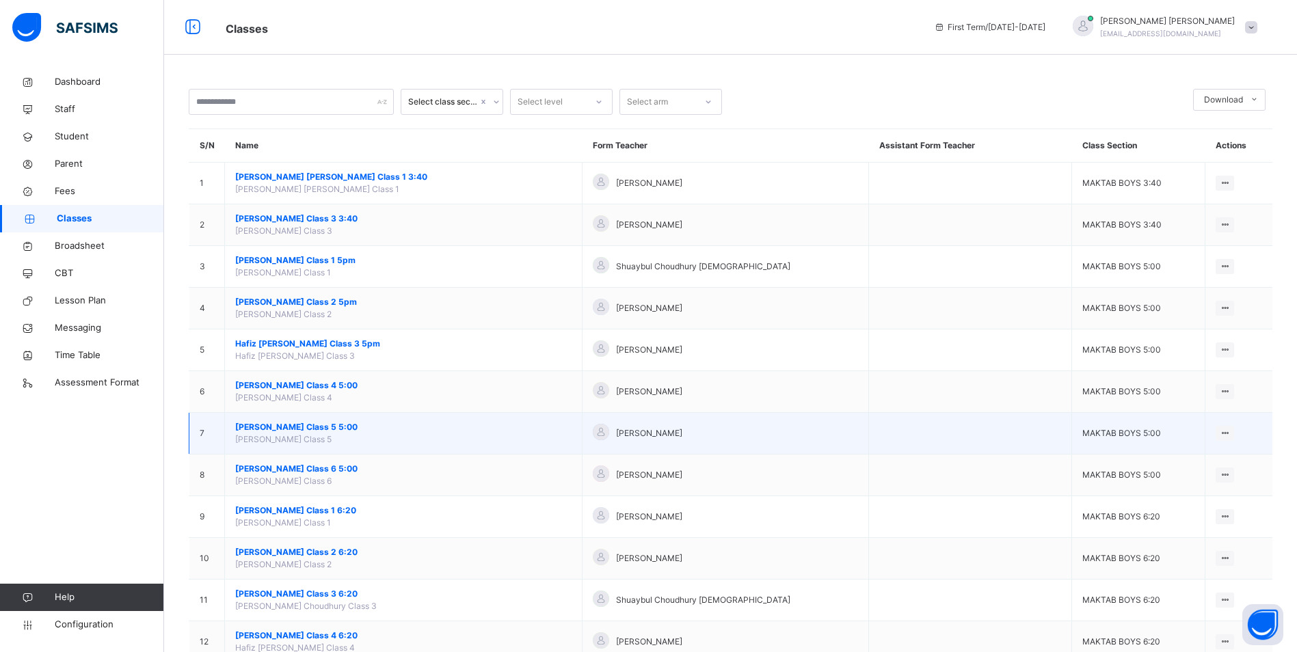
click at [331, 428] on span "[PERSON_NAME] Class 5 5:00" at bounding box center [403, 427] width 336 height 12
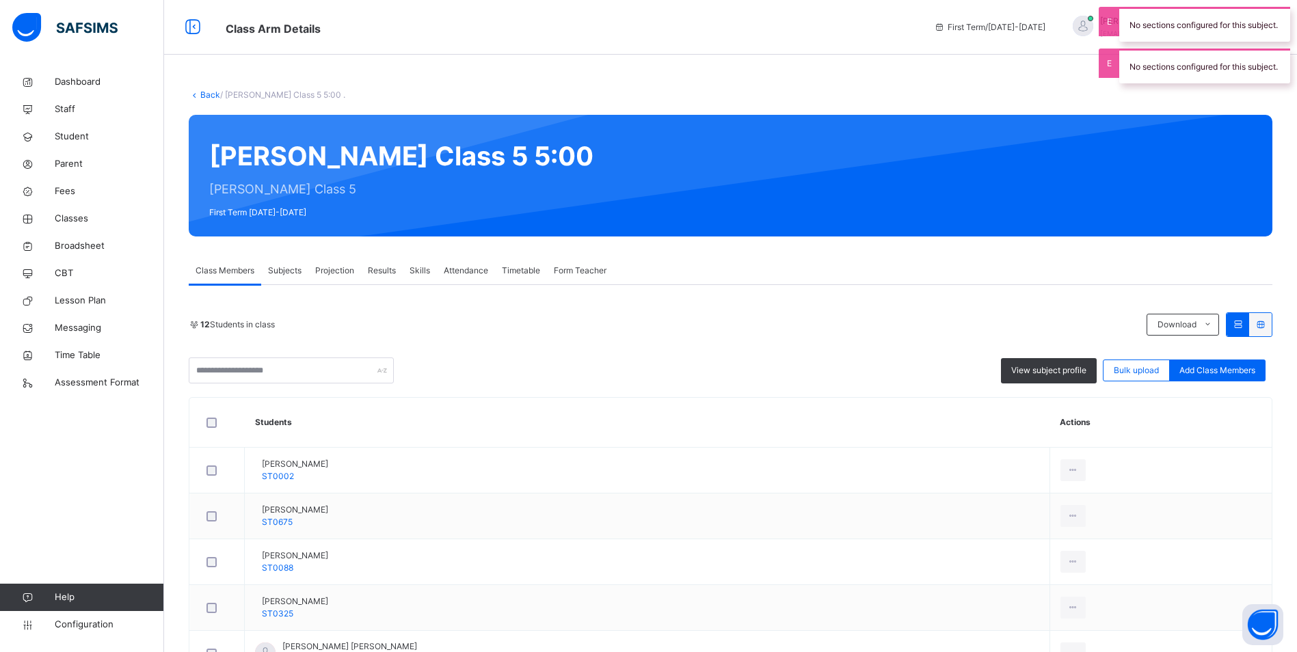
click at [489, 273] on div "Attendance" at bounding box center [466, 270] width 58 height 27
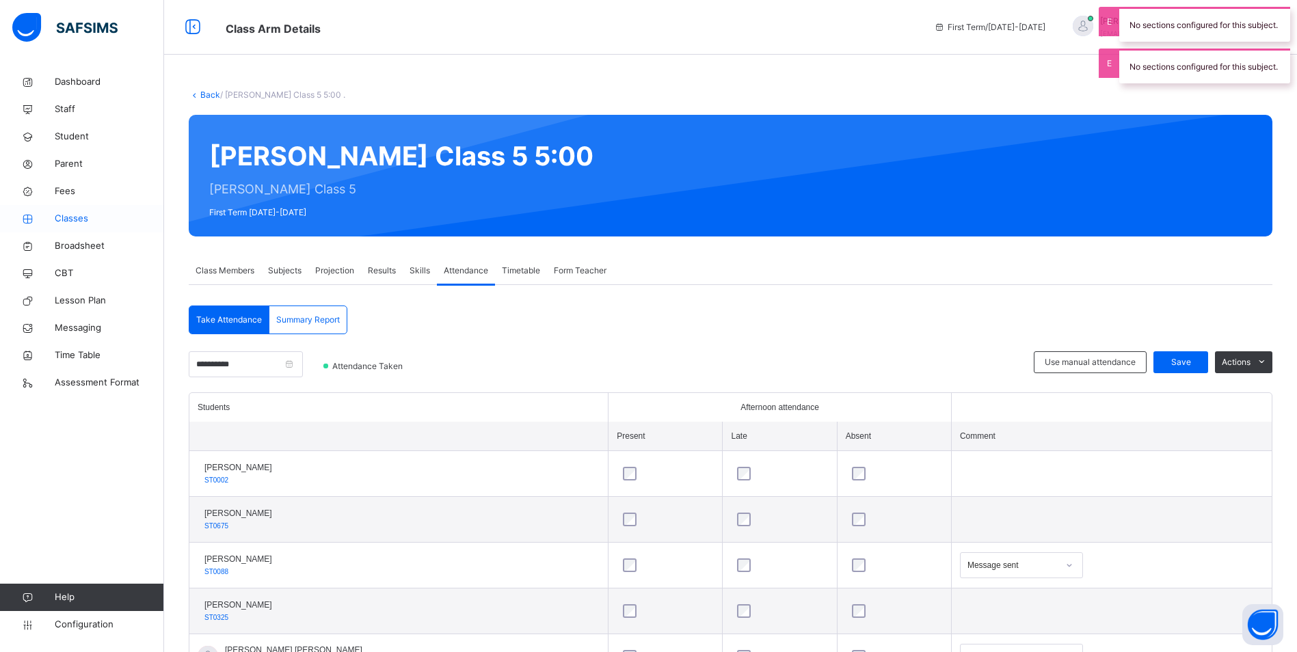
click at [59, 222] on span "Classes" at bounding box center [109, 219] width 109 height 14
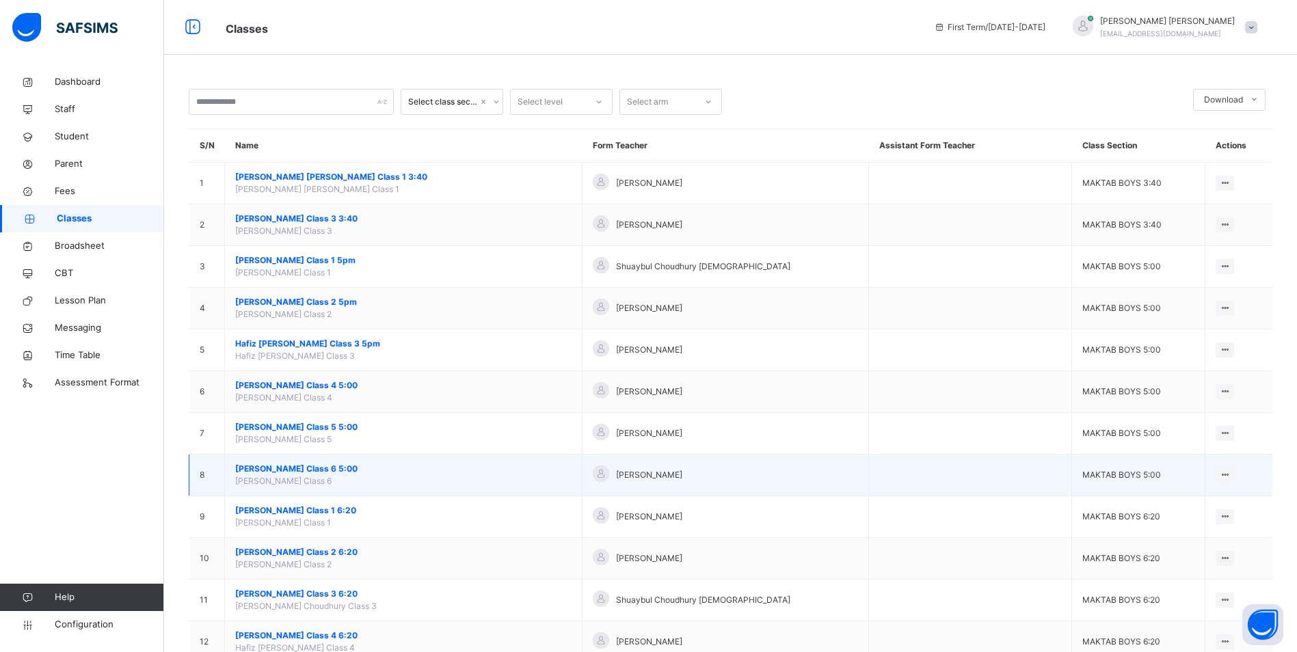
click at [269, 472] on span "[PERSON_NAME] Class 6 5:00" at bounding box center [403, 469] width 336 height 12
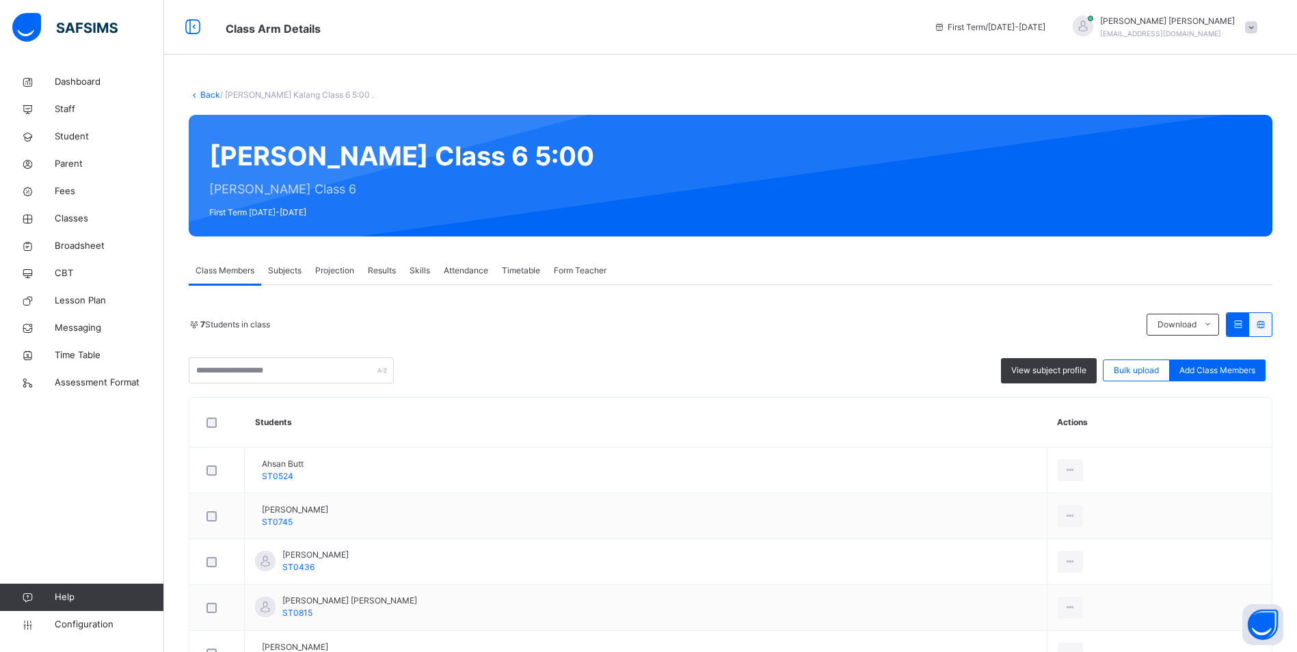
click at [448, 270] on span "Attendance" at bounding box center [466, 271] width 44 height 12
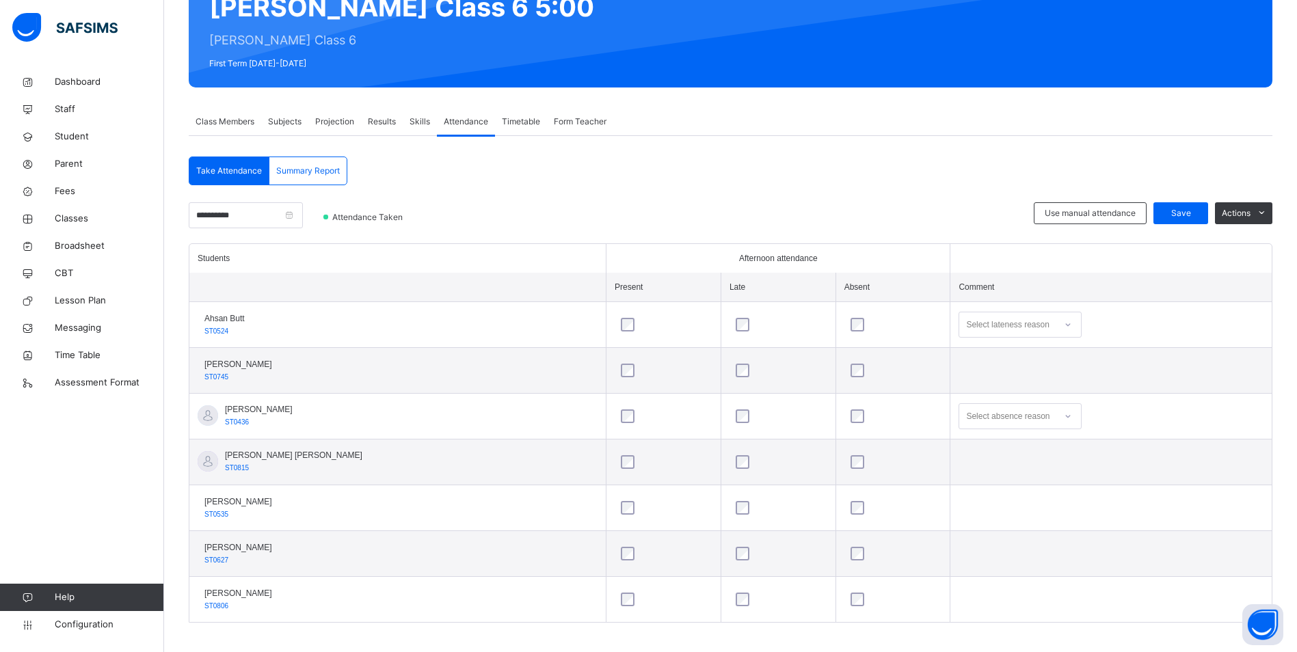
scroll to position [157, 0]
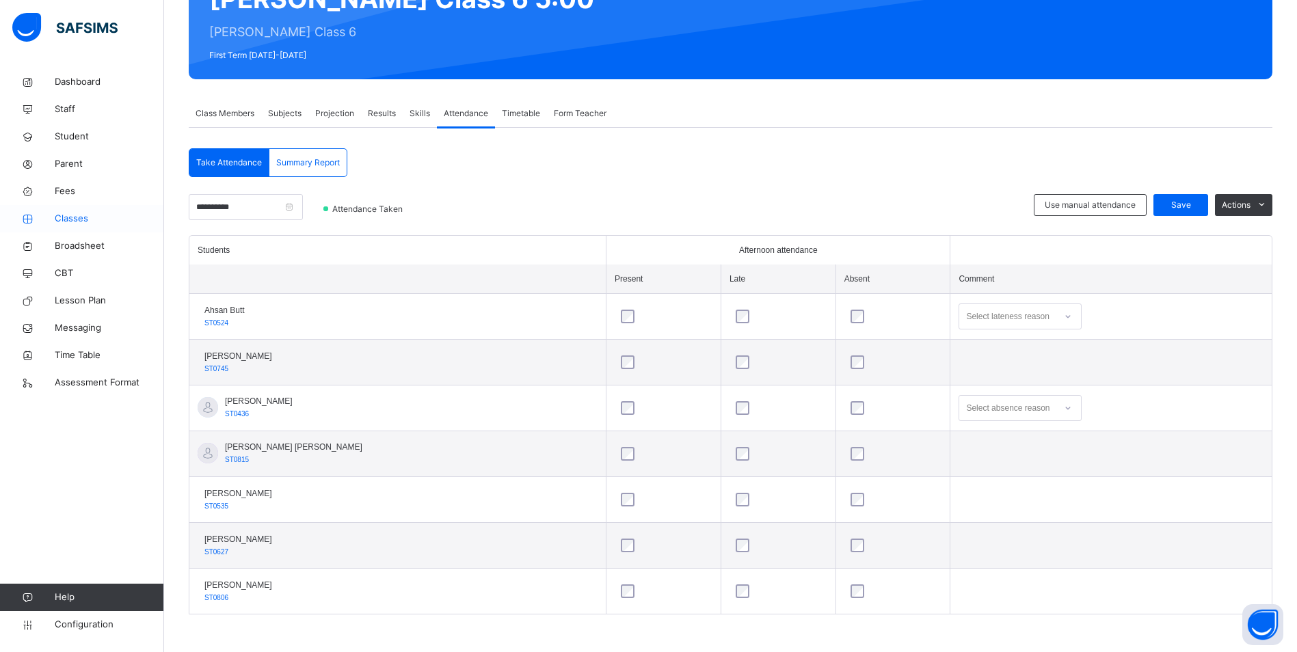
click at [79, 214] on span "Classes" at bounding box center [109, 219] width 109 height 14
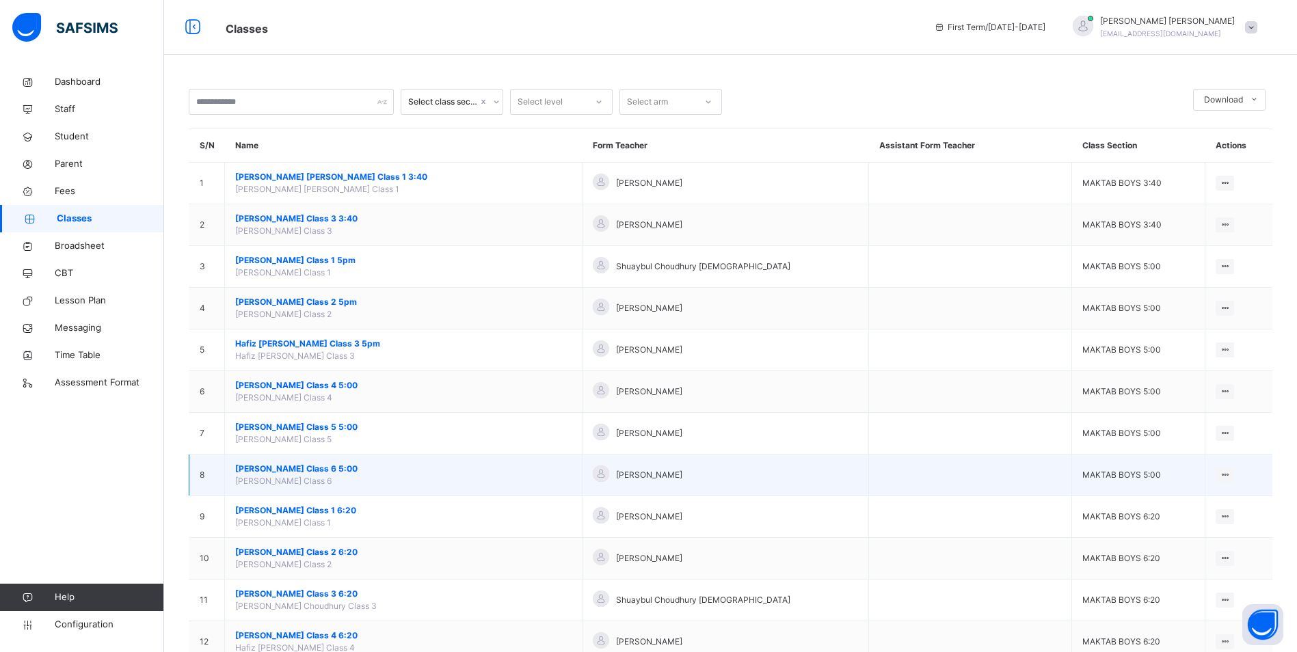
click at [297, 472] on span "[PERSON_NAME] Class 6 5:00" at bounding box center [403, 469] width 336 height 12
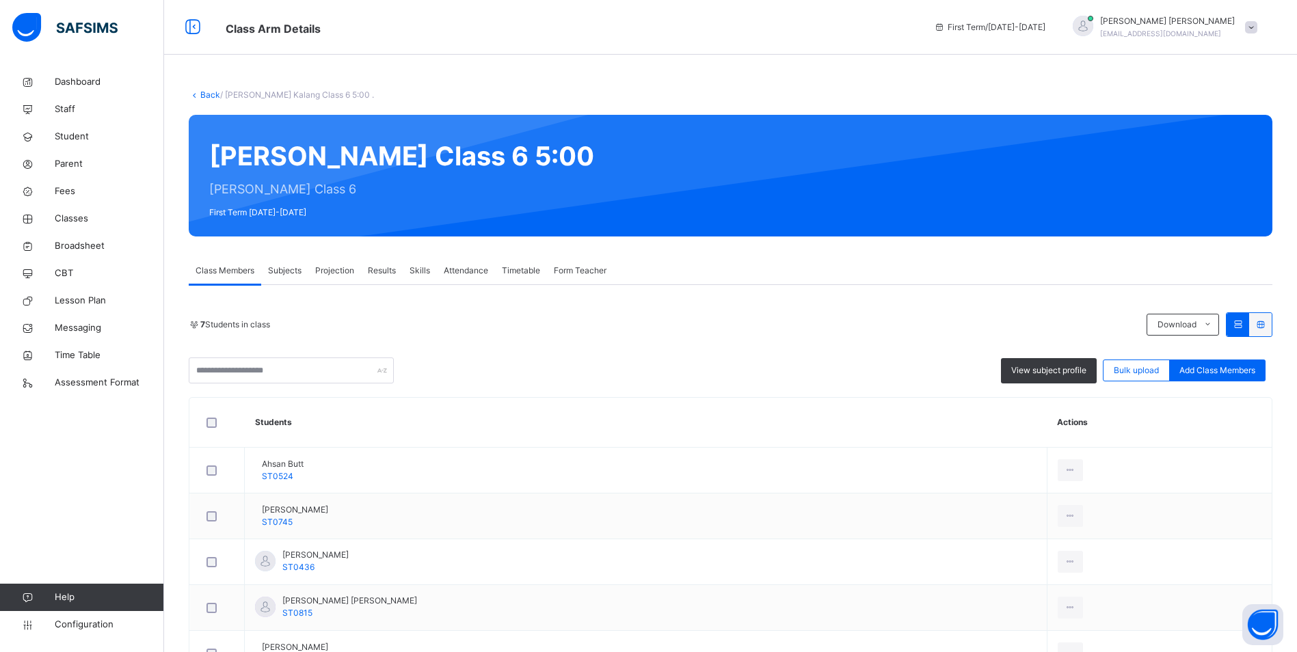
click at [457, 270] on span "Attendance" at bounding box center [466, 271] width 44 height 12
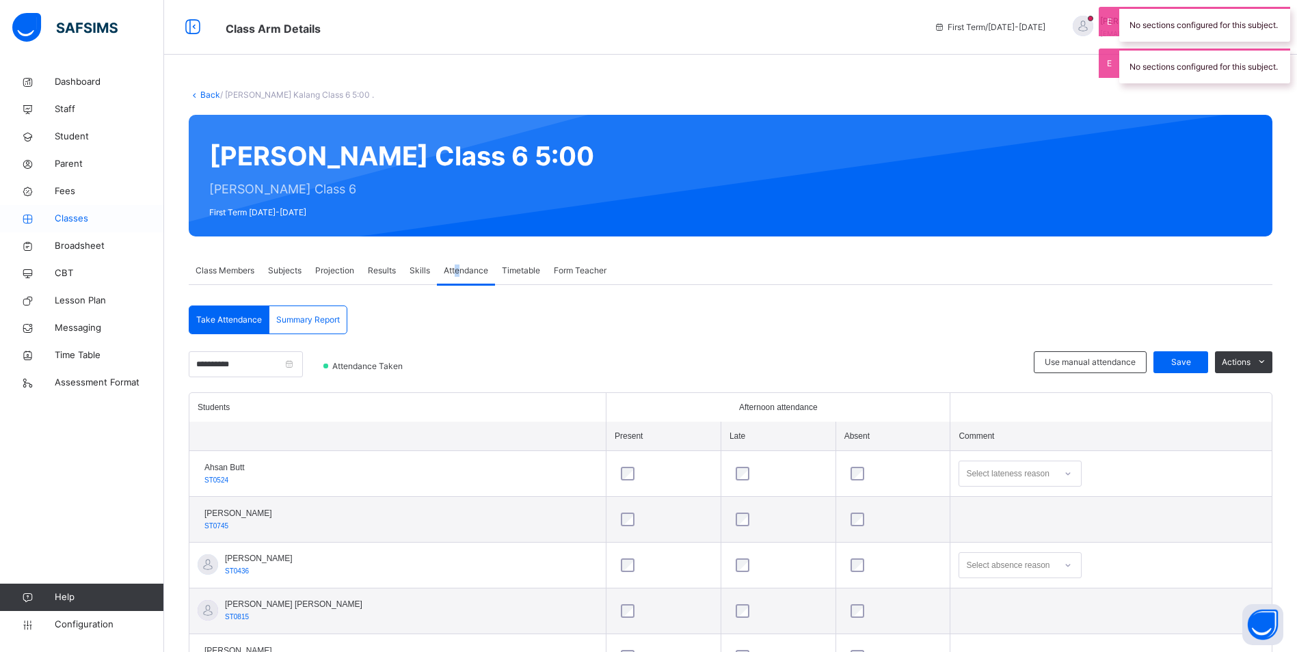
click at [76, 221] on span "Classes" at bounding box center [109, 219] width 109 height 14
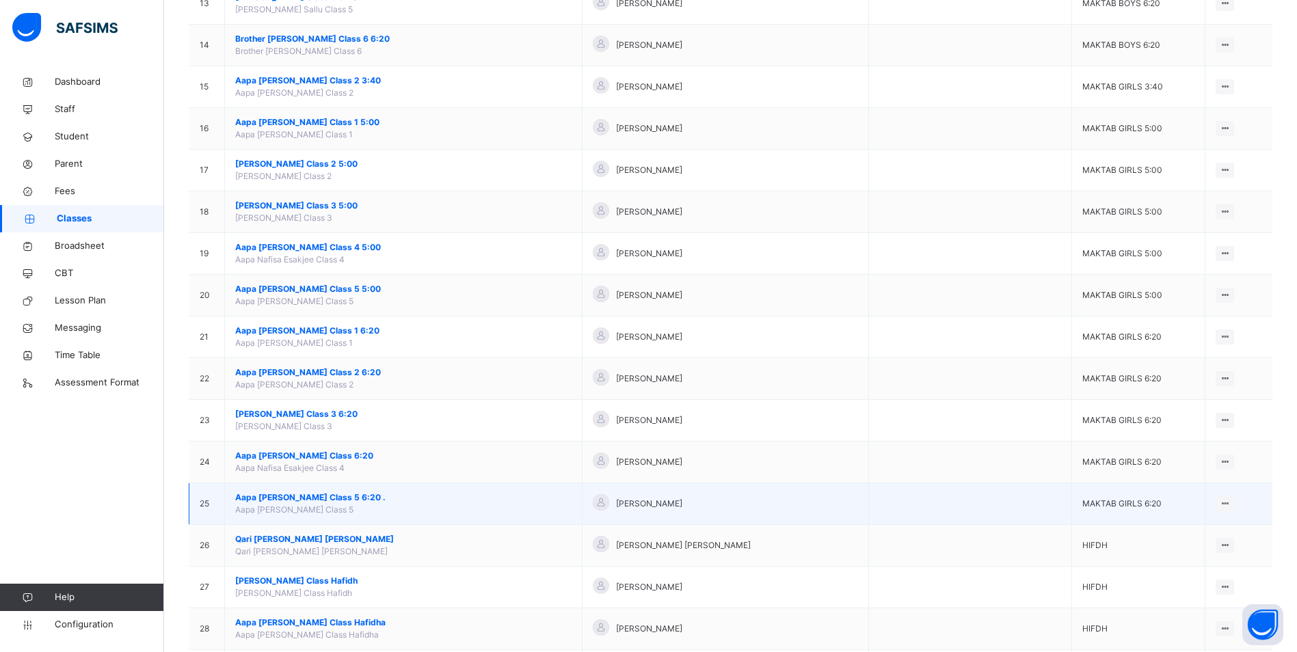
scroll to position [889, 0]
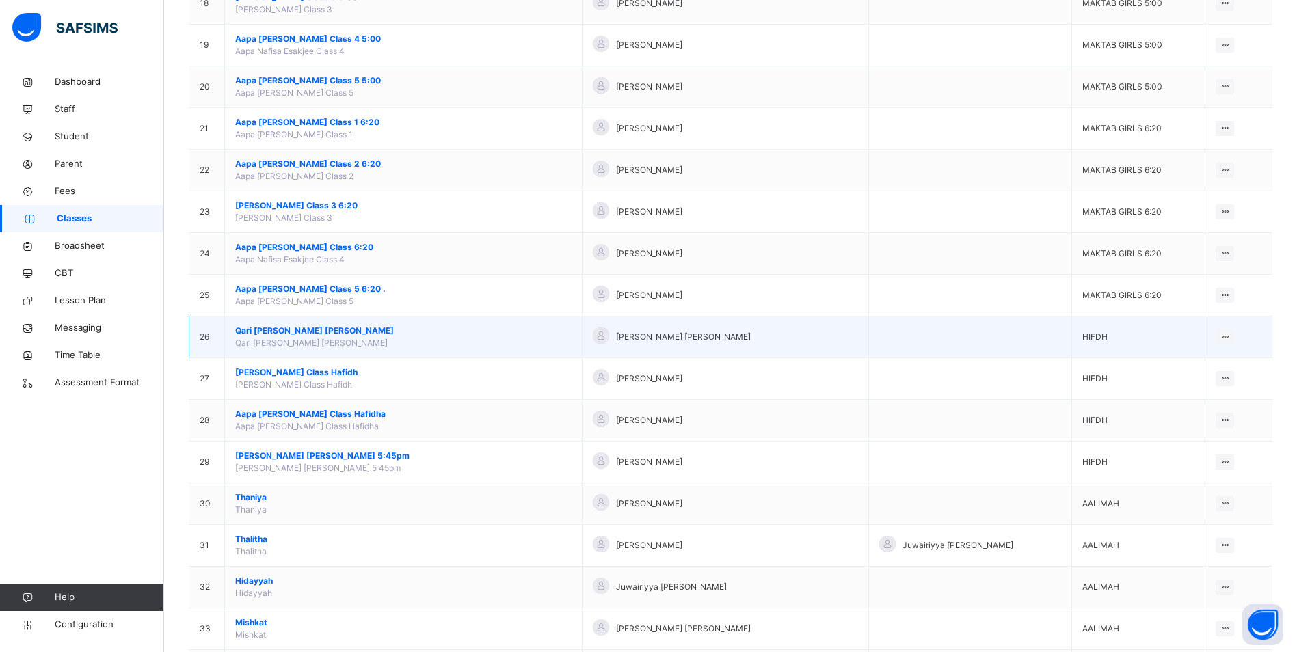
click at [284, 335] on span "Qari [PERSON_NAME] [PERSON_NAME]" at bounding box center [403, 331] width 336 height 12
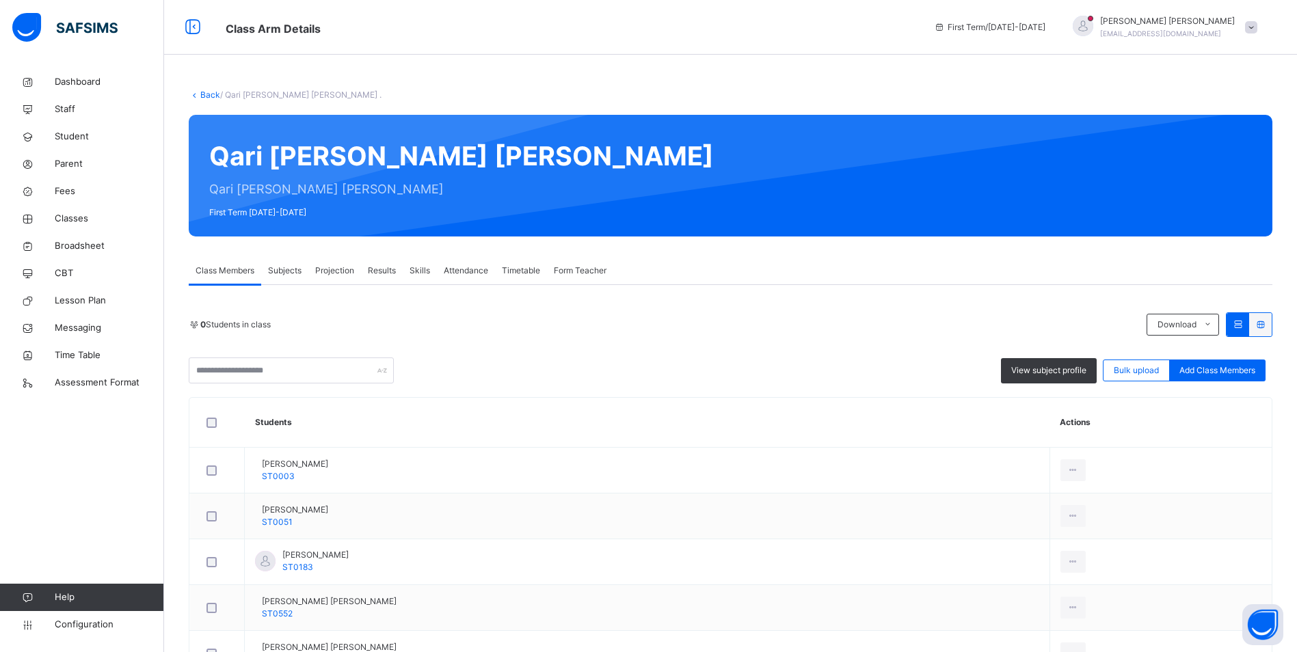
click at [454, 269] on span "Attendance" at bounding box center [466, 271] width 44 height 12
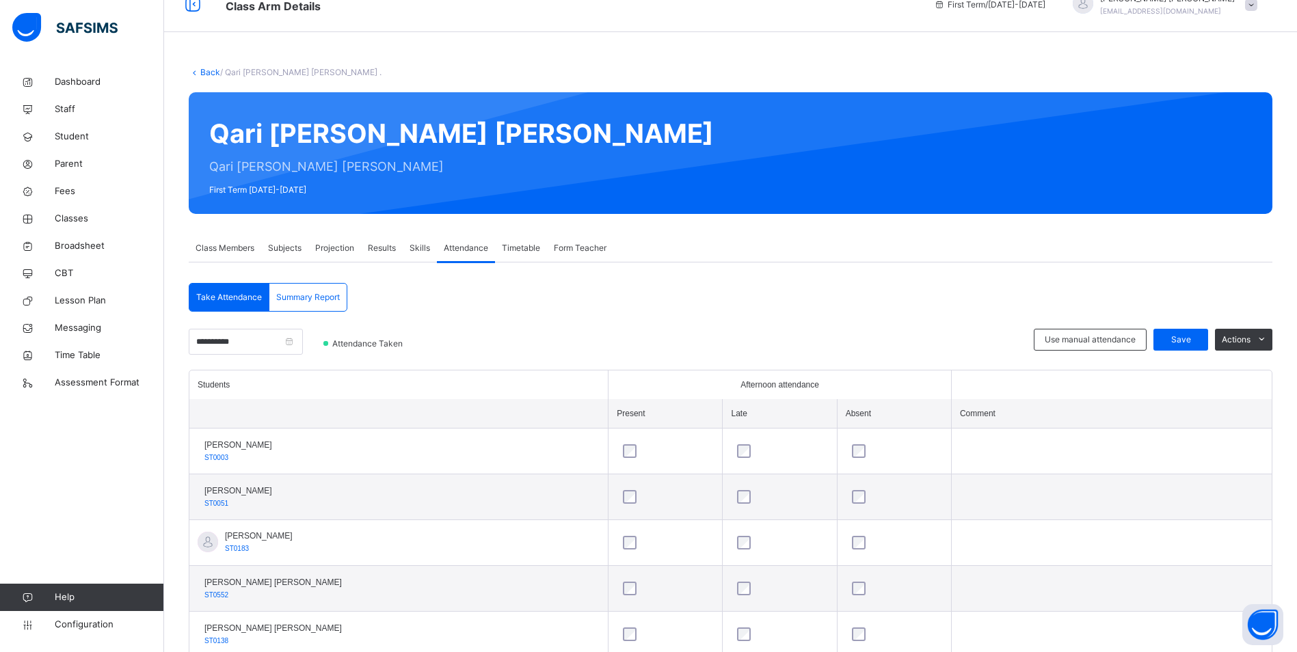
scroll to position [21, 0]
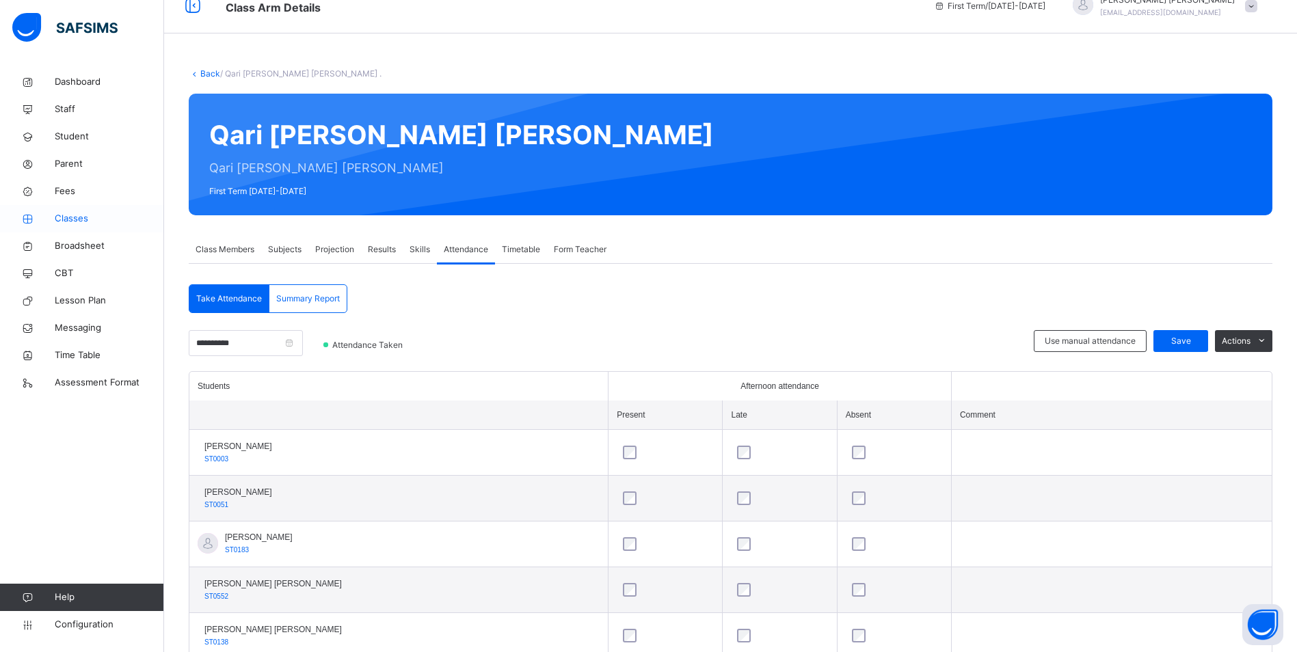
drag, startPoint x: 68, startPoint y: 222, endPoint x: 107, endPoint y: 232, distance: 40.1
click at [68, 222] on span "Classes" at bounding box center [109, 219] width 109 height 14
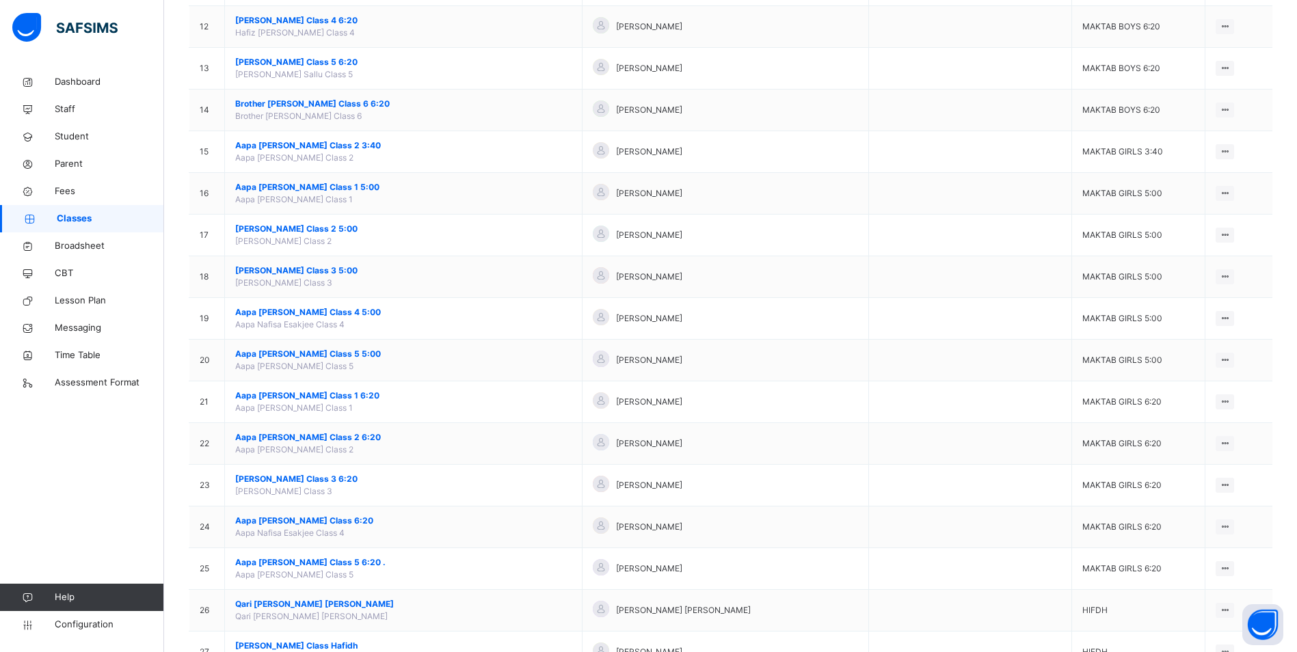
scroll to position [957, 0]
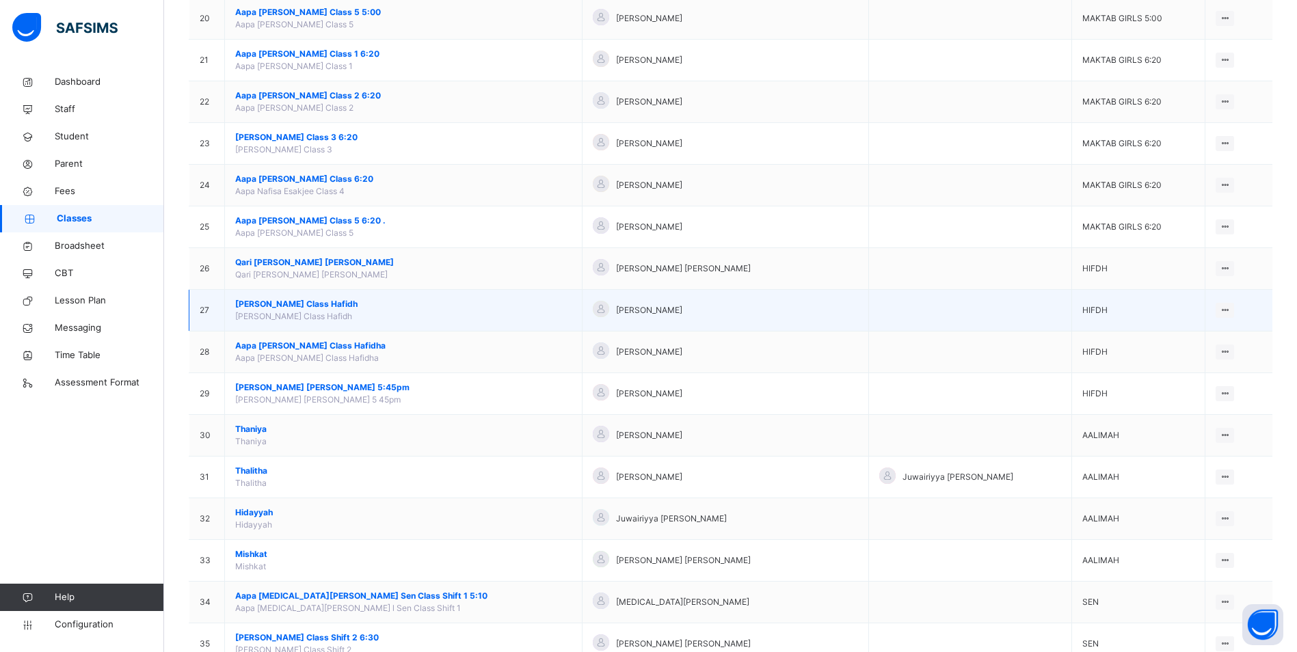
click at [274, 302] on span "[PERSON_NAME] Class Hafidh" at bounding box center [403, 304] width 336 height 12
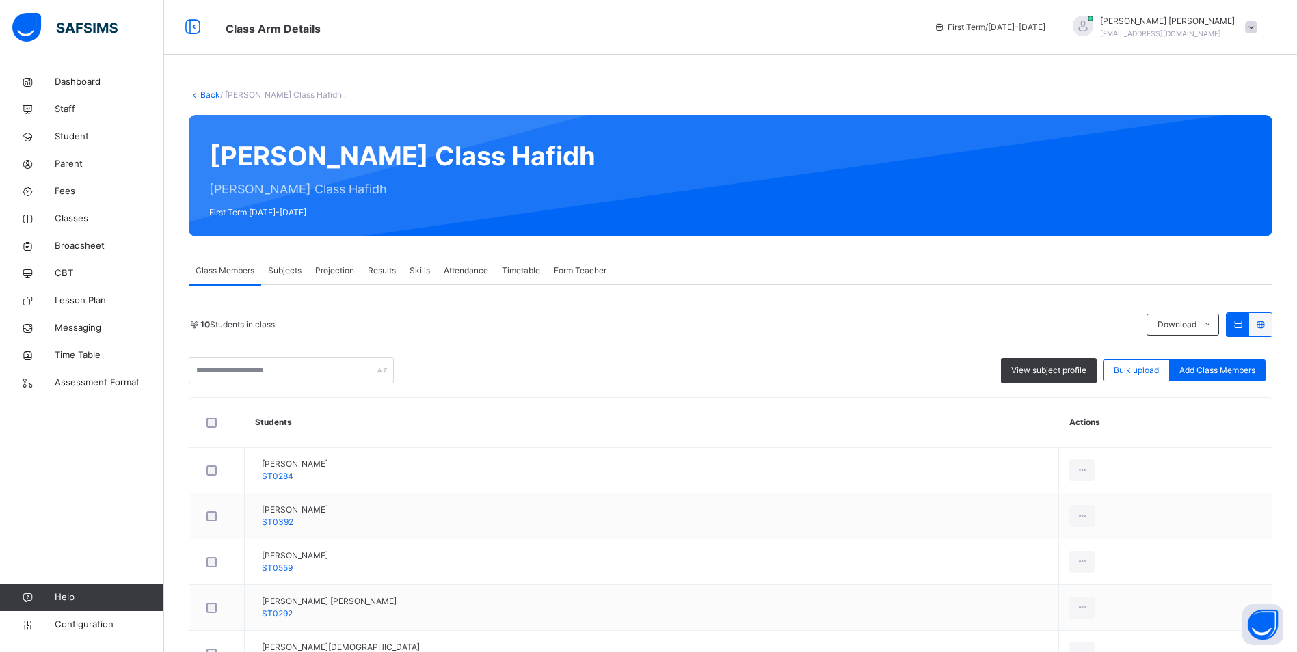
click at [446, 267] on span "Attendance" at bounding box center [466, 271] width 44 height 12
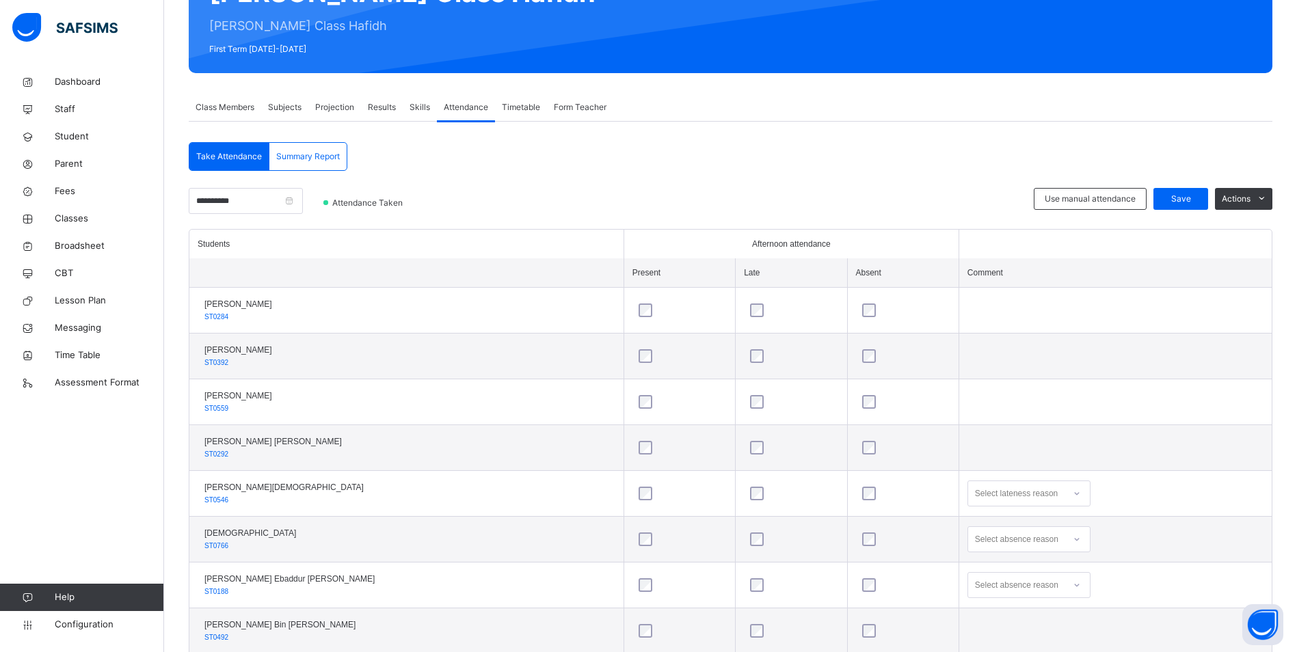
scroll to position [158, 0]
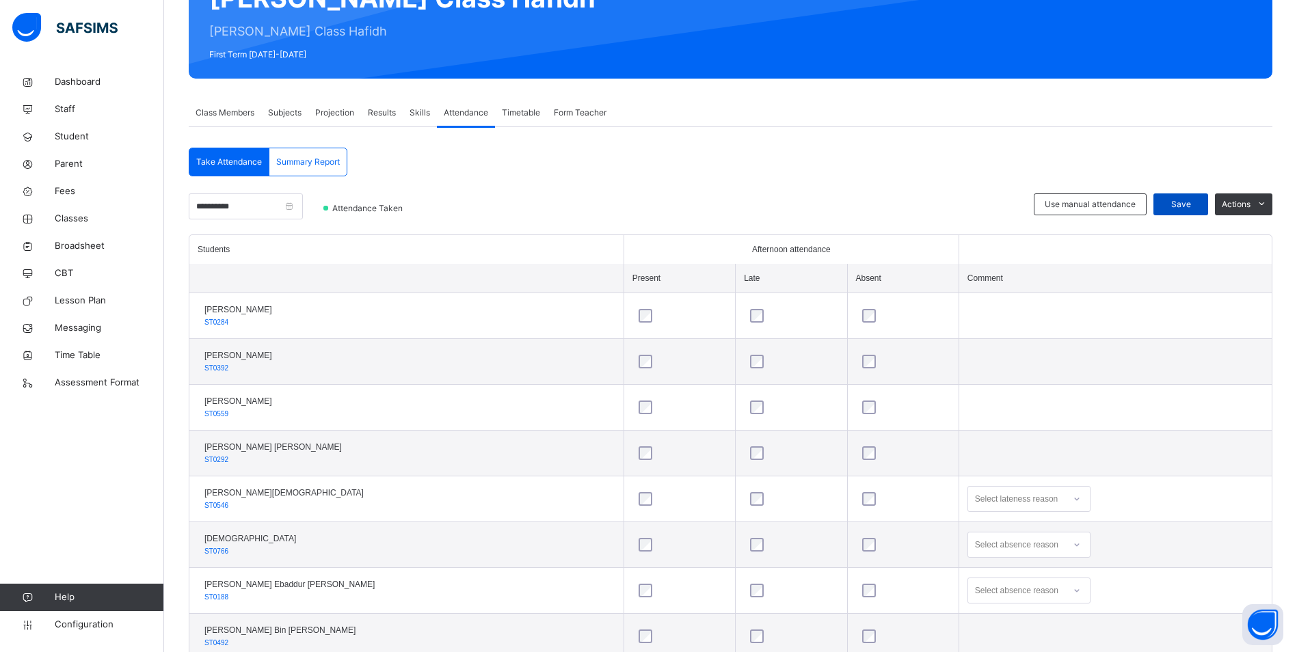
click at [1189, 201] on span "Save" at bounding box center [1180, 204] width 34 height 12
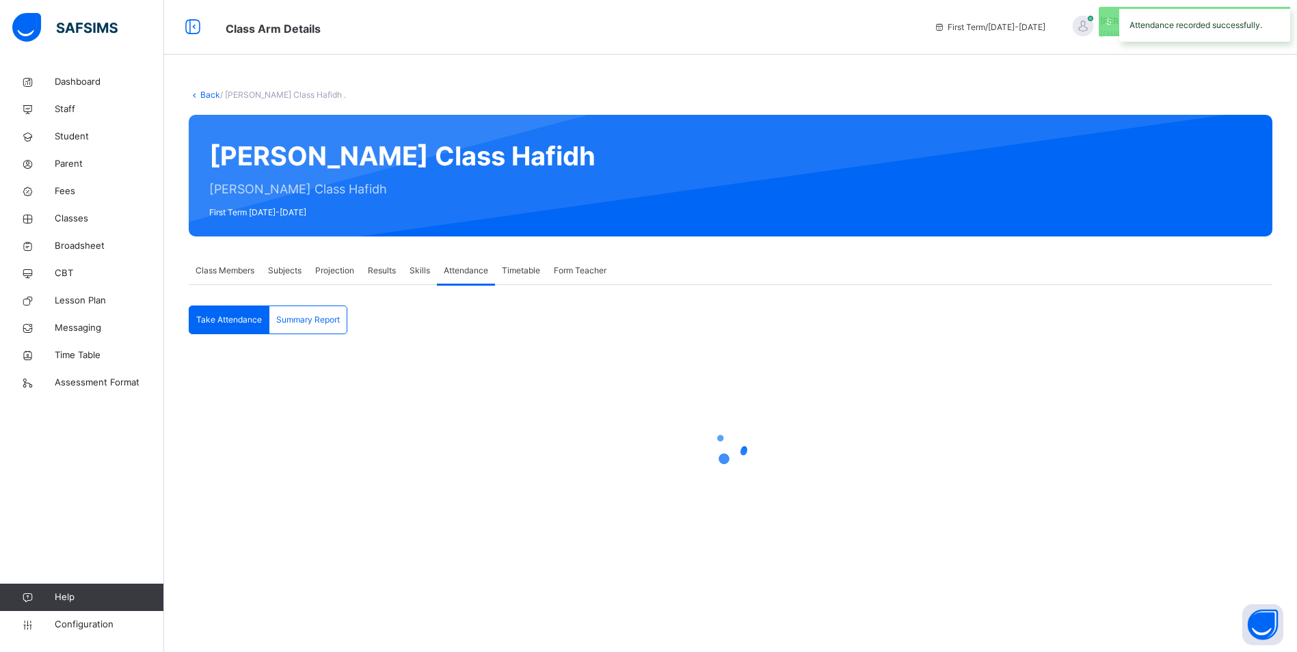
scroll to position [0, 0]
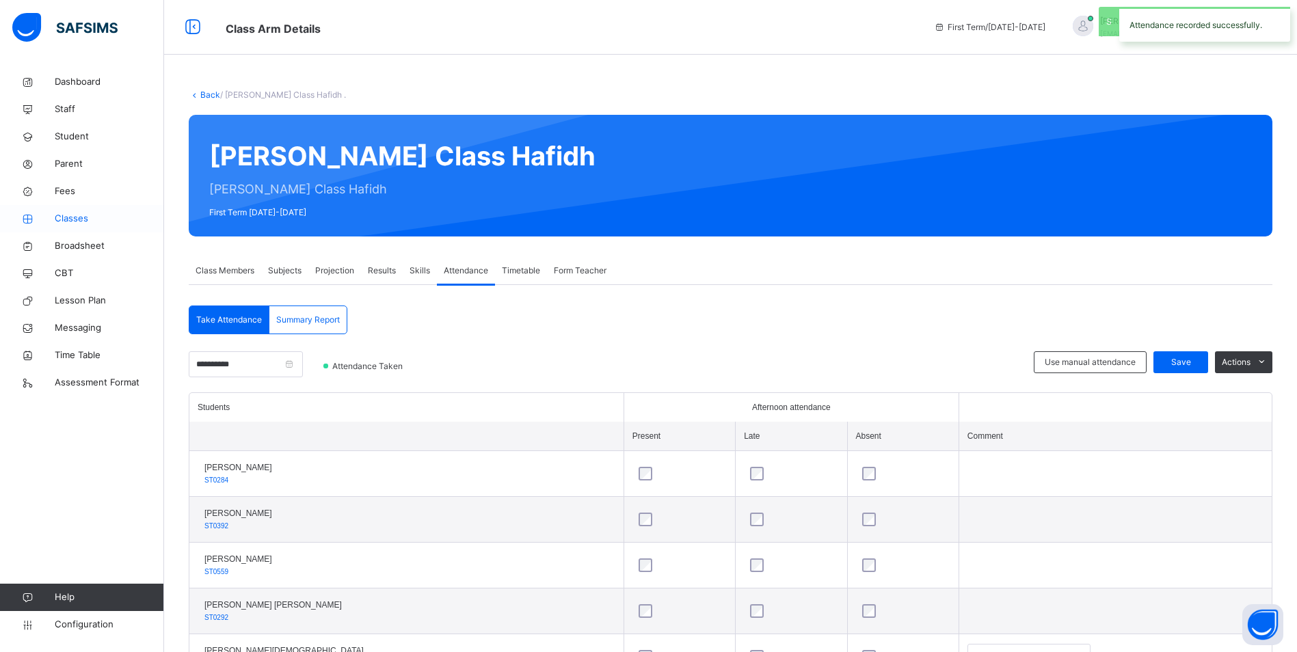
click at [74, 223] on span "Classes" at bounding box center [109, 219] width 109 height 14
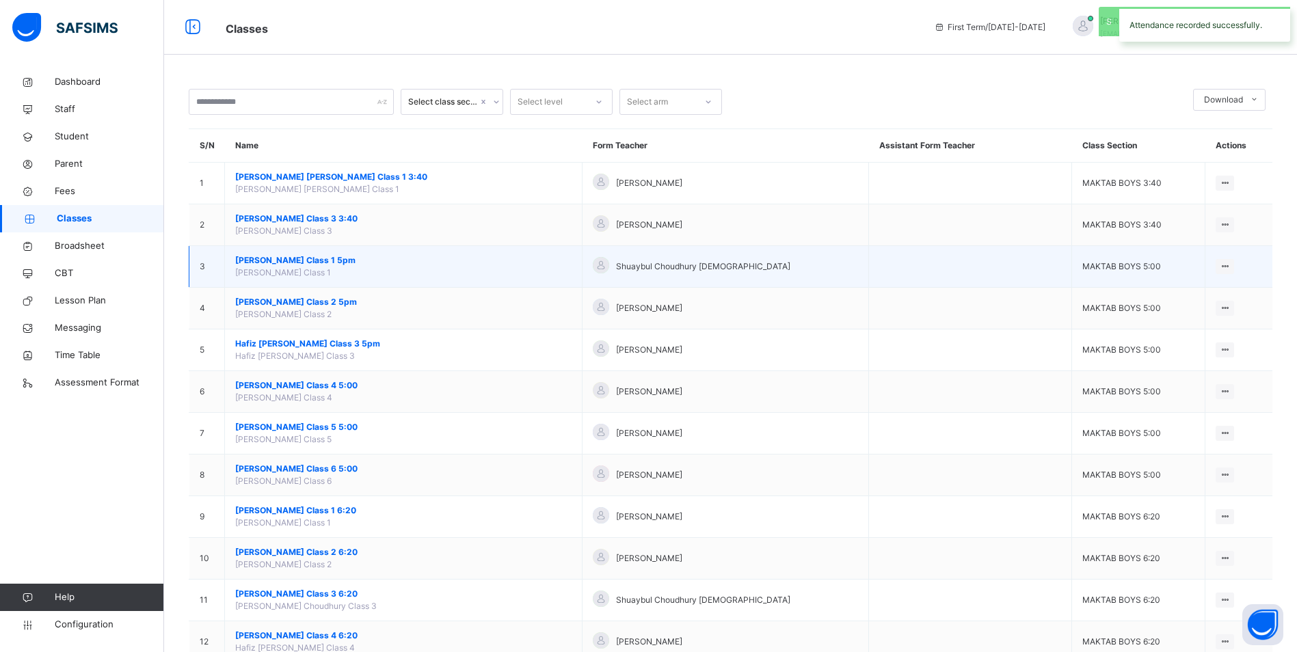
click at [373, 258] on span "[PERSON_NAME] Class 1 5pm" at bounding box center [403, 260] width 336 height 12
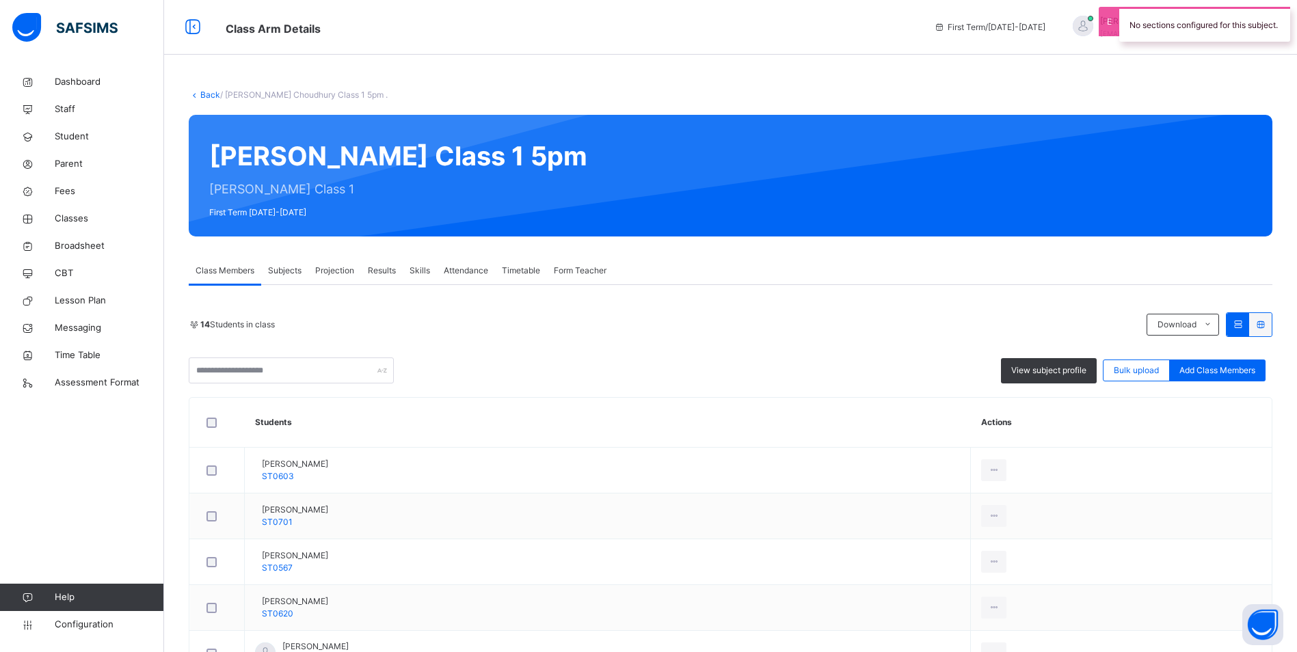
click at [465, 269] on span "Attendance" at bounding box center [466, 271] width 44 height 12
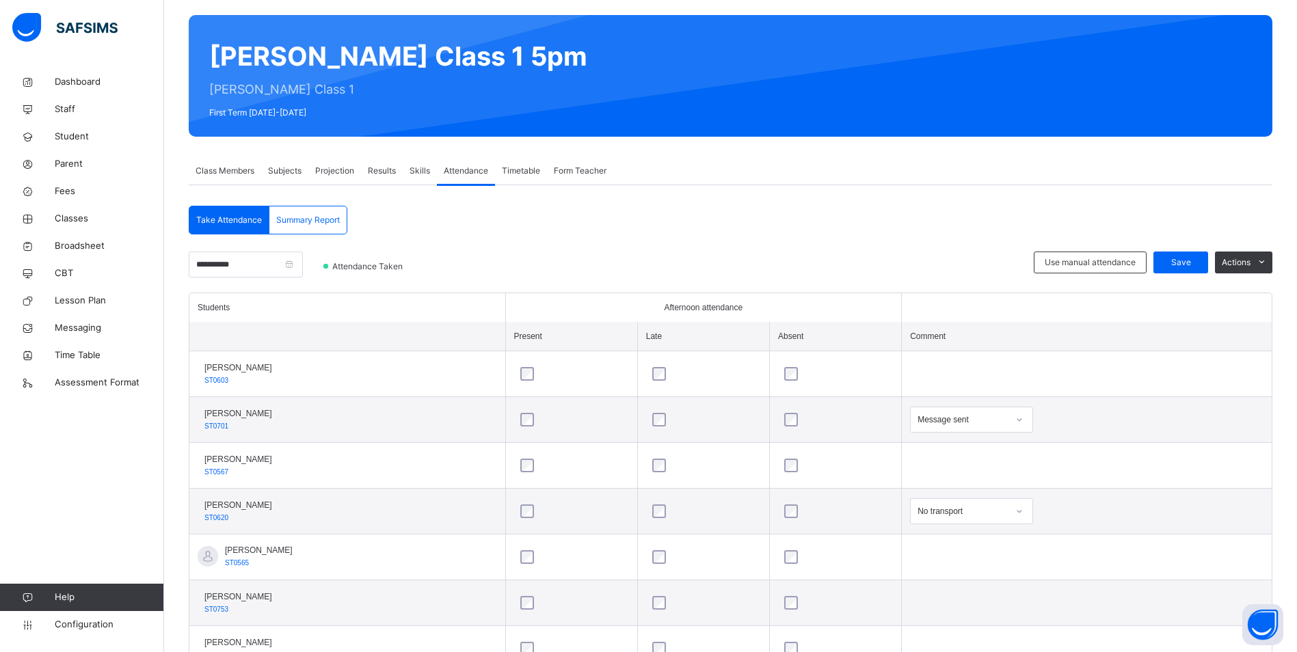
scroll to position [68, 0]
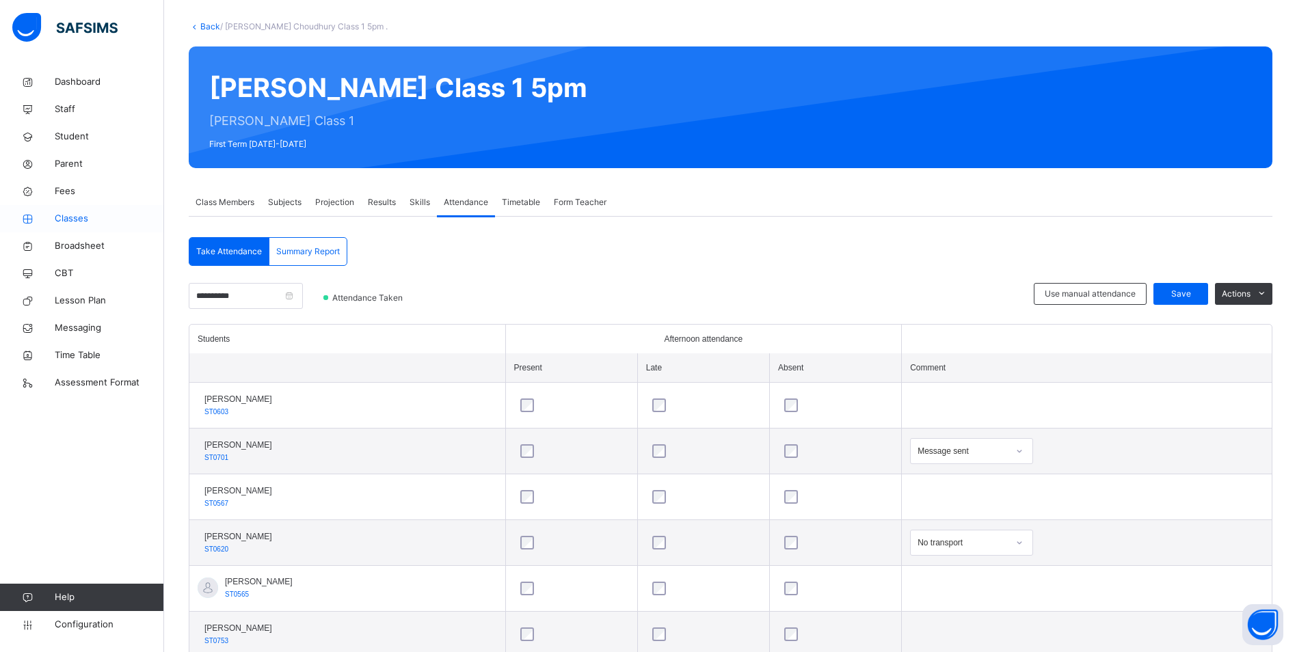
click at [82, 217] on span "Classes" at bounding box center [109, 219] width 109 height 14
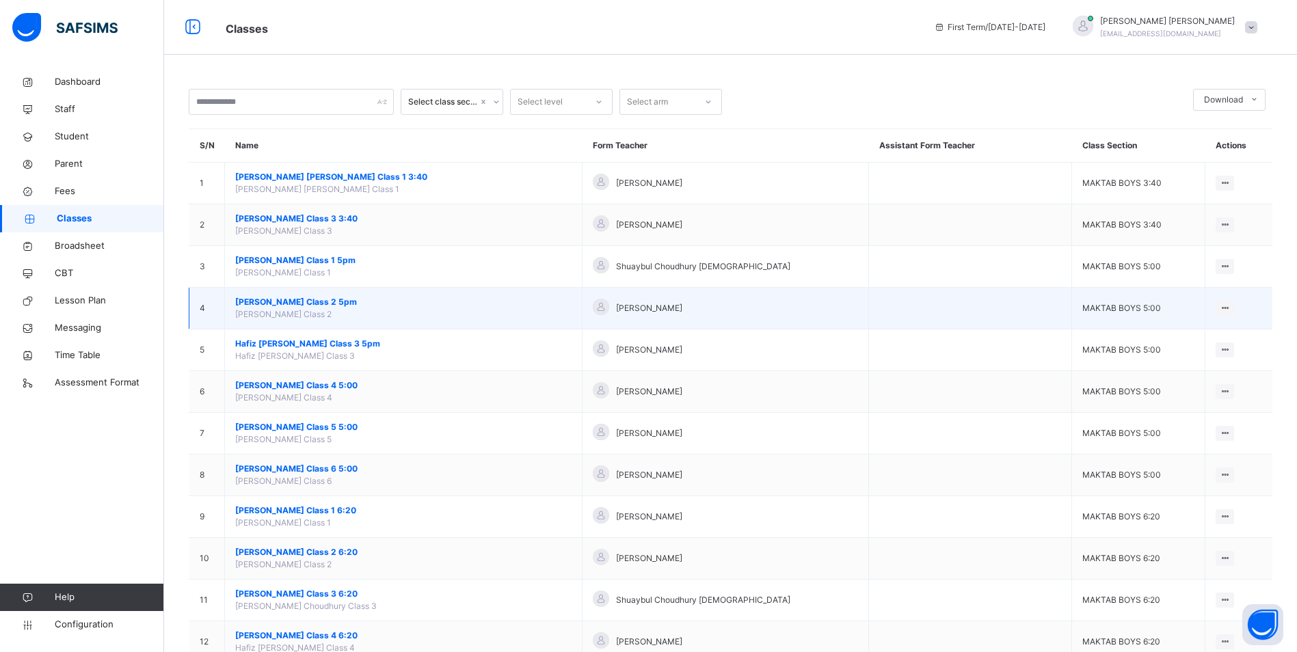
click at [332, 307] on span "[PERSON_NAME] Class 2 5pm" at bounding box center [403, 302] width 336 height 12
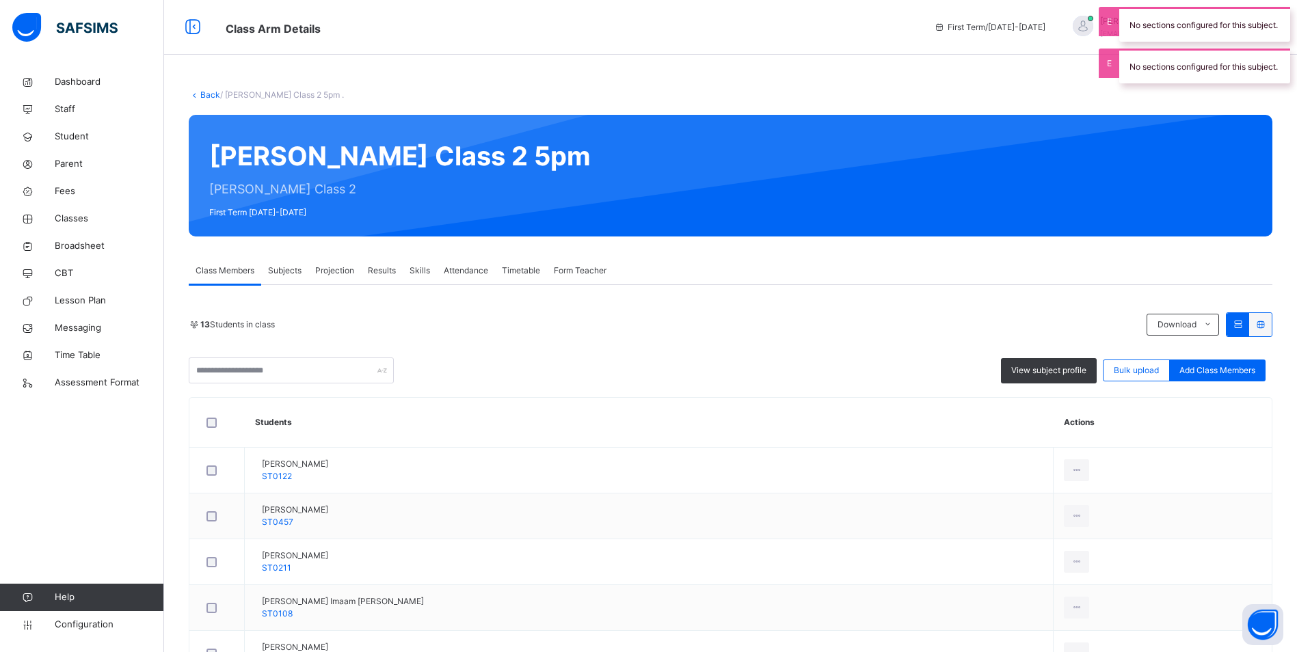
click at [460, 268] on span "Attendance" at bounding box center [466, 271] width 44 height 12
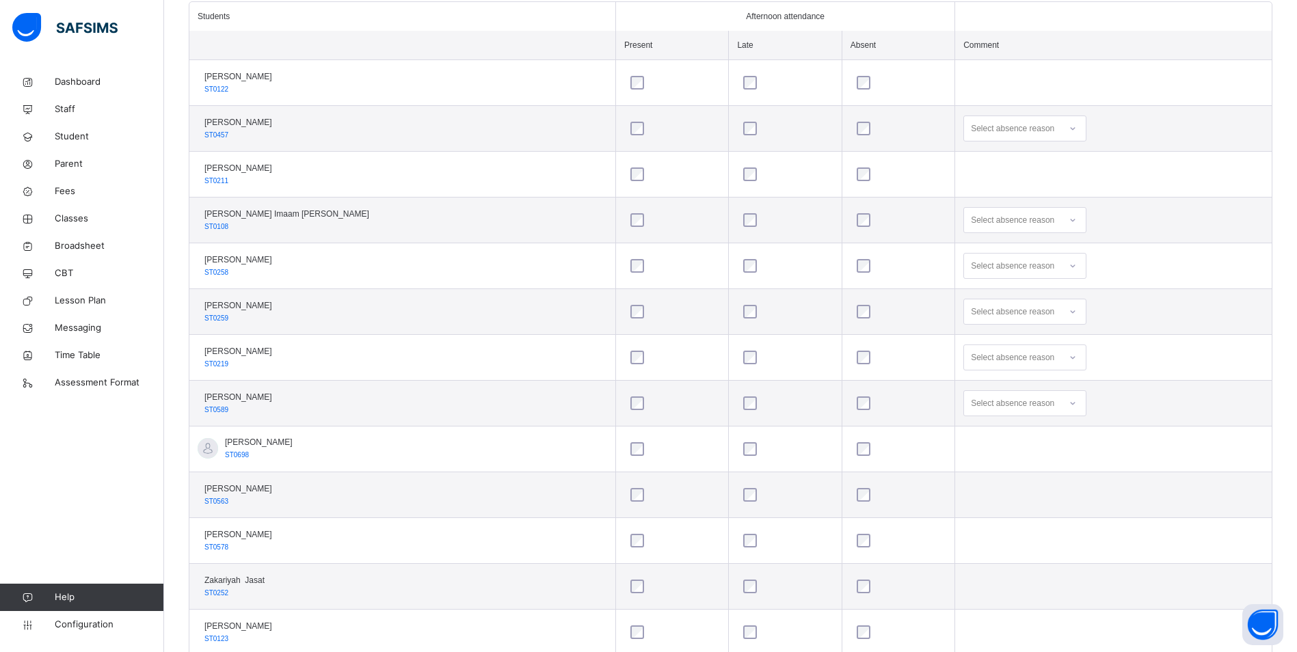
scroll to position [432, 0]
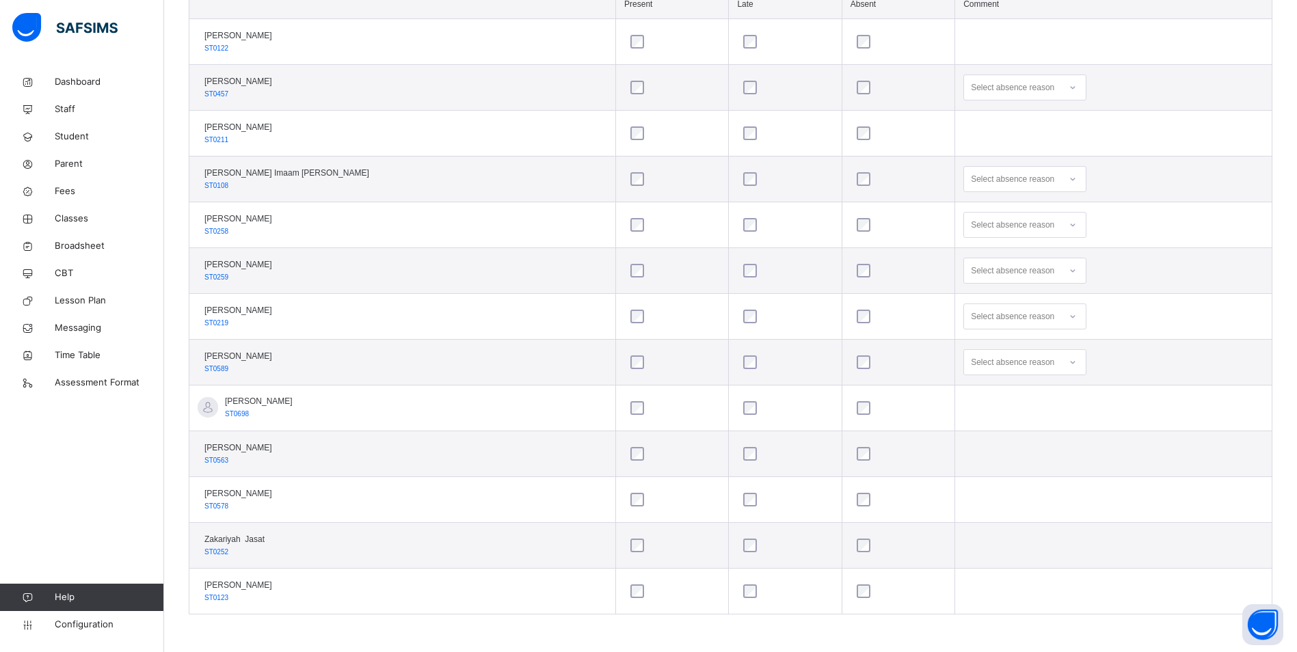
click at [971, 270] on div "Select absence reason" at bounding box center [1012, 271] width 83 height 26
click at [853, 290] on td at bounding box center [897, 271] width 113 height 46
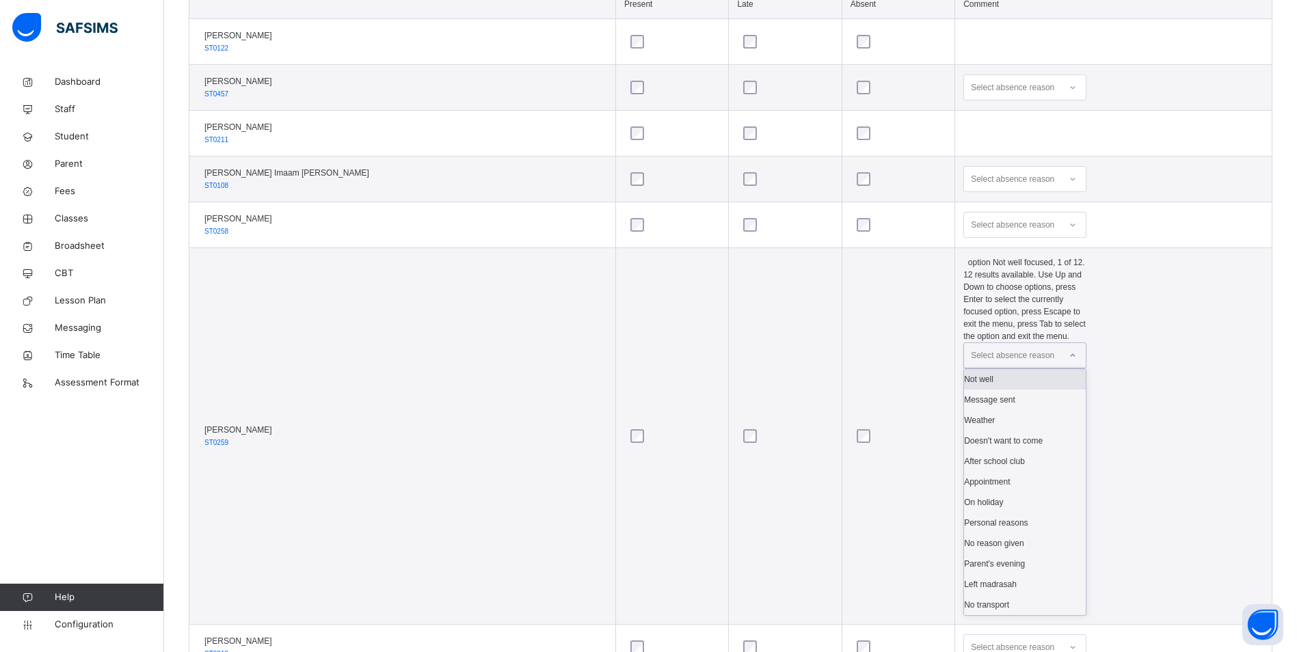
click at [971, 342] on div "Select absence reason" at bounding box center [1012, 355] width 83 height 26
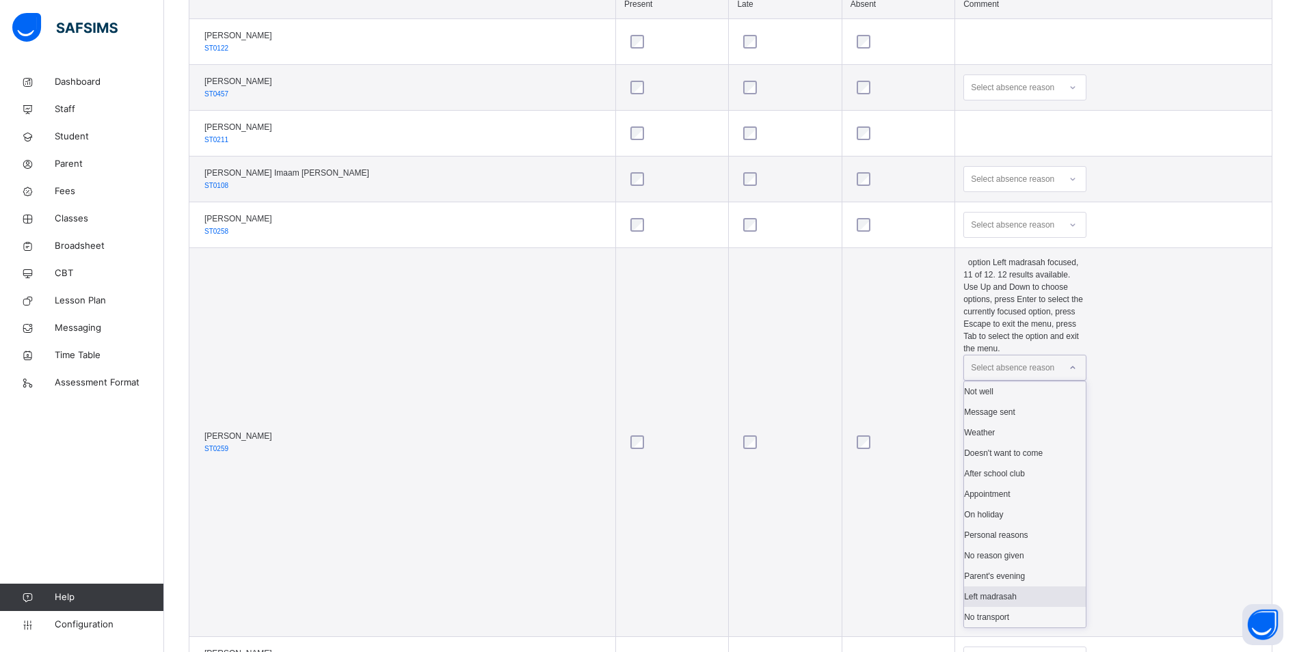
click at [987, 586] on div "Left madrasah" at bounding box center [1025, 596] width 122 height 21
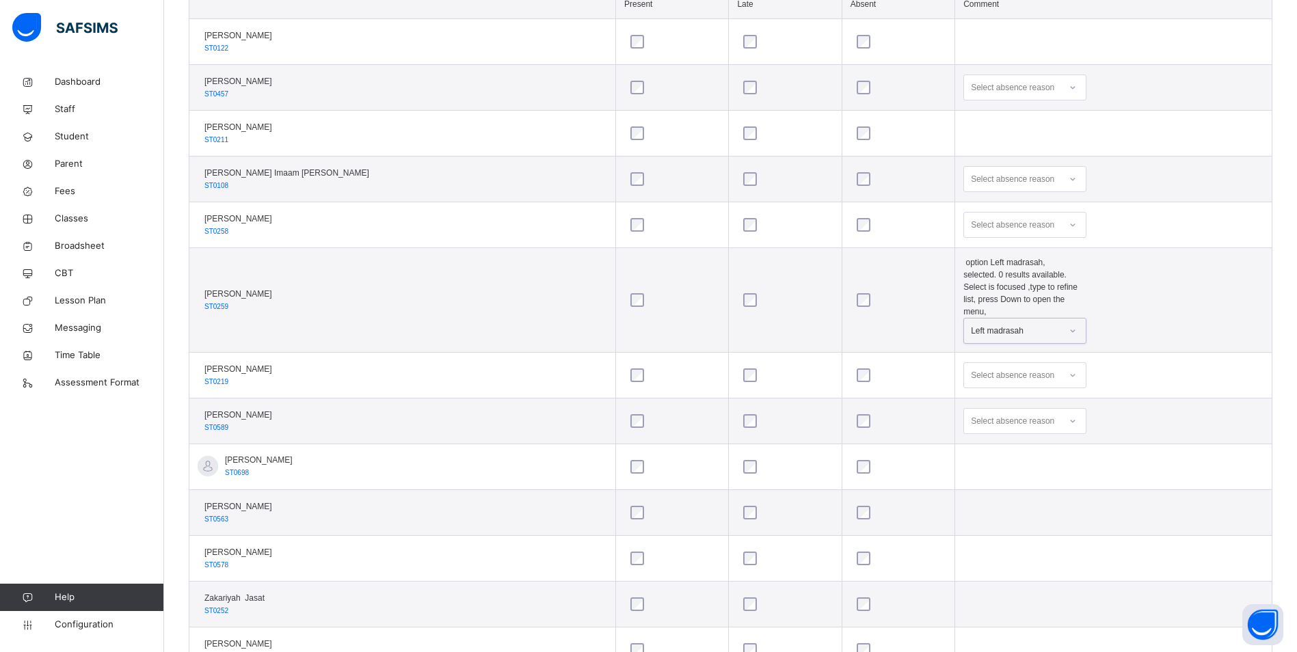
click at [971, 221] on div "Select absence reason" at bounding box center [1012, 225] width 83 height 26
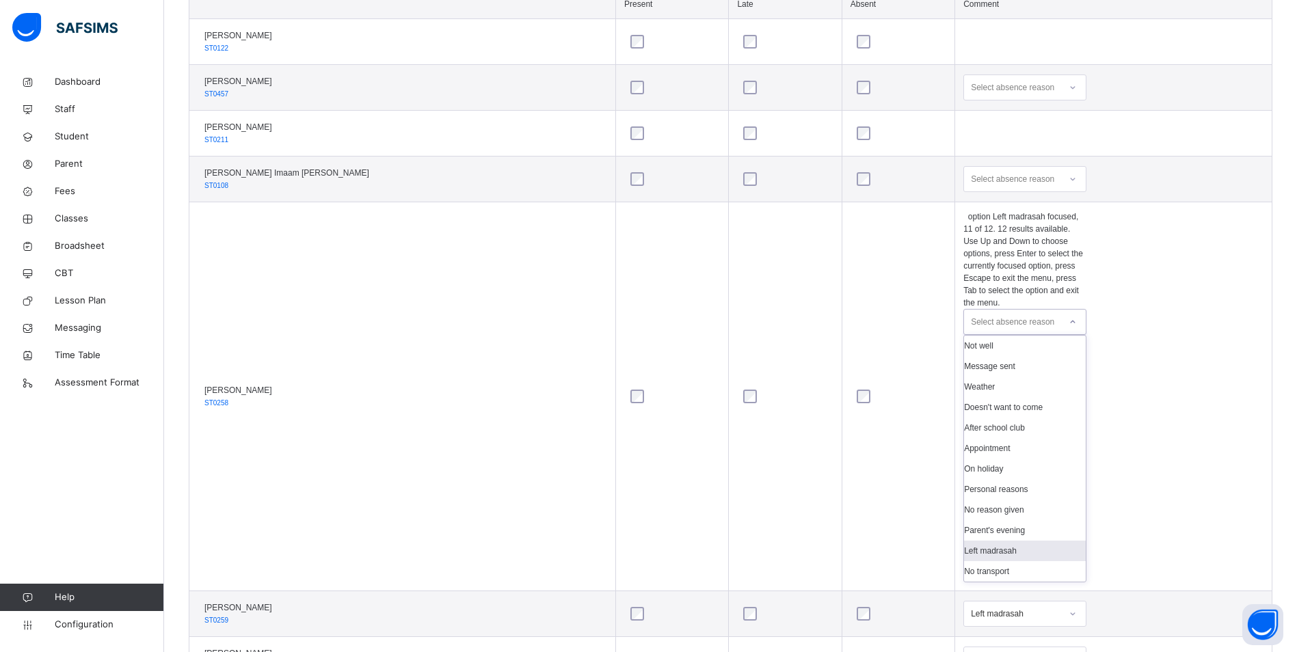
click at [964, 541] on div "Left madrasah" at bounding box center [1025, 551] width 122 height 21
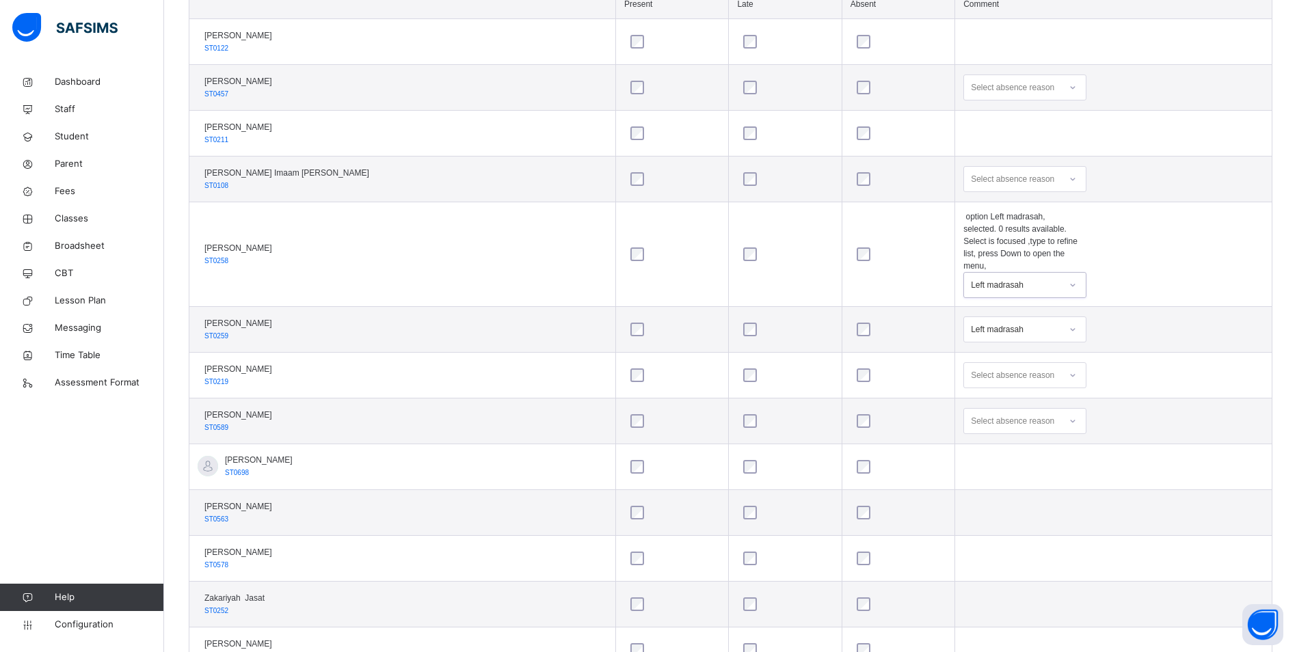
scroll to position [22, 0]
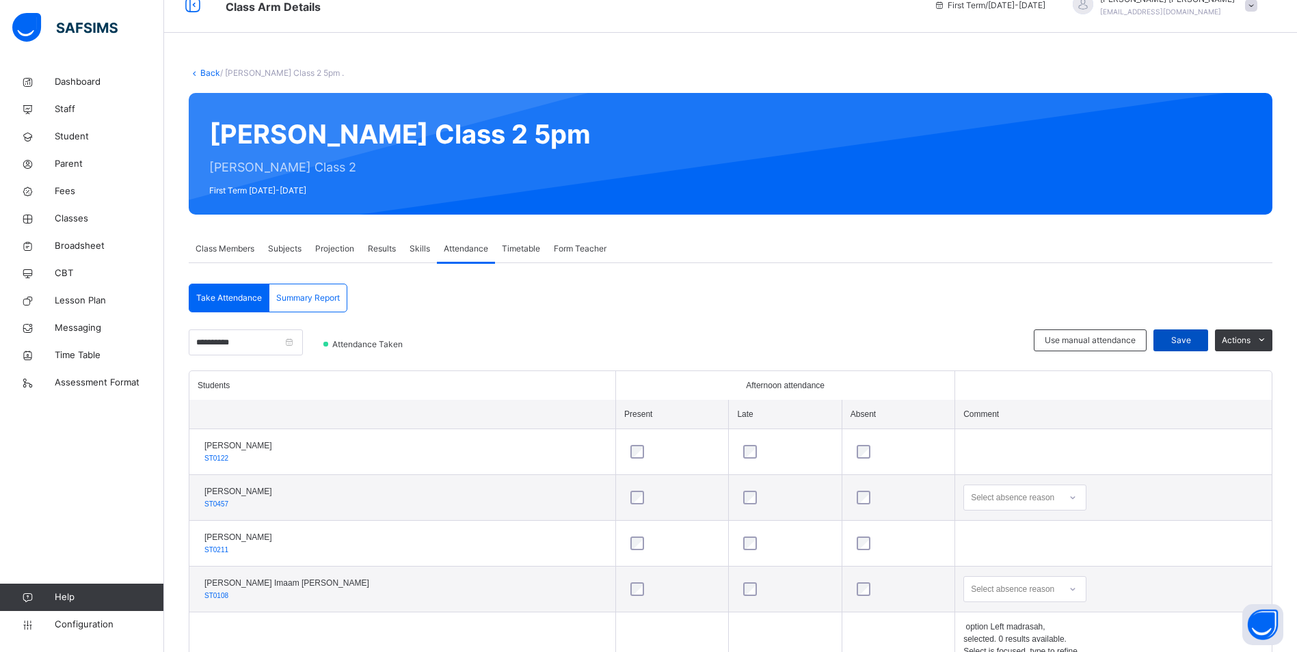
click at [1172, 334] on div "Save" at bounding box center [1180, 340] width 55 height 22
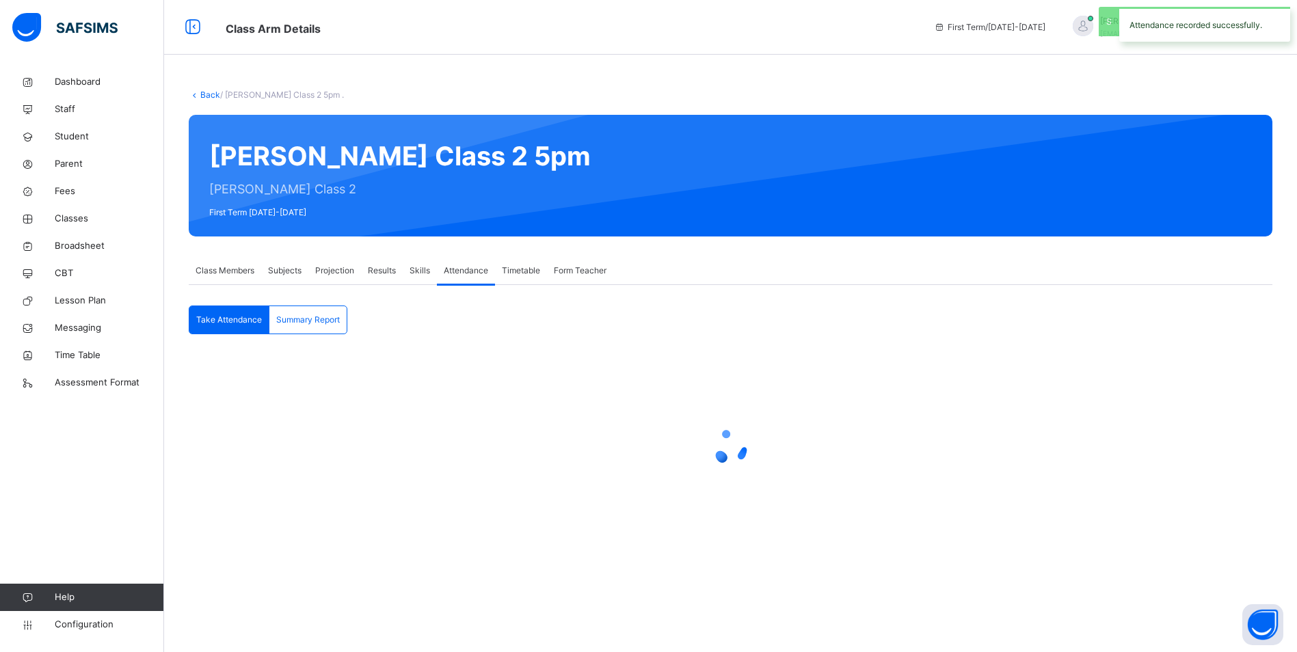
scroll to position [0, 0]
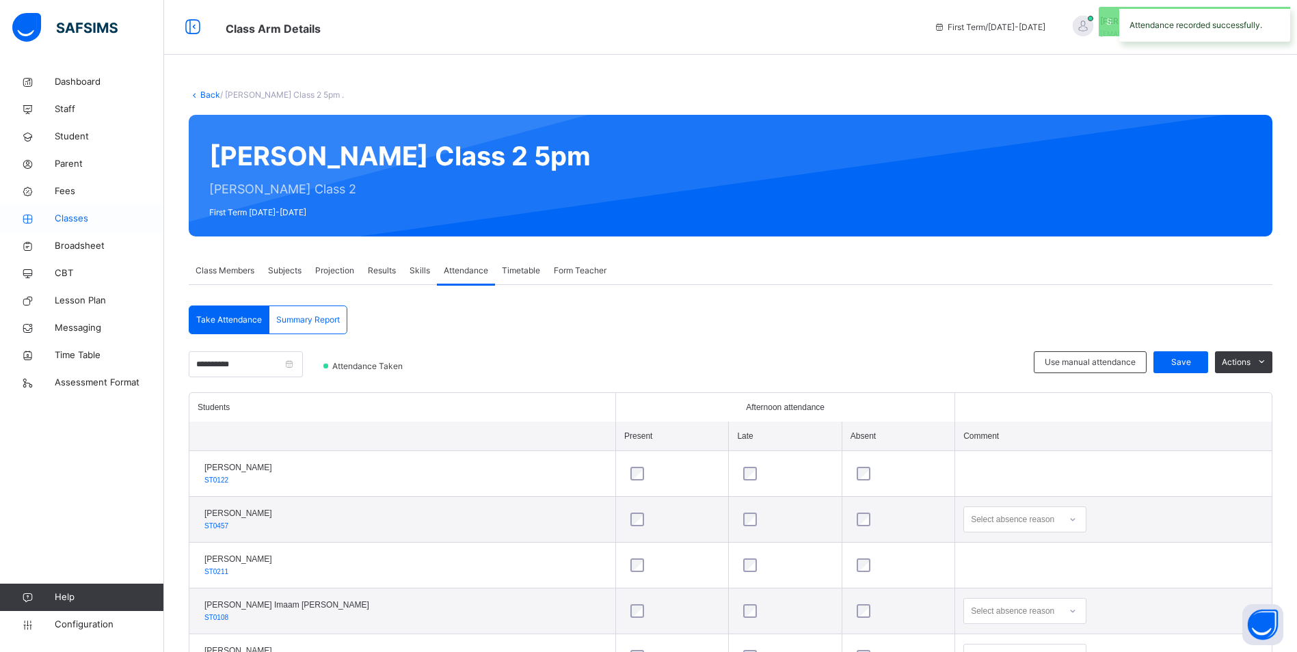
click at [82, 221] on span "Classes" at bounding box center [109, 219] width 109 height 14
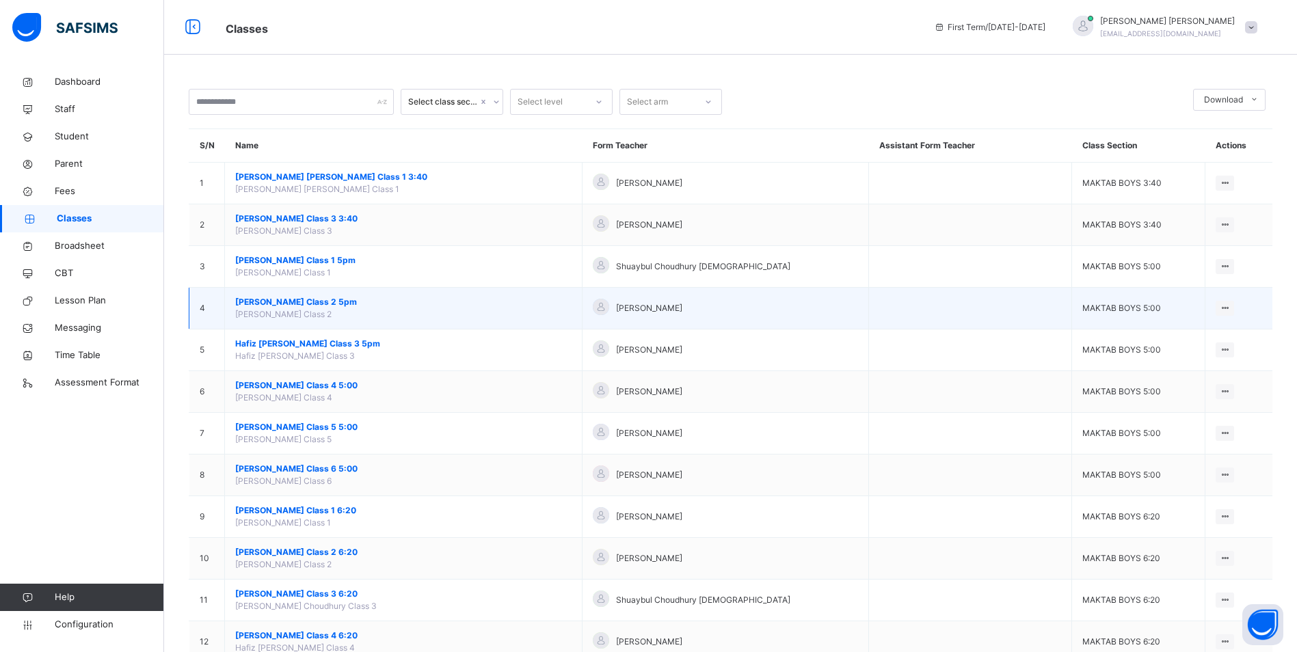
click at [282, 307] on span "[PERSON_NAME] Class 2 5pm" at bounding box center [403, 302] width 336 height 12
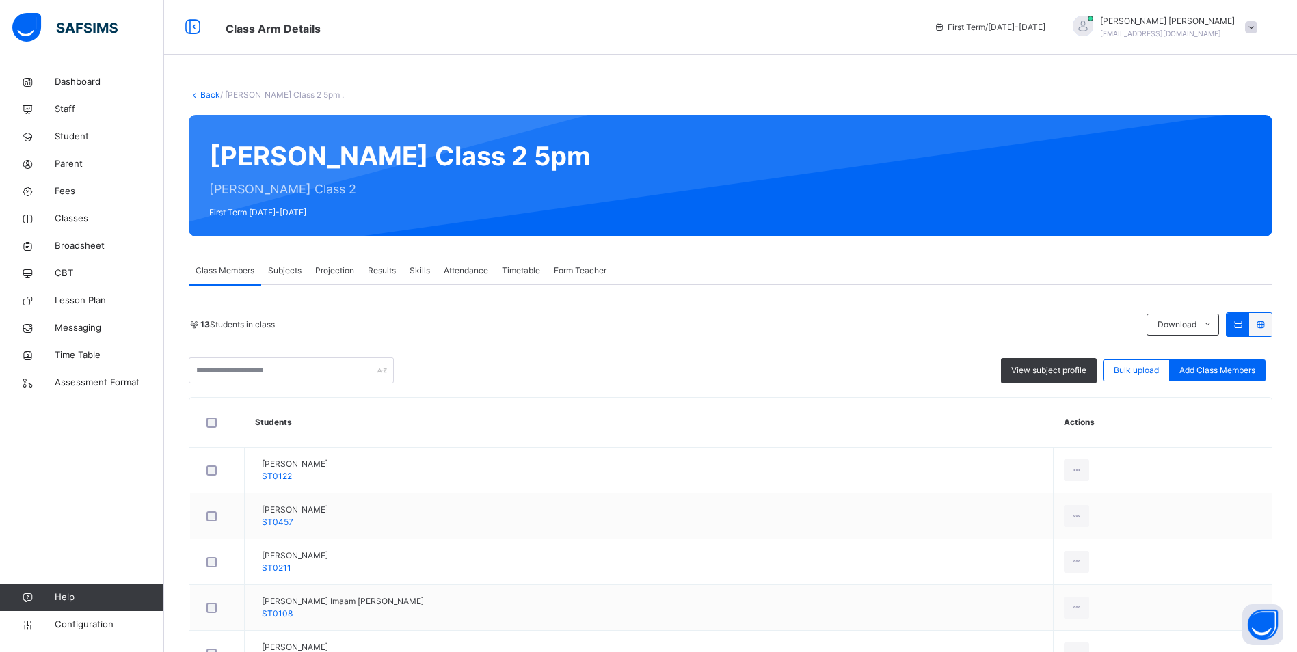
click at [465, 271] on span "Attendance" at bounding box center [466, 271] width 44 height 12
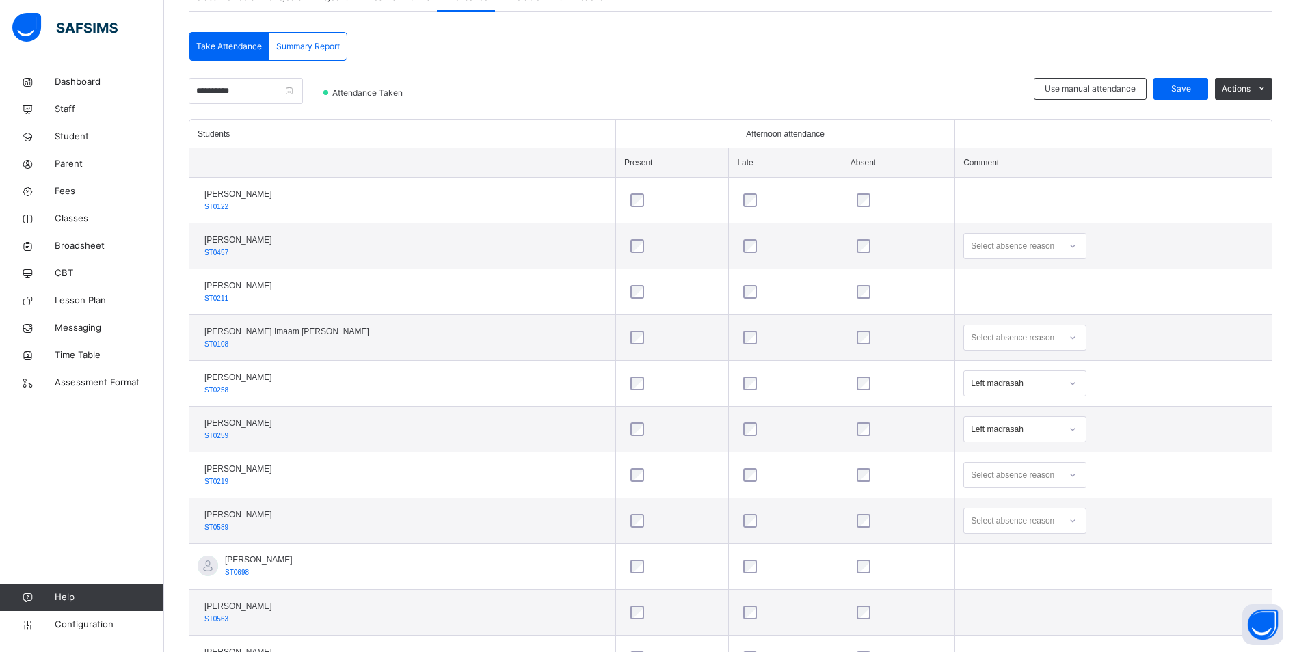
scroll to position [342, 0]
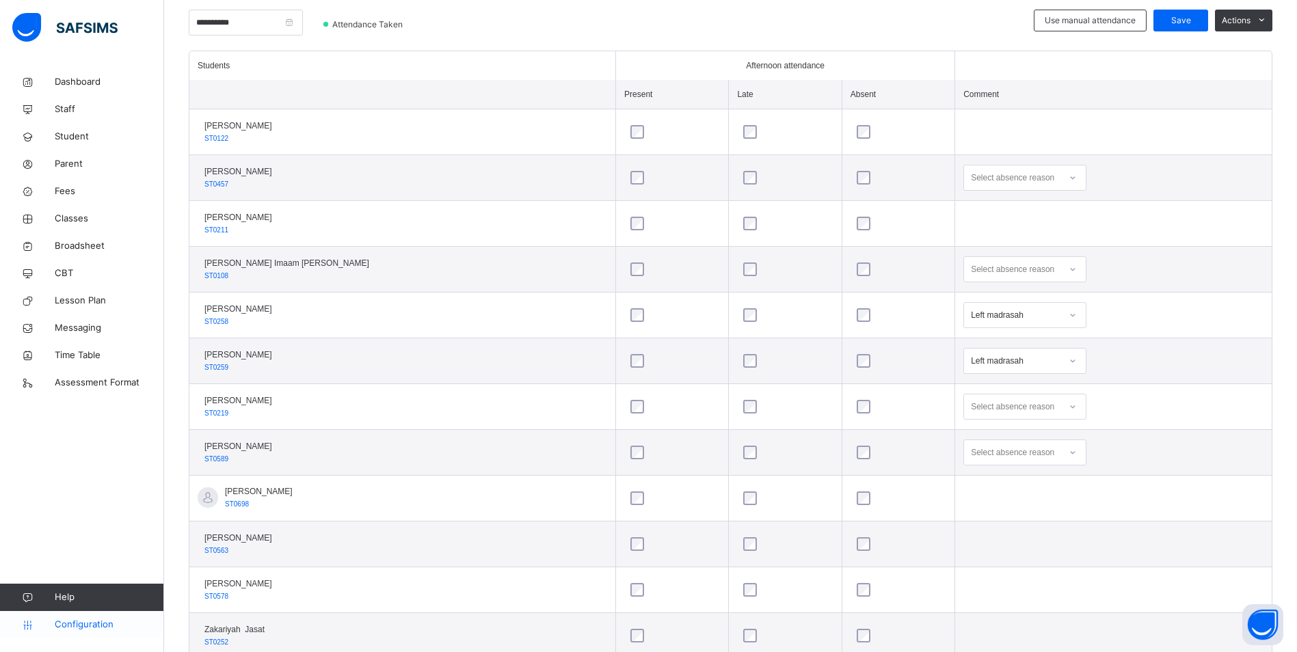
click at [125, 625] on span "Configuration" at bounding box center [109, 625] width 109 height 14
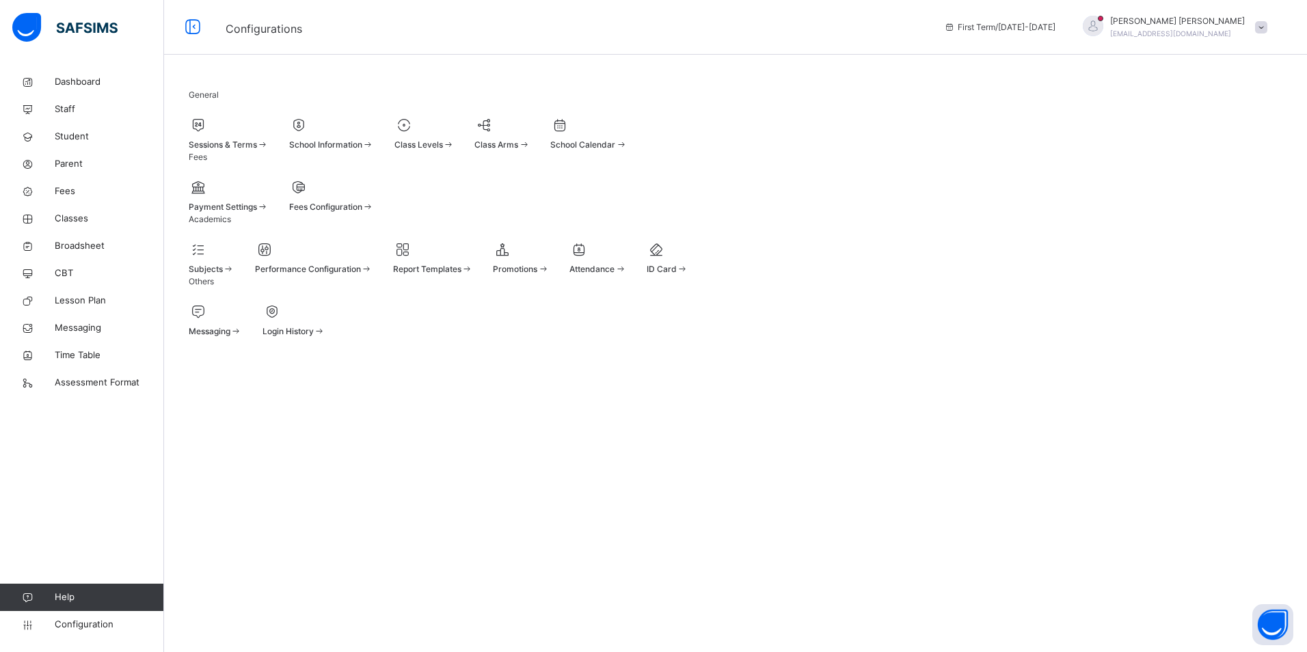
click at [626, 260] on div at bounding box center [597, 249] width 57 height 21
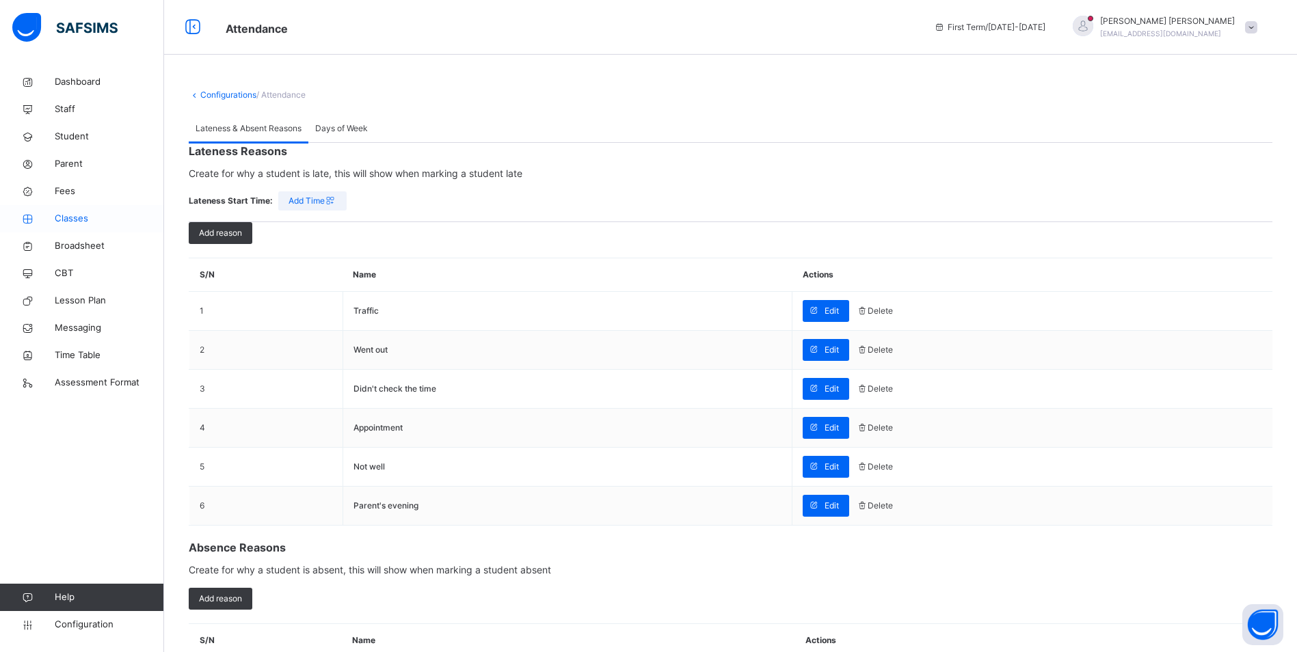
click at [83, 226] on link "Classes" at bounding box center [82, 218] width 164 height 27
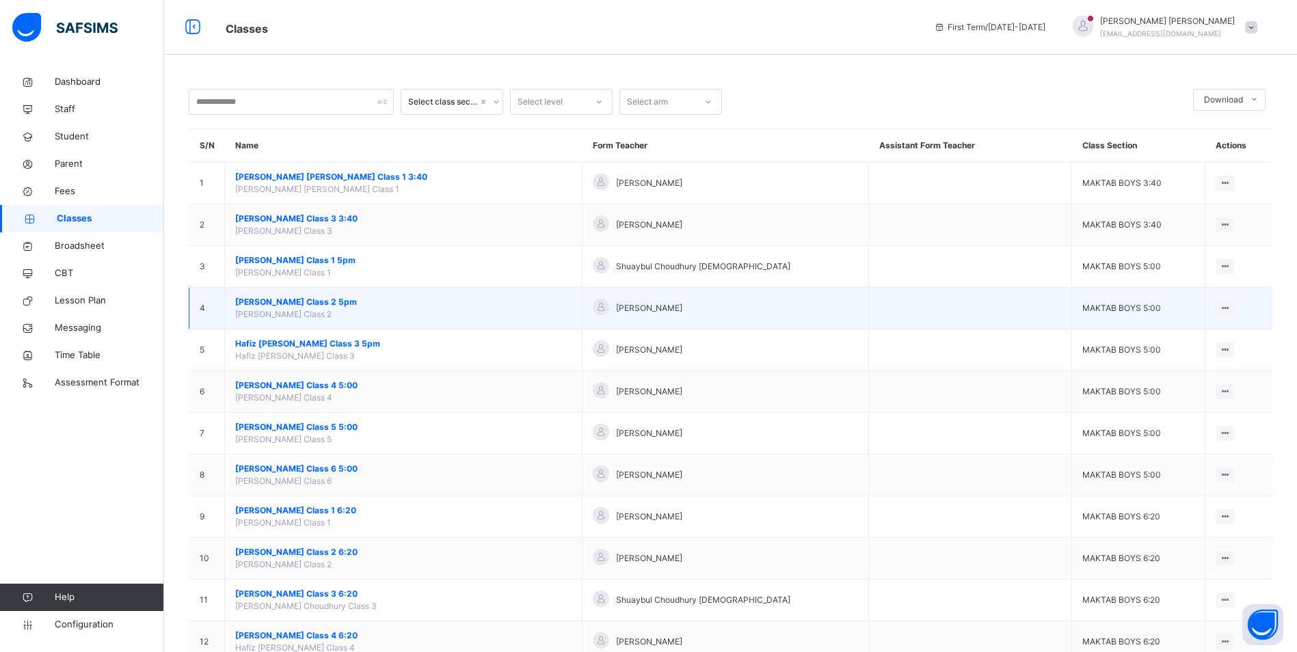
click at [312, 295] on td "[PERSON_NAME] Class 2 5pm [PERSON_NAME] Class 2" at bounding box center [403, 309] width 357 height 42
click at [313, 302] on span "[PERSON_NAME] Class 2 5pm" at bounding box center [403, 302] width 336 height 12
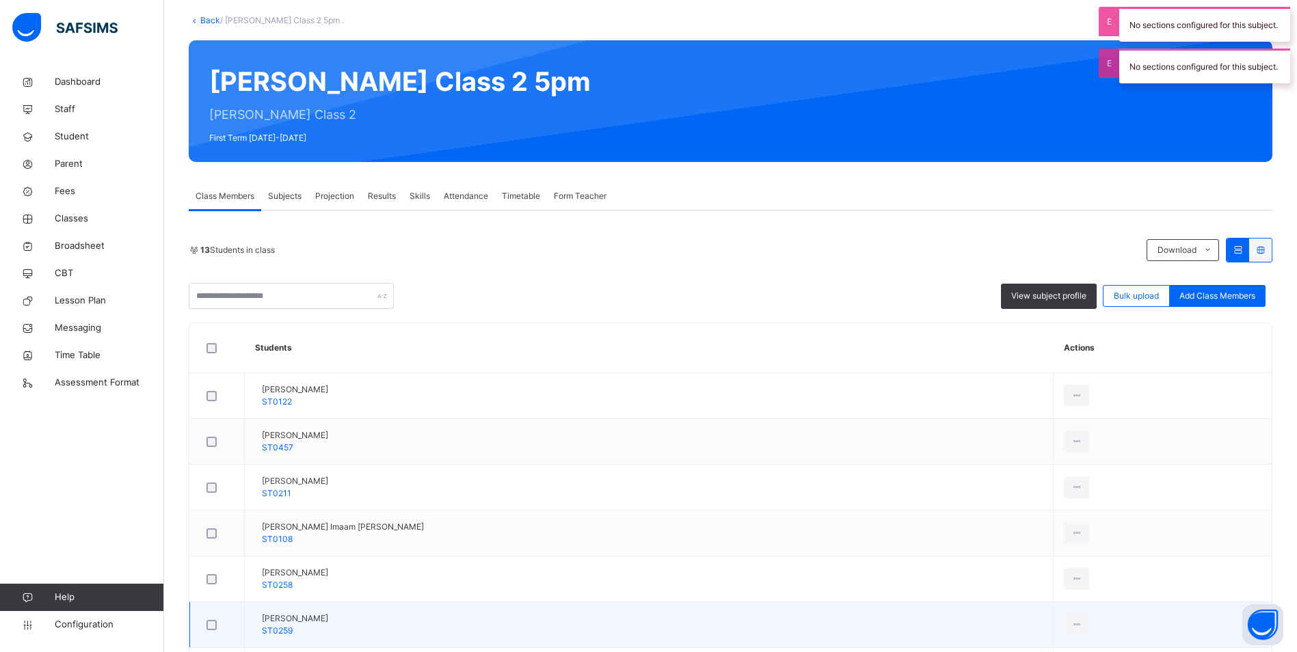
scroll to position [273, 0]
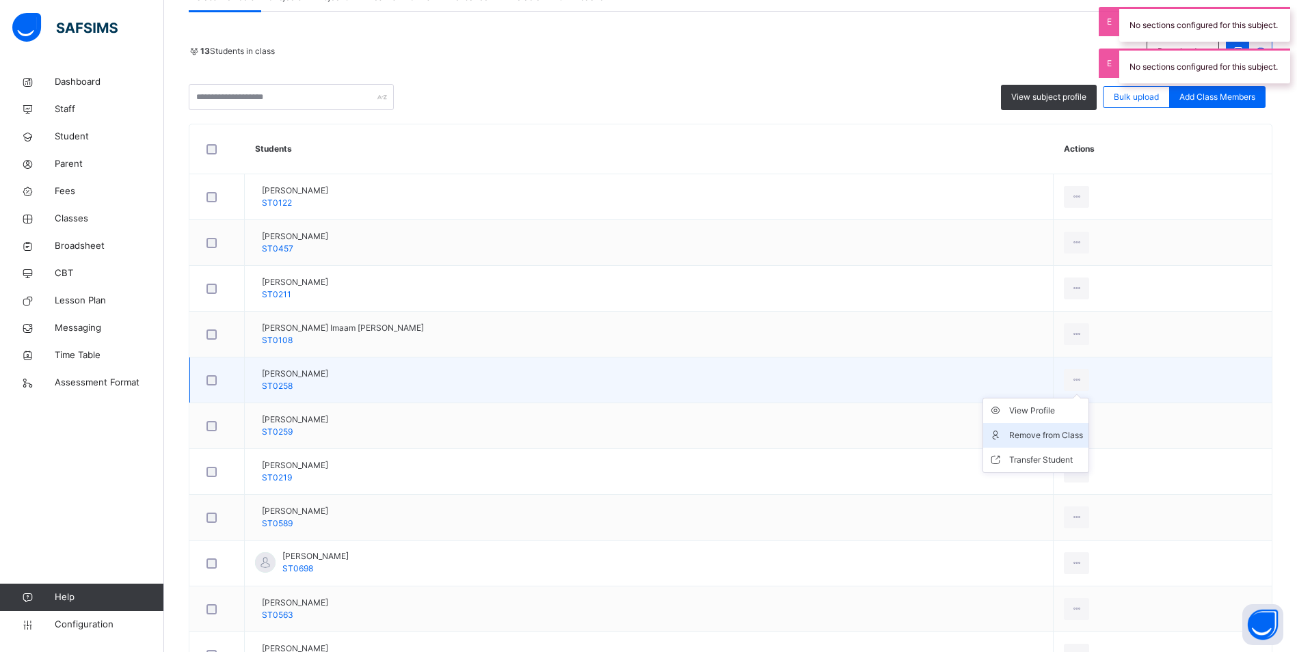
click at [1011, 441] on div "Remove from Class" at bounding box center [1046, 436] width 74 height 14
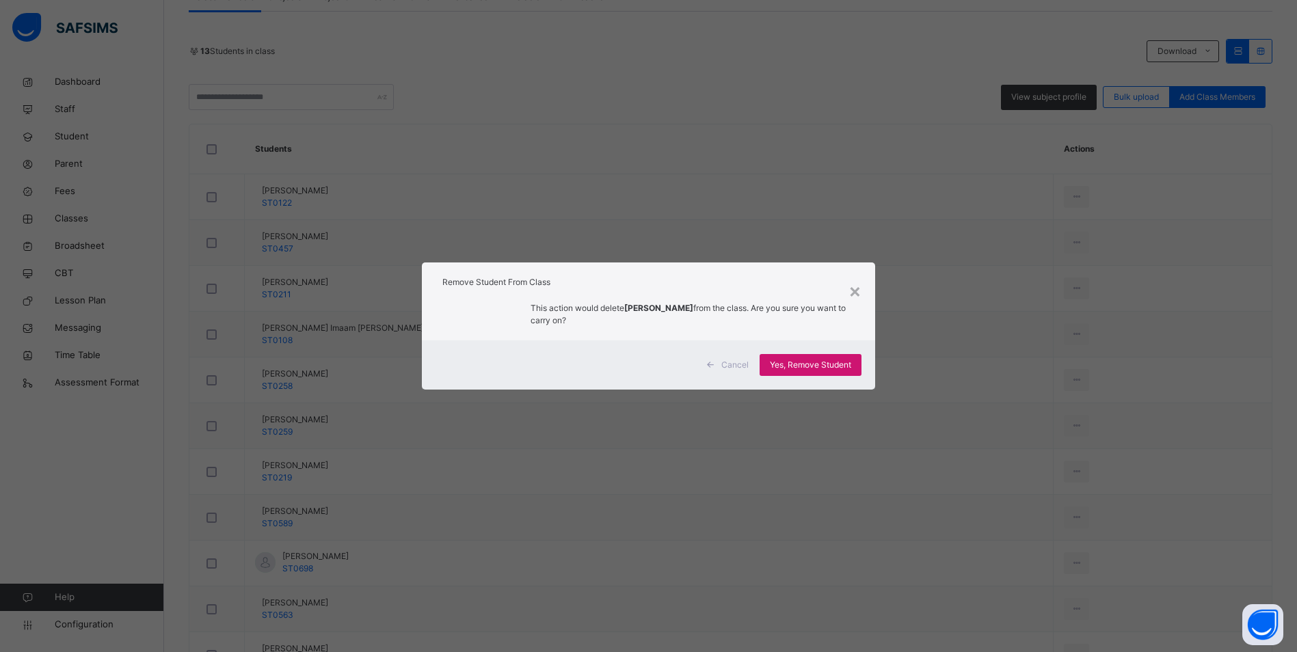
click at [835, 355] on div "Yes, Remove Student" at bounding box center [810, 365] width 102 height 22
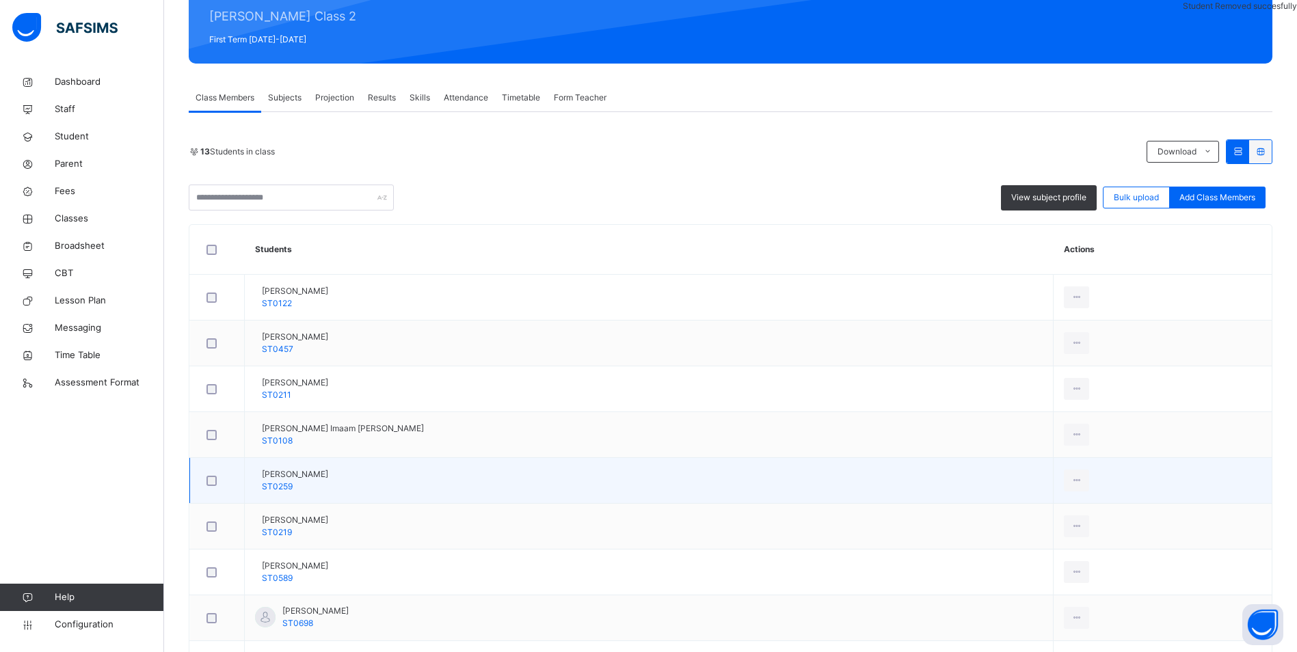
scroll to position [342, 0]
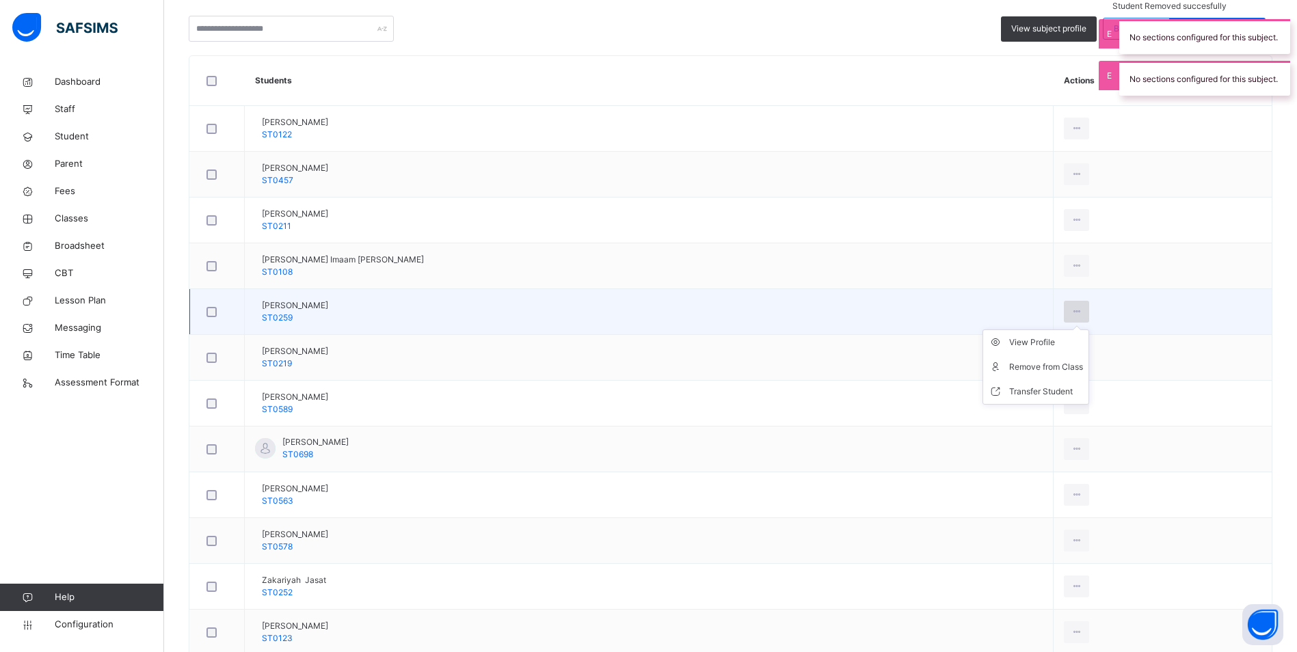
click at [1070, 312] on icon at bounding box center [1076, 312] width 12 height 12
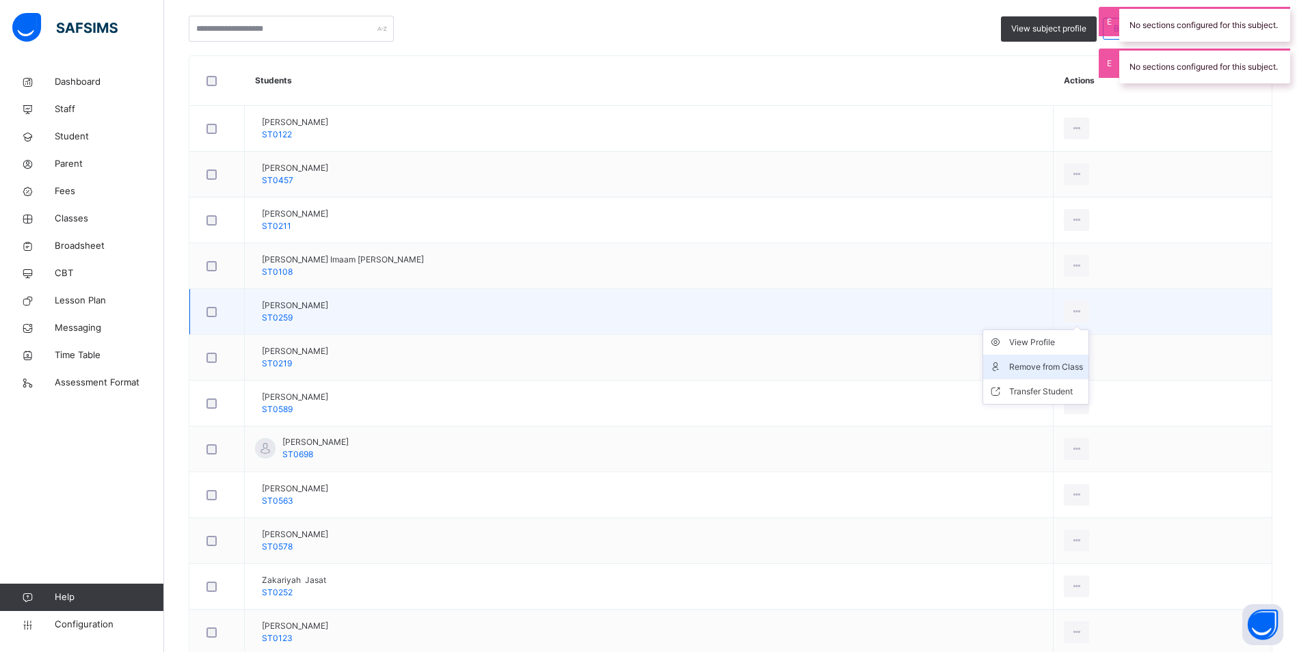
click at [1017, 366] on div "Remove from Class" at bounding box center [1046, 367] width 74 height 14
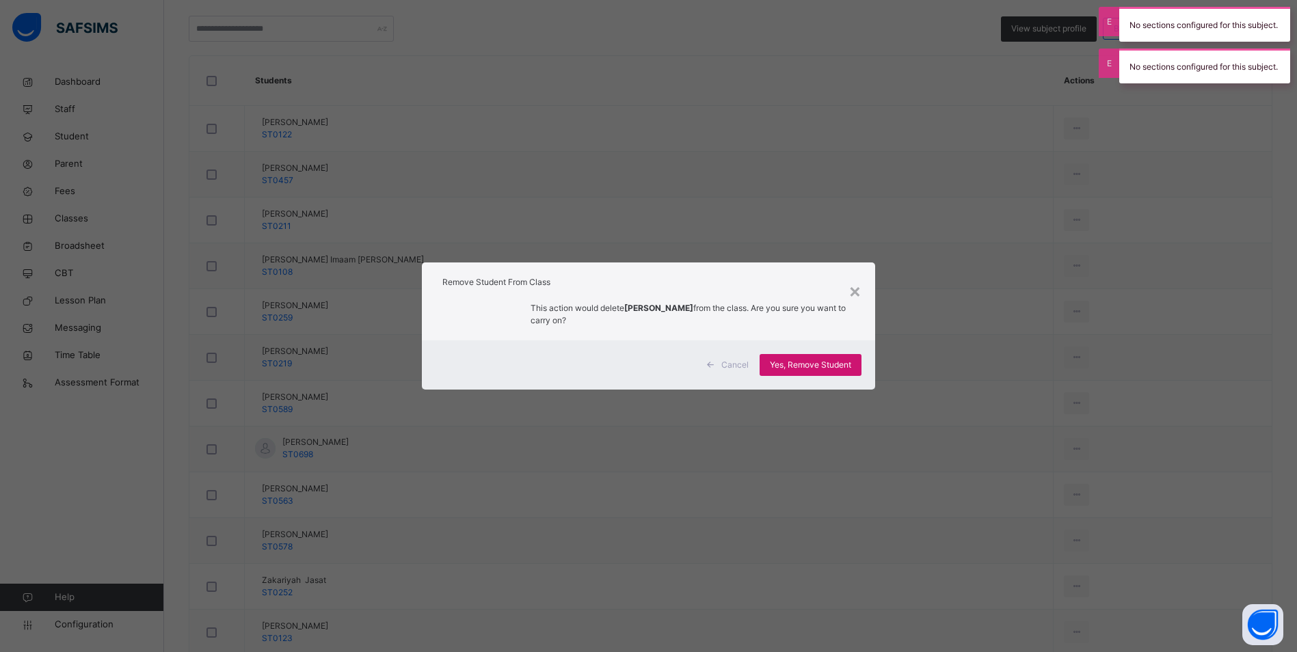
click at [816, 366] on span "Yes, Remove Student" at bounding box center [810, 365] width 81 height 12
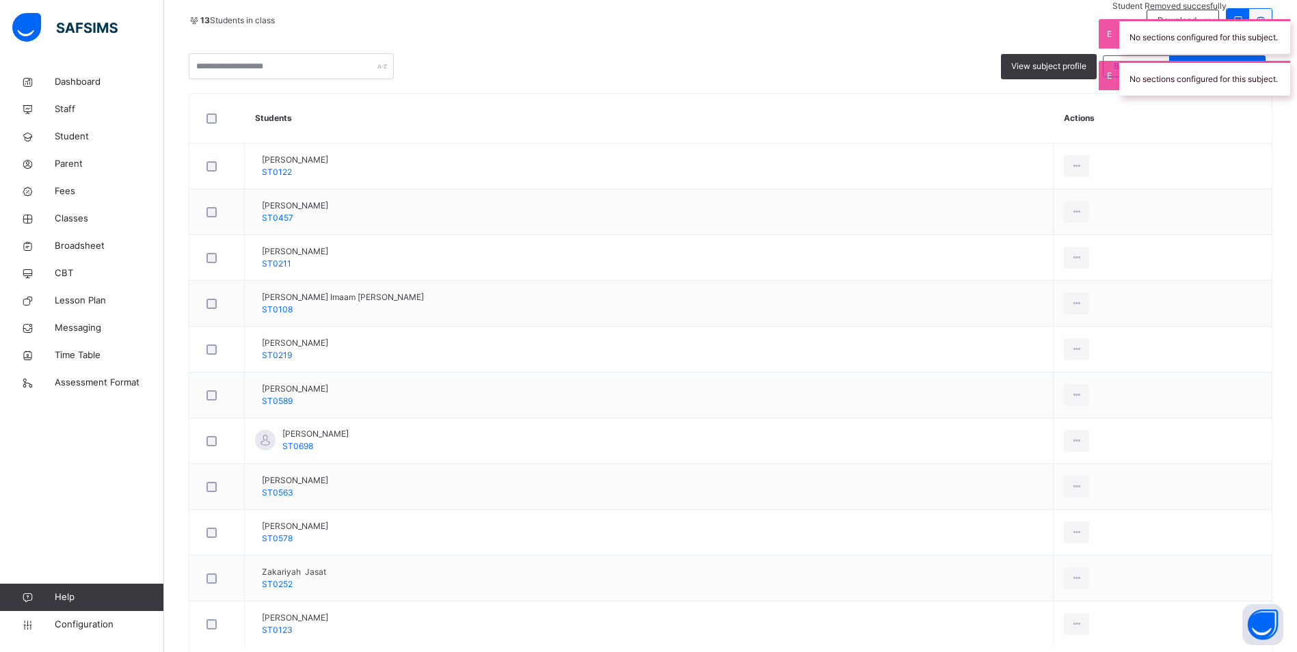
scroll to position [101, 0]
